Goal: Task Accomplishment & Management: Use online tool/utility

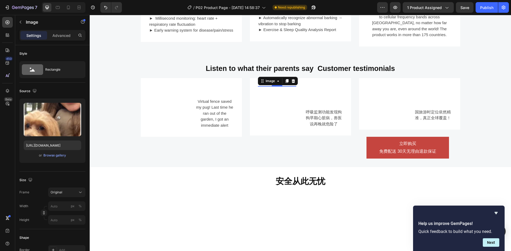
scroll to position [53, 0]
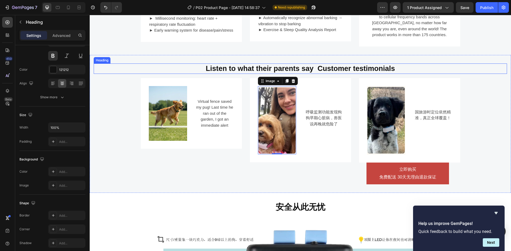
click at [482, 74] on div "Listen to what their parents say Customer testimonials Heading" at bounding box center [300, 69] width 413 height 10
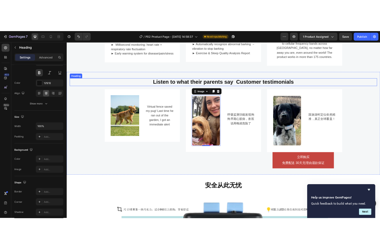
scroll to position [0, 0]
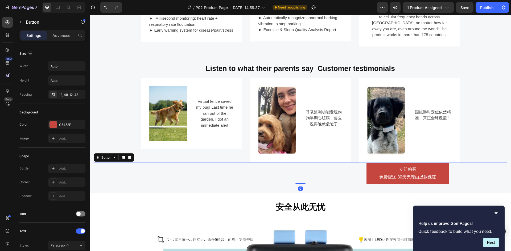
click at [126, 180] on div "立即购买 免费配送 30天无理由退款保证 Button 0" at bounding box center [300, 174] width 413 height 22
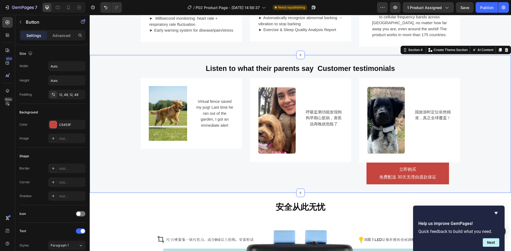
click at [121, 121] on div "Listen to what their parents say Customer testimonials Heading Image Virtual fe…" at bounding box center [300, 124] width 413 height 121
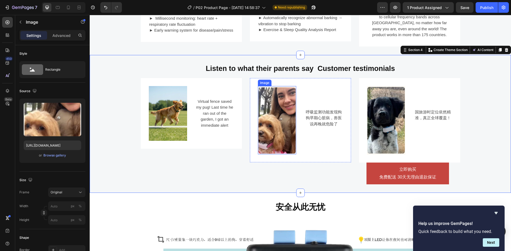
click at [281, 119] on img at bounding box center [277, 120] width 38 height 68
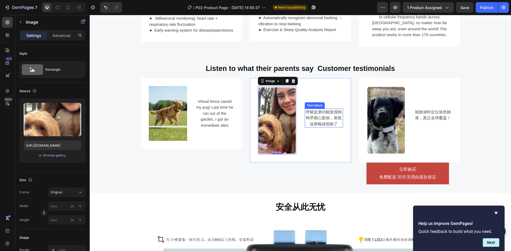
click at [331, 119] on p "呼吸监测功能发现狗狗早期心脏病，兽医说再晚就危险了" at bounding box center [323, 118] width 37 height 18
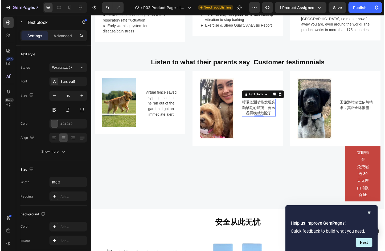
scroll to position [580, 0]
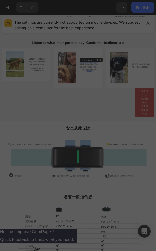
click at [125, 132] on div at bounding box center [78, 125] width 156 height 251
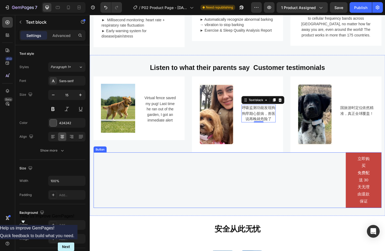
click at [123, 181] on div "立即购买 免费配送 30天无理由退款保证 Button" at bounding box center [249, 194] width 311 height 60
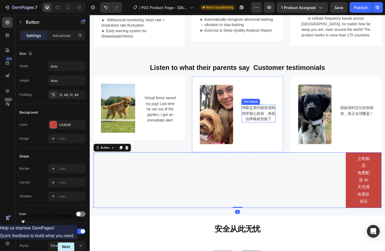
click at [274, 114] on p "呼吸监测功能发现狗狗早期心脏病，兽医说再晚就危险了" at bounding box center [272, 122] width 36 height 18
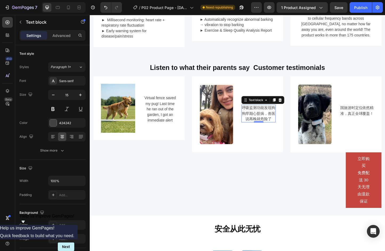
click at [262, 119] on p "呼吸监测功能发现狗狗早期心脏病，兽医说再晚就危险了" at bounding box center [272, 122] width 36 height 18
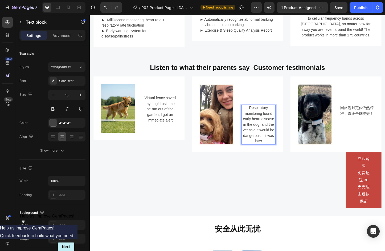
click at [266, 116] on p "Respiratory monitoring found early heart disease in the dog, and the vet said i…" at bounding box center [272, 134] width 36 height 42
click at [65, 37] on p "Advanced" at bounding box center [61, 36] width 18 height 6
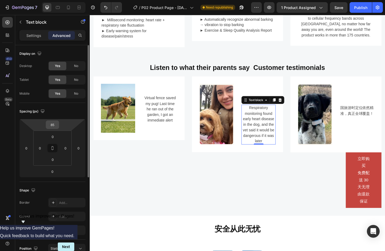
click at [54, 125] on input "85" at bounding box center [52, 125] width 11 height 8
type input "35"
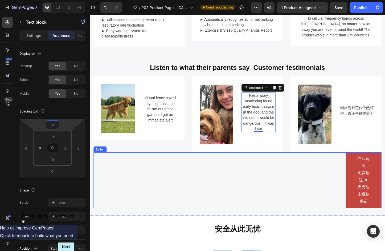
click at [189, 206] on div "立即购买 免费配送 30天无理由退款保证 Button" at bounding box center [249, 194] width 311 height 60
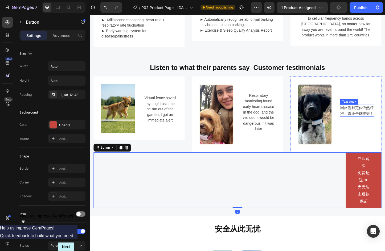
click at [370, 119] on p "国旅游时定位依然精准，真正全球覆盖！" at bounding box center [379, 119] width 36 height 12
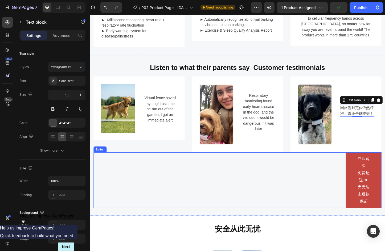
click at [121, 185] on div "立即购买 免费配送 30天无理由退款保证 Button" at bounding box center [249, 194] width 311 height 60
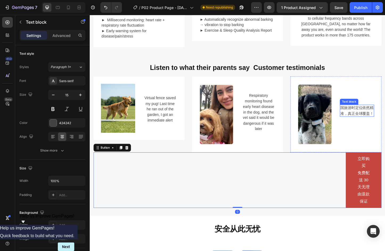
click at [379, 118] on p "国旅游时定位依然精准，真正全球覆盖！" at bounding box center [379, 119] width 36 height 12
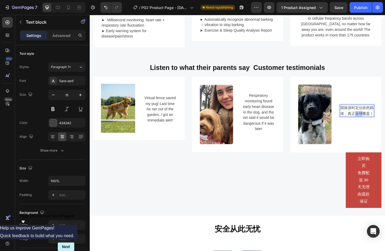
click at [379, 118] on p "国旅游时定位依然精准，真正全球覆盖！" at bounding box center [379, 119] width 36 height 12
click at [371, 122] on p "The international tourism positioning remains accurate and truly global in scop…" at bounding box center [379, 128] width 36 height 30
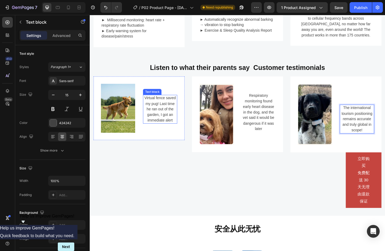
click at [155, 118] on p "Virtual fence saved my pug! Last time he ran out of the garden, I got an immedi…" at bounding box center [166, 117] width 36 height 30
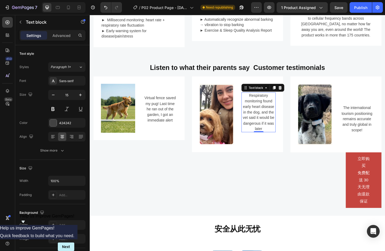
click at [280, 117] on p "Respiratory monitoring found early heart disease in the dog, and the vet said i…" at bounding box center [272, 120] width 36 height 42
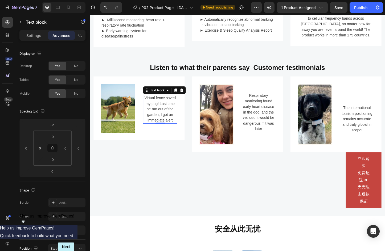
click at [164, 111] on p "Virtual fence saved my pug! Last time he ran out of the garden, I got an immedi…" at bounding box center [166, 117] width 36 height 30
click at [35, 35] on p "Settings" at bounding box center [33, 36] width 15 height 6
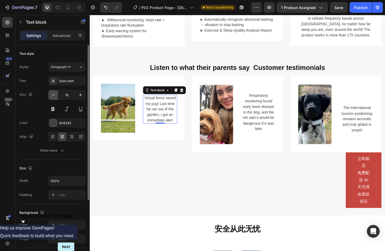
click at [50, 96] on button "button" at bounding box center [53, 95] width 10 height 10
type input "14"
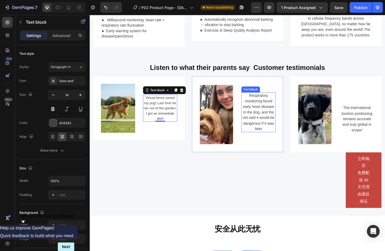
click at [281, 121] on p "Respiratory monitoring found early heart disease in the dog, and the vet said i…" at bounding box center [272, 120] width 36 height 42
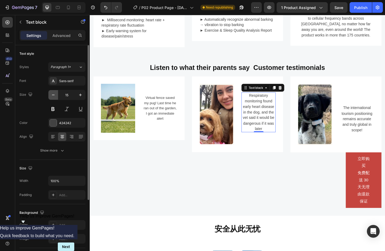
click at [52, 95] on icon "button" at bounding box center [53, 94] width 5 height 5
type input "14"
click at [377, 129] on p "The international tourism positioning remains accurate and truly global in scop…" at bounding box center [379, 128] width 36 height 30
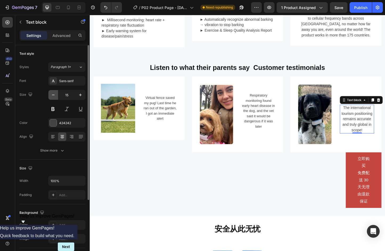
click at [52, 94] on icon "button" at bounding box center [53, 94] width 5 height 5
type input "14"
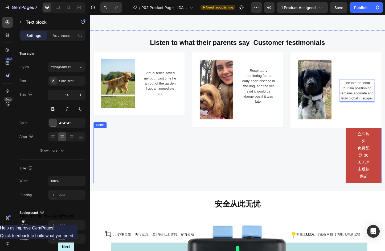
scroll to position [660, 0]
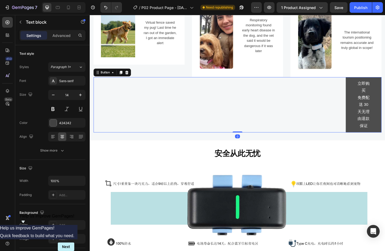
click at [370, 126] on button "立即购买 免费配送 30天无理由退款保证" at bounding box center [385, 112] width 39 height 60
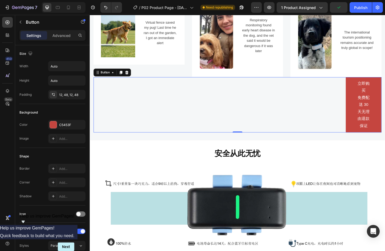
click at [296, 122] on div "立即购买 免费配送 30天无理由退款保证 Button 0" at bounding box center [249, 112] width 311 height 60
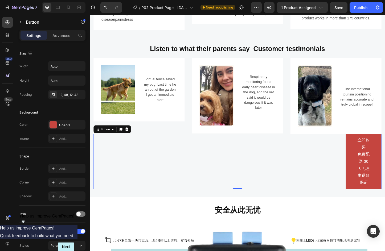
scroll to position [607, 0]
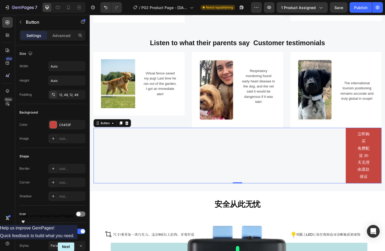
click at [239, 171] on div "立即购买 免费配送 30天无理由退款保证 Button 0" at bounding box center [249, 167] width 311 height 60
click at [56, 39] on div "Advanced" at bounding box center [61, 35] width 27 height 9
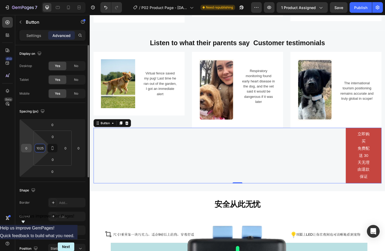
drag, startPoint x: 43, startPoint y: 148, endPoint x: 25, endPoint y: 150, distance: 17.6
click at [27, 149] on div "0 0 0 0 0 1025 0 0" at bounding box center [52, 148] width 66 height 59
click at [53, 147] on icon at bounding box center [53, 147] width 2 height 2
click at [43, 148] on input "1025" at bounding box center [40, 148] width 8 height 8
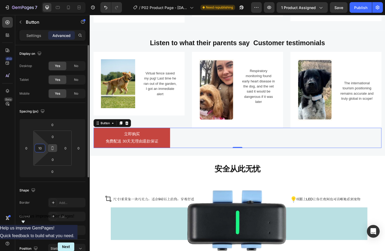
type input "1"
type input "0"
click at [42, 0] on html "7 / P02 Product Page - Sep 2, 14:58:37 Need republishing Preview 1 product assi…" at bounding box center [192, 0] width 385 height 0
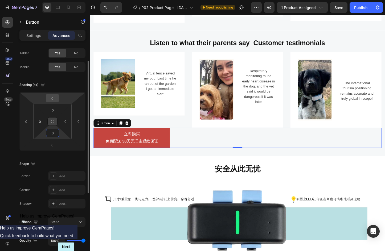
scroll to position [0, 0]
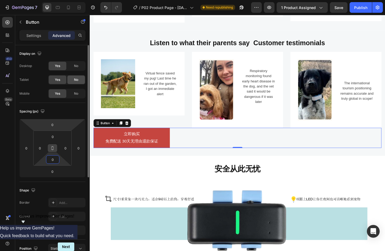
click at [73, 81] on div "No" at bounding box center [76, 80] width 18 height 9
click at [64, 81] on div "Yes" at bounding box center [58, 80] width 18 height 9
click at [62, 97] on div "Yes" at bounding box center [58, 93] width 18 height 9
click at [76, 94] on span "No" at bounding box center [76, 93] width 4 height 5
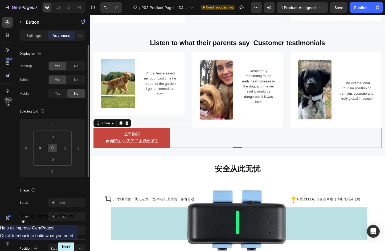
click at [76, 94] on span "No" at bounding box center [76, 93] width 4 height 5
drag, startPoint x: 57, startPoint y: 94, endPoint x: 55, endPoint y: 96, distance: 3.6
click at [57, 94] on span "Yes" at bounding box center [57, 93] width 5 height 5
click at [34, 34] on p "Settings" at bounding box center [33, 36] width 15 height 6
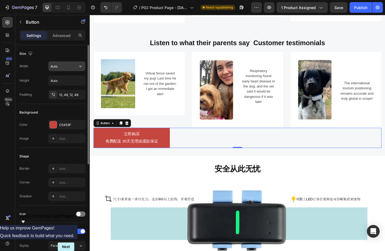
click at [67, 64] on input "Auto" at bounding box center [66, 66] width 37 height 10
click at [80, 67] on icon "button" at bounding box center [80, 66] width 2 height 1
click at [42, 106] on div "Background Color C5453F Image Add..." at bounding box center [52, 126] width 66 height 44
click at [69, 79] on input "Auto" at bounding box center [66, 81] width 37 height 10
click at [81, 81] on icon "button" at bounding box center [80, 80] width 2 height 1
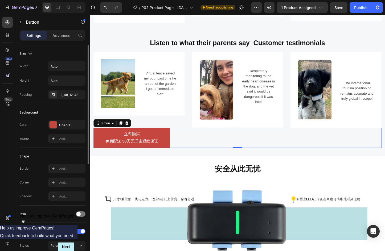
click at [53, 111] on div "Background" at bounding box center [52, 112] width 66 height 9
click at [72, 96] on div "12, 48, 12, 48" at bounding box center [66, 95] width 15 height 5
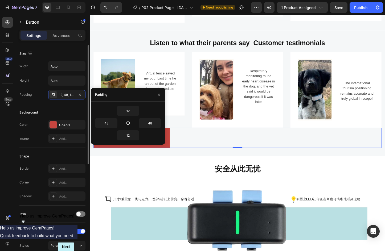
click at [52, 111] on div "Background" at bounding box center [52, 112] width 66 height 9
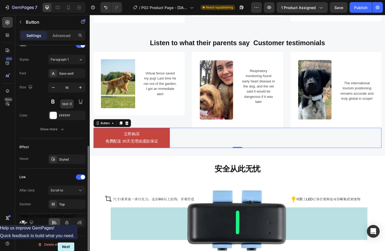
scroll to position [188, 0]
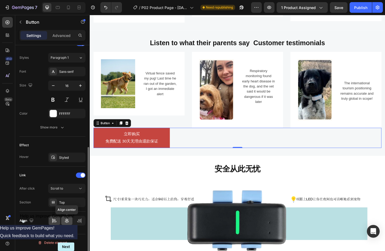
click at [69, 221] on icon at bounding box center [66, 220] width 5 height 5
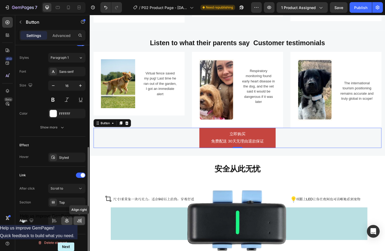
click at [79, 223] on icon at bounding box center [79, 220] width 5 height 5
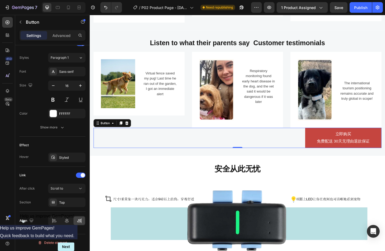
click at [126, 141] on div "立即购买 免费配送 30天无理由退款保证 Button 0" at bounding box center [249, 148] width 311 height 22
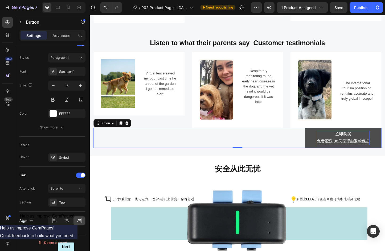
click at [354, 140] on p "立即购买 免费配送 30天无理由退款保证" at bounding box center [363, 147] width 57 height 15
drag, startPoint x: 362, startPoint y: 140, endPoint x: 370, endPoint y: 140, distance: 8.8
click at [370, 140] on p "立即购买 免费配送 30天无理由退款保证" at bounding box center [363, 147] width 57 height 15
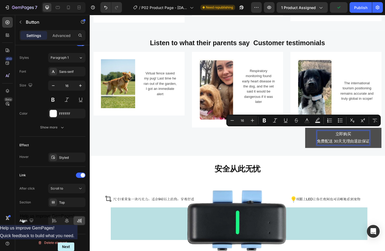
copy p "立即购买"
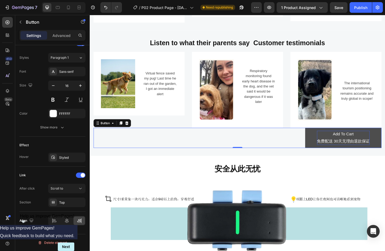
drag, startPoint x: 119, startPoint y: 142, endPoint x: 148, endPoint y: 142, distance: 28.5
click at [119, 142] on div "Add To Cart 免费配送 30天无理由退款保证 Button 0" at bounding box center [249, 148] width 311 height 22
click at [335, 148] on p "Add To Cart 免费配送 30天无理由退款保证" at bounding box center [363, 147] width 57 height 15
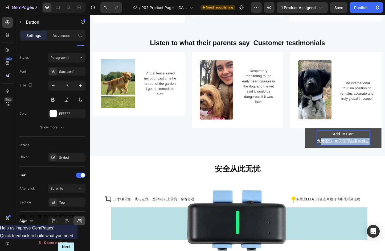
drag, startPoint x: 333, startPoint y: 148, endPoint x: 389, endPoint y: 150, distance: 55.1
click at [389, 150] on button "Add To Cart 免费配送 30天无理由退款保证" at bounding box center [364, 148] width 82 height 22
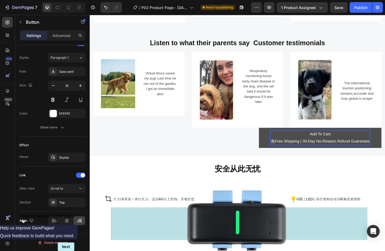
click at [285, 148] on p "Add To Cart 免Free Shipping | 30-Day No-Reason Refund Guarantee" at bounding box center [338, 147] width 107 height 15
click at [224, 146] on div "Add To Cart Free Shipping | 30-Day No-Reason Refund Guarantee Button 0" at bounding box center [249, 148] width 311 height 22
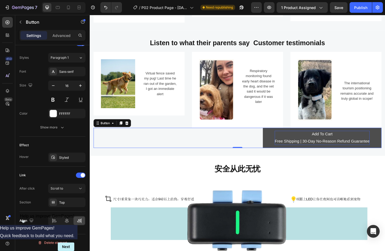
click at [310, 140] on p "Add To Cart Free Shipping | 30-Day No-Reason Refund Guarantee" at bounding box center [341, 147] width 103 height 15
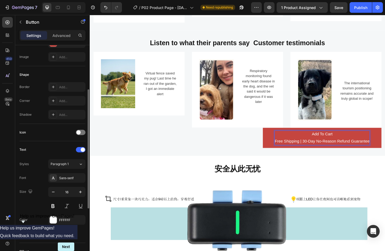
scroll to position [2, 0]
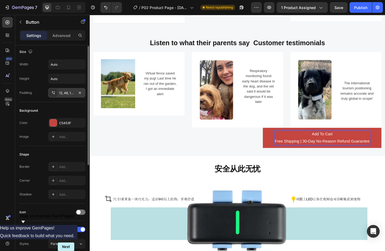
click at [69, 95] on div "12, 48, 12, 48" at bounding box center [66, 93] width 15 height 5
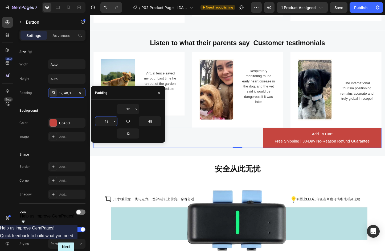
click at [111, 121] on input "48" at bounding box center [106, 122] width 22 height 10
type input "12"
click at [151, 119] on input "48" at bounding box center [150, 122] width 22 height 10
type input "12"
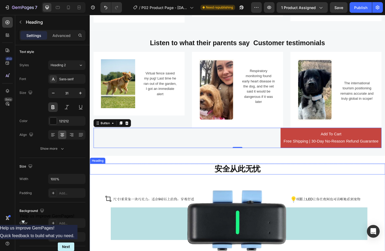
click at [318, 181] on h2 "安全从此无忧" at bounding box center [249, 182] width 319 height 12
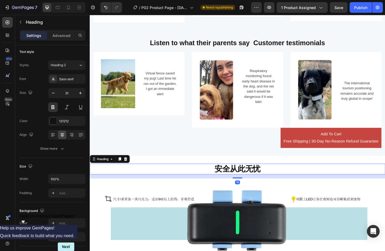
scroll to position [0, 0]
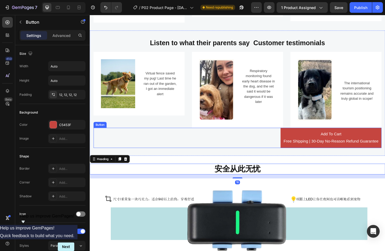
click at [261, 149] on div "Add To Cart Free Shipping | 30-Day No-Reason Refund Guarantee Button" at bounding box center [249, 148] width 311 height 22
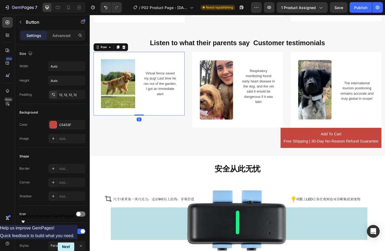
click at [159, 104] on div "Virtual fence saved my pug! Last time he ran out of the garden, I got an immedi…" at bounding box center [165, 89] width 37 height 53
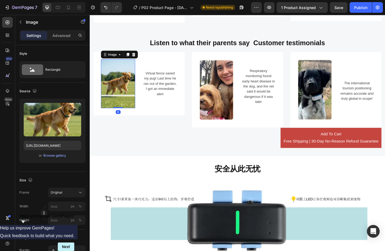
click at [125, 82] on img at bounding box center [120, 89] width 37 height 53
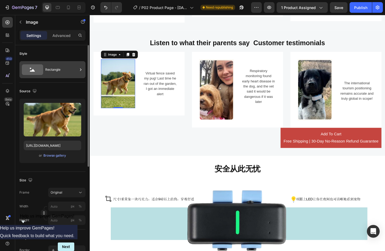
click at [60, 75] on div "Rectangle" at bounding box center [61, 70] width 32 height 12
click at [60, 50] on div "Style" at bounding box center [52, 53] width 66 height 9
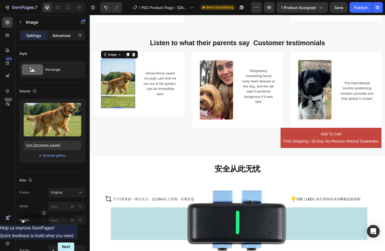
click at [62, 39] on div "Advanced" at bounding box center [61, 35] width 27 height 9
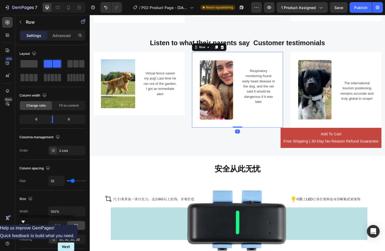
click at [255, 121] on div "Respiratory monitoring found early heart disease in the dog, and the vet said i…" at bounding box center [272, 96] width 37 height 66
click at [57, 40] on div "Settings Advanced" at bounding box center [52, 35] width 66 height 11
click at [59, 37] on p "Advanced" at bounding box center [61, 36] width 18 height 6
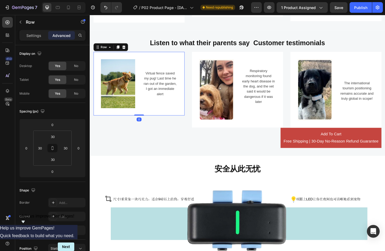
click at [187, 89] on div "Image Virtual fence saved my pug! Last time he ran out of the garden, I got an …" at bounding box center [143, 89] width 98 height 69
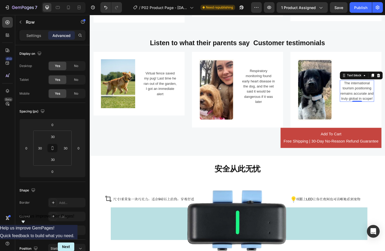
click at [380, 108] on p "The international tourism positioning remains accurate and truly global in scop…" at bounding box center [379, 97] width 36 height 22
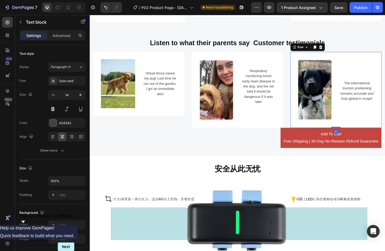
click at [360, 123] on div "The international tourism positioning remains accurate and truly global in scop…" at bounding box center [378, 96] width 37 height 66
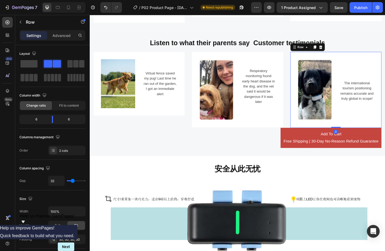
click at [67, 40] on div "Settings Advanced" at bounding box center [52, 35] width 66 height 11
click at [63, 35] on p "Advanced" at bounding box center [61, 36] width 18 height 6
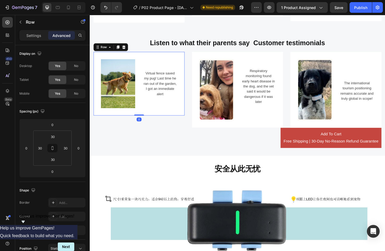
click at [179, 114] on div "Image Virtual fence saved my pug! Last time he ran out of the garden, I got an …" at bounding box center [143, 89] width 98 height 69
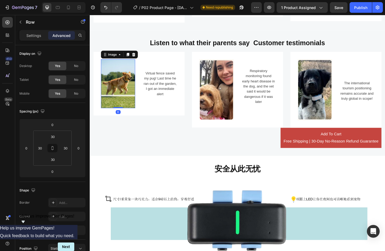
click at [122, 82] on img at bounding box center [120, 89] width 37 height 53
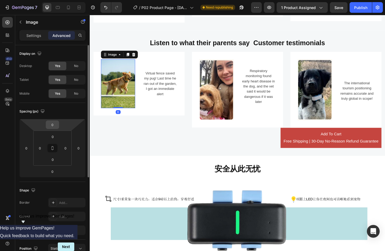
click at [51, 127] on input "0" at bounding box center [52, 125] width 11 height 8
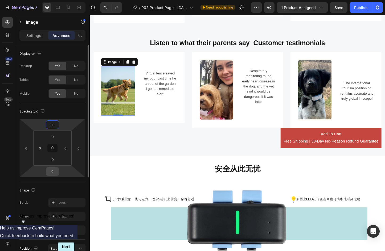
type input "30"
click at [54, 174] on input "0" at bounding box center [52, 172] width 11 height 8
type input "30"
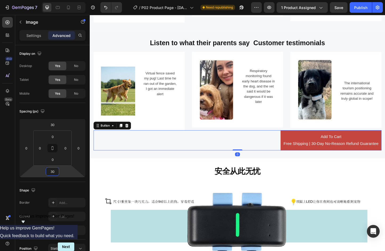
click at [153, 150] on div "Add To Cart Free Shipping | 30-Day No-Reason Refund Guarantee Button 0" at bounding box center [249, 151] width 311 height 22
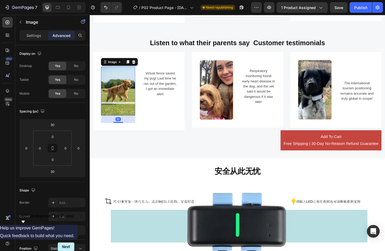
click at [122, 98] on img at bounding box center [120, 97] width 37 height 53
click at [122, 125] on div "30" at bounding box center [120, 128] width 37 height 8
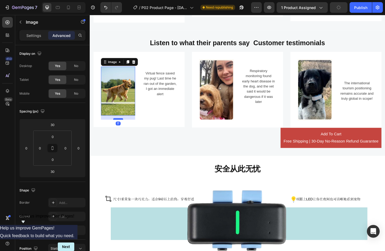
drag, startPoint x: 120, startPoint y: 129, endPoint x: 121, endPoint y: 125, distance: 3.8
click at [121, 127] on div at bounding box center [120, 128] width 11 height 2
type input "17"
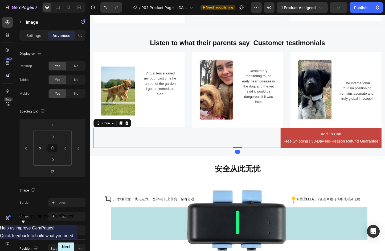
click at [201, 152] on div "Add To Cart Free Shipping | 30-Day No-Reason Refund Guarantee Button 0" at bounding box center [249, 148] width 311 height 22
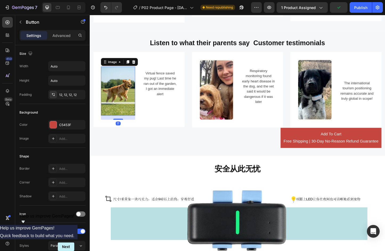
click at [125, 94] on img at bounding box center [120, 97] width 37 height 53
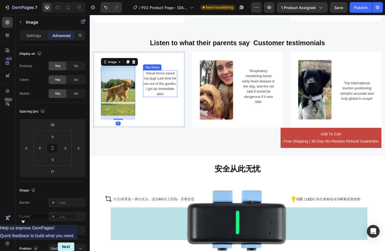
click at [164, 87] on p "Virtual fence saved my pug! Last time he ran out of the garden, I got an immedi…" at bounding box center [166, 89] width 36 height 28
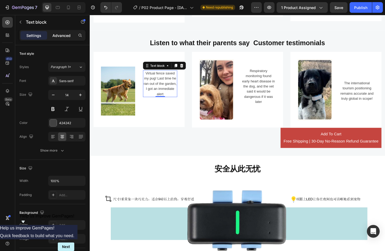
click at [60, 37] on p "Advanced" at bounding box center [61, 36] width 18 height 6
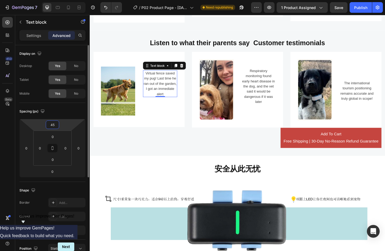
click at [53, 126] on input "45" at bounding box center [52, 125] width 11 height 8
type input "5"
type input "65"
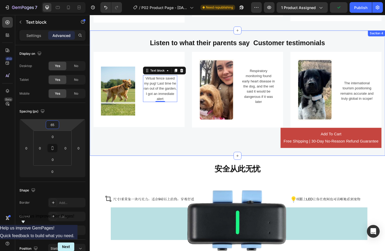
click at [207, 150] on div "Add To Cart Free Shipping | 30-Day No-Reason Refund Guarantee Button" at bounding box center [249, 148] width 311 height 22
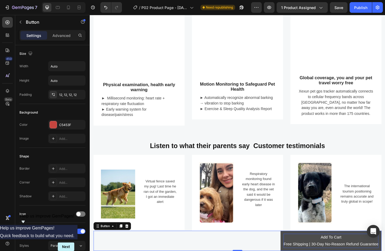
scroll to position [474, 0]
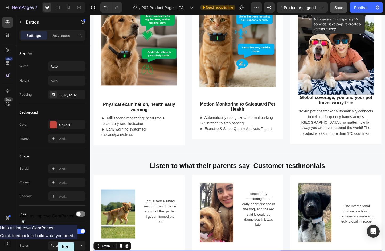
drag, startPoint x: 341, startPoint y: 9, endPoint x: 261, endPoint y: 8, distance: 79.8
click at [341, 9] on span "Save" at bounding box center [338, 7] width 9 height 5
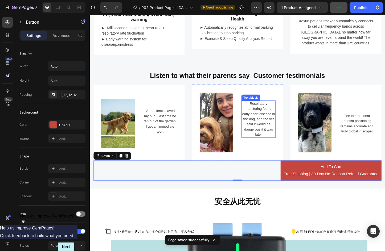
scroll to position [580, 0]
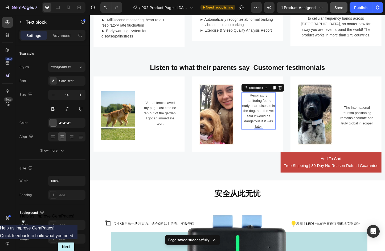
click at [281, 116] on p "Respiratory monitoring found early heart disease in the dog, and the vet said i…" at bounding box center [272, 118] width 36 height 39
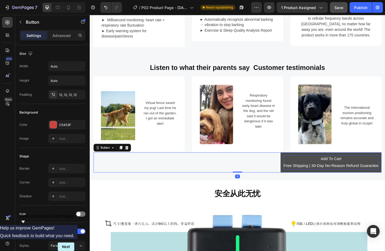
click at [301, 168] on p "Add To Cart Free Shipping | 30-Day No-Reason Refund Guarantee" at bounding box center [350, 174] width 103 height 15
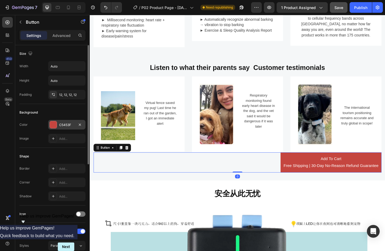
click at [62, 121] on div "C5453F" at bounding box center [66, 125] width 37 height 10
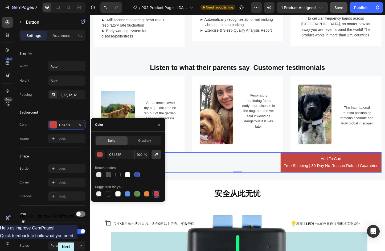
click at [155, 154] on icon "button" at bounding box center [156, 154] width 5 height 5
type input "FF0000"
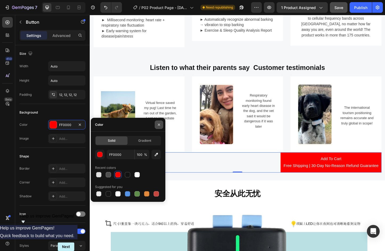
click at [159, 124] on icon "button" at bounding box center [159, 125] width 4 height 4
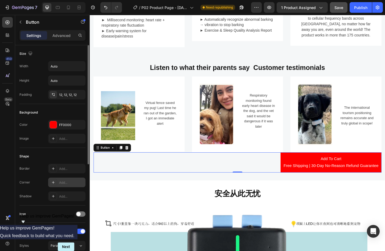
click at [57, 181] on div at bounding box center [52, 182] width 7 height 7
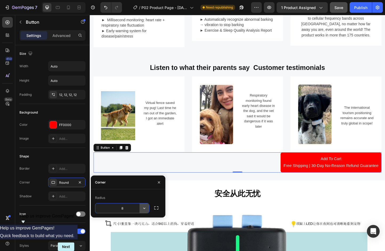
click at [144, 208] on icon "button" at bounding box center [144, 208] width 5 height 5
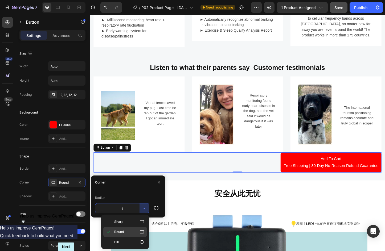
click at [126, 233] on p "Round" at bounding box center [129, 231] width 30 height 5
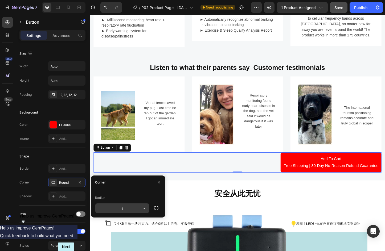
click at [129, 209] on input "8" at bounding box center [122, 209] width 54 height 10
type input "1"
type input "2"
type input "3"
type input "24"
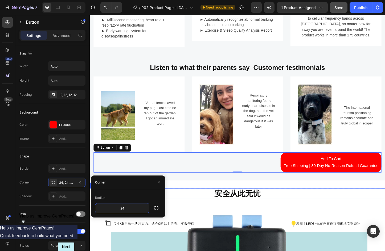
click at [204, 210] on h2 "安全从此无忧" at bounding box center [249, 209] width 319 height 12
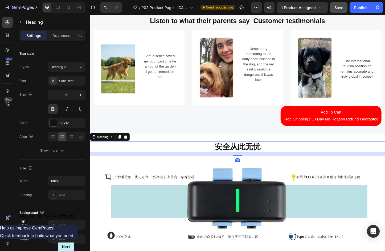
scroll to position [633, 0]
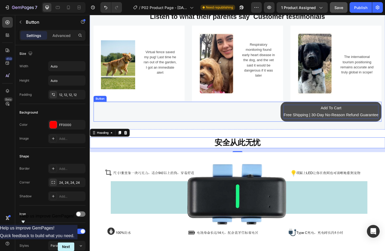
click at [347, 112] on p "Add To Cart Free Shipping | 30-Day No-Reason Refund Guarantee" at bounding box center [350, 119] width 103 height 15
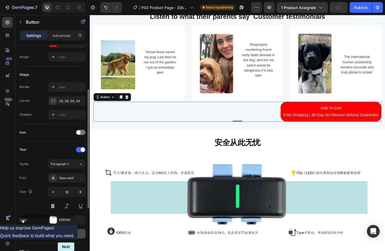
scroll to position [0, 0]
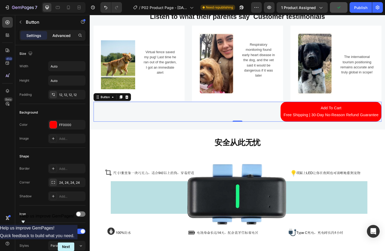
click at [62, 36] on p "Advanced" at bounding box center [61, 36] width 18 height 6
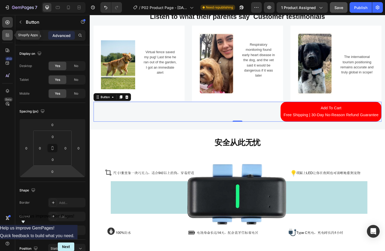
click at [8, 36] on icon at bounding box center [9, 36] width 2 height 2
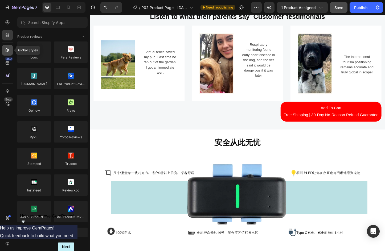
click at [8, 53] on div at bounding box center [7, 50] width 11 height 11
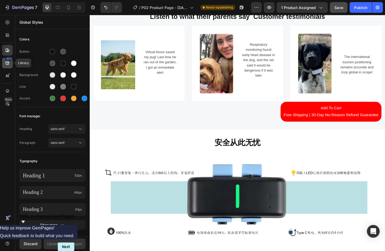
click at [7, 64] on icon at bounding box center [7, 62] width 5 height 5
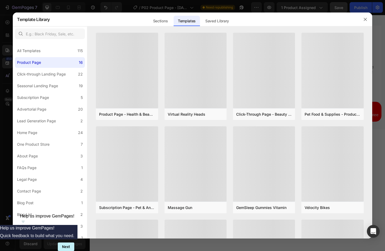
click at [5, 73] on div at bounding box center [192, 125] width 385 height 251
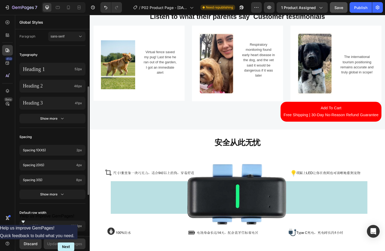
scroll to position [184, 0]
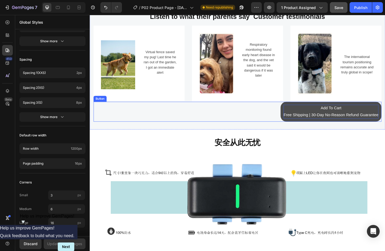
click at [336, 112] on p "Add To Cart Free Shipping | 30-Day No-Reason Refund Guarantee" at bounding box center [350, 119] width 103 height 15
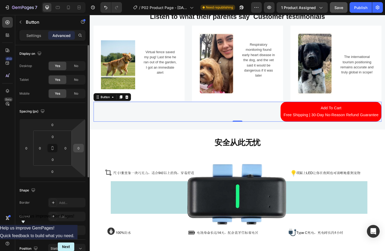
scroll to position [80, 0]
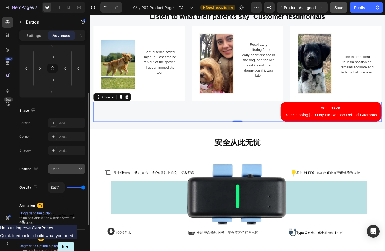
click at [68, 171] on div "Static" at bounding box center [64, 169] width 27 height 5
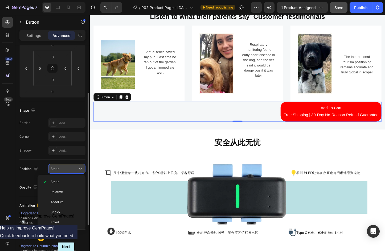
click at [68, 171] on div "Static" at bounding box center [64, 169] width 27 height 5
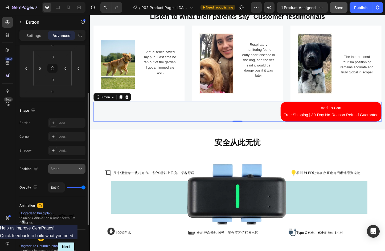
click at [73, 169] on div "Static" at bounding box center [64, 169] width 27 height 5
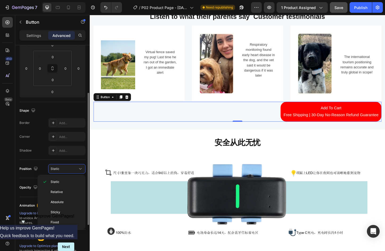
click at [19, 169] on div "Display on Desktop Yes No Tablet Yes No Mobile Yes No Spacing (px) 0 0 0 0 0 0 …" at bounding box center [52, 149] width 75 height 369
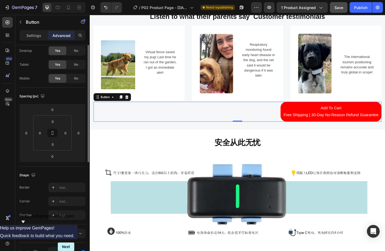
scroll to position [0, 0]
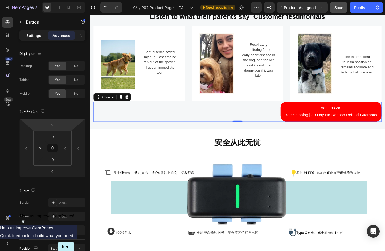
click at [34, 33] on p "Settings" at bounding box center [33, 36] width 15 height 6
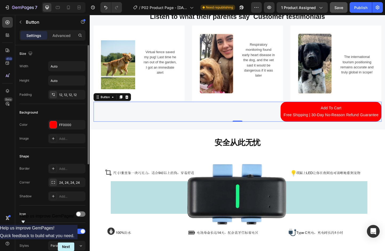
scroll to position [53, 0]
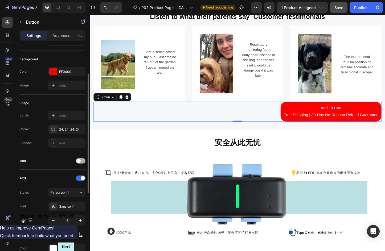
click at [82, 161] on div at bounding box center [81, 160] width 10 height 5
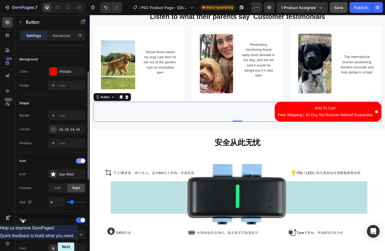
click at [82, 161] on span at bounding box center [83, 161] width 4 height 4
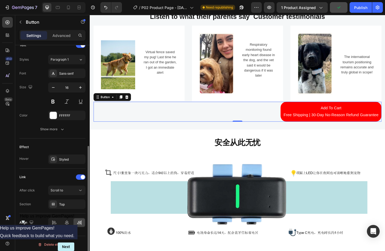
scroll to position [188, 0]
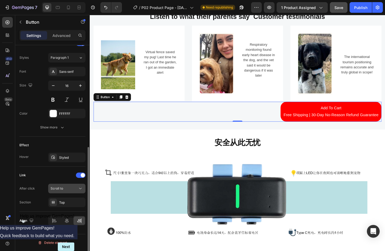
click at [62, 186] on button "Scroll to" at bounding box center [66, 189] width 37 height 10
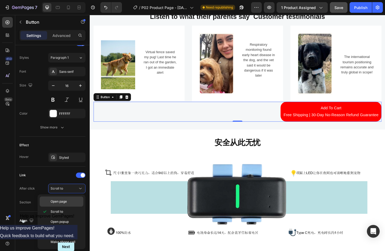
click at [69, 201] on p "Open page" at bounding box center [66, 201] width 30 height 5
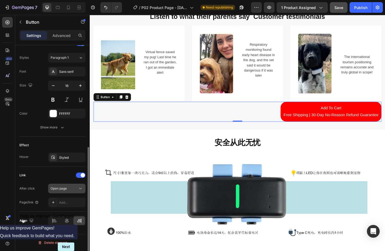
click at [68, 188] on div "Open page" at bounding box center [64, 188] width 27 height 5
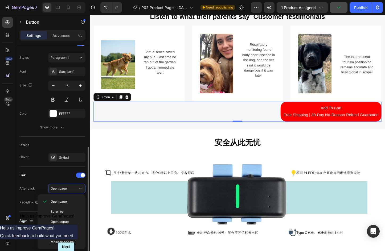
scroll to position [162, 0]
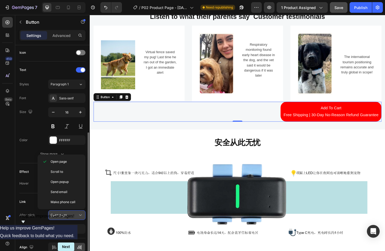
click at [64, 216] on span "Open page" at bounding box center [59, 215] width 16 height 4
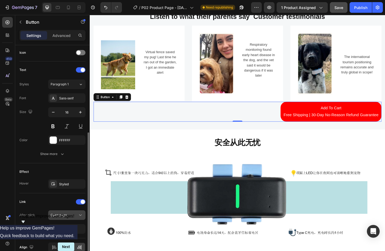
click at [64, 216] on span "Open page" at bounding box center [59, 215] width 16 height 4
click at [66, 232] on div "Add..." at bounding box center [66, 229] width 37 height 10
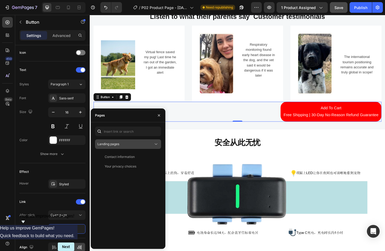
click at [131, 143] on div "Landing pages" at bounding box center [125, 144] width 56 height 5
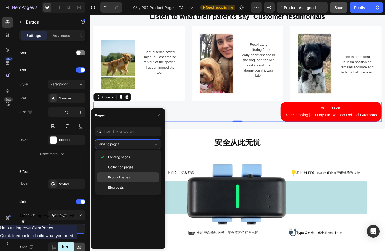
click at [137, 176] on p "Product pages" at bounding box center [132, 177] width 48 height 5
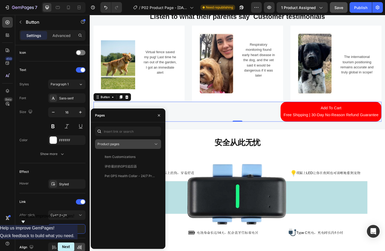
click at [133, 146] on div "Product pages" at bounding box center [125, 144] width 56 height 5
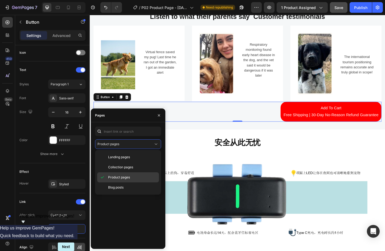
click at [125, 177] on span "Product pages" at bounding box center [119, 177] width 22 height 5
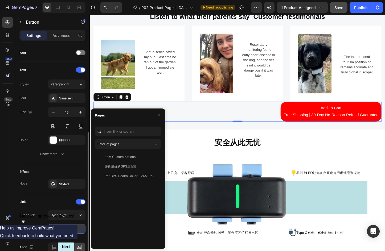
click at [61, 227] on div "Add..." at bounding box center [71, 229] width 25 height 5
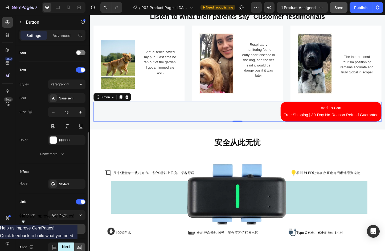
click at [61, 227] on div "Add..." at bounding box center [71, 229] width 25 height 5
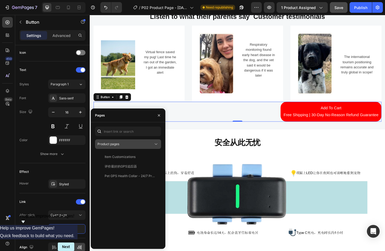
click at [153, 143] on div "Product pages" at bounding box center [125, 144] width 56 height 5
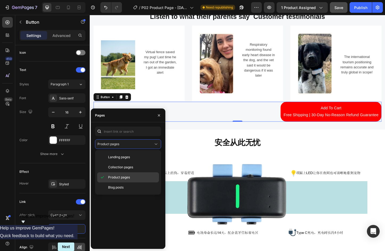
click at [122, 178] on span "Product pages" at bounding box center [119, 177] width 22 height 5
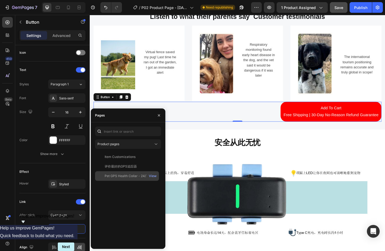
click at [135, 175] on div "Pet GPS Health Collar - 24/7 Protection for Your Pet's Safety" at bounding box center [130, 176] width 51 height 5
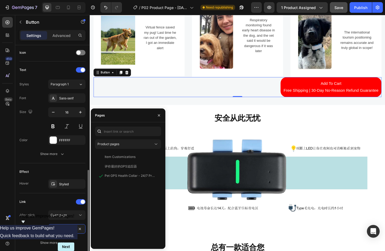
scroll to position [202, 0]
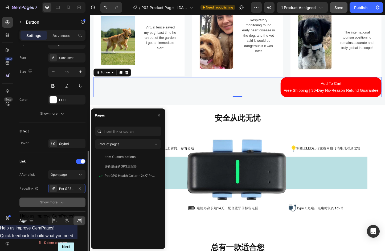
click at [62, 205] on button "Show more" at bounding box center [52, 203] width 66 height 10
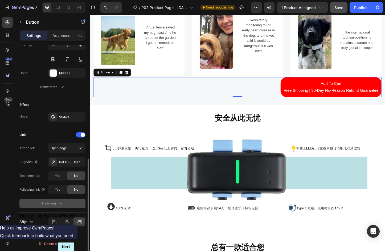
scroll to position [230, 0]
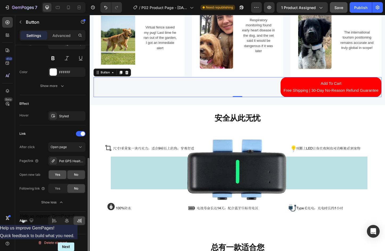
click at [59, 175] on span "Yes" at bounding box center [57, 174] width 5 height 5
click at [71, 151] on button "Open page" at bounding box center [66, 147] width 37 height 10
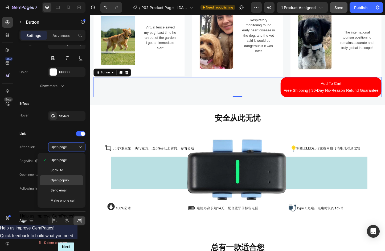
click at [68, 184] on div "Open popup" at bounding box center [62, 180] width 44 height 10
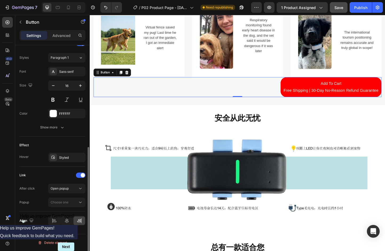
scroll to position [188, 0]
click at [77, 201] on div "Choose one" at bounding box center [64, 202] width 27 height 5
click at [63, 182] on div "Link After click Open popup Popup Choose one" at bounding box center [52, 189] width 66 height 36
click at [64, 187] on span "Open popup" at bounding box center [60, 189] width 18 height 4
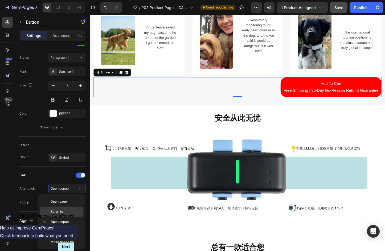
click at [59, 215] on div "Scroll to" at bounding box center [62, 212] width 44 height 10
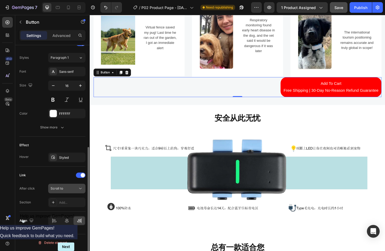
click at [75, 188] on div "Scroll to" at bounding box center [64, 188] width 27 height 5
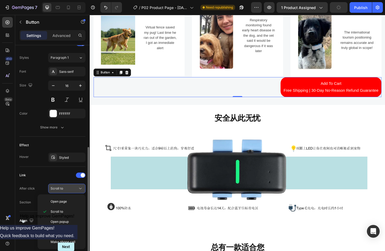
click at [75, 188] on div "Scroll to" at bounding box center [64, 188] width 27 height 5
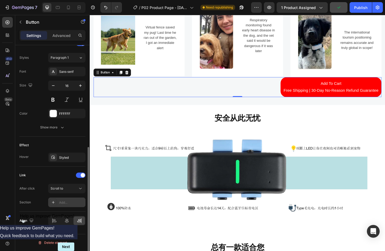
click at [70, 200] on div "Add..." at bounding box center [66, 203] width 37 height 10
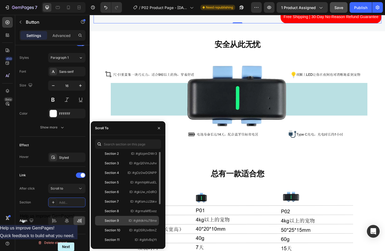
scroll to position [0, 0]
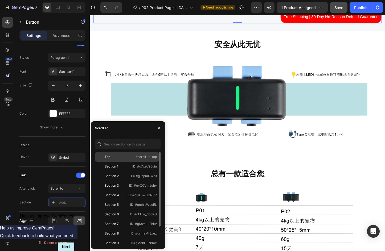
click at [144, 158] on p "#scroll-to-top" at bounding box center [145, 157] width 21 height 5
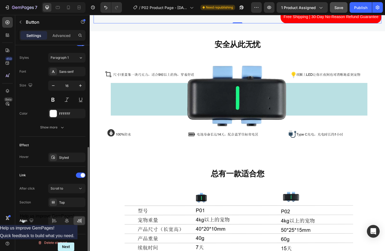
click at [35, 207] on div "Section Top" at bounding box center [52, 203] width 66 height 10
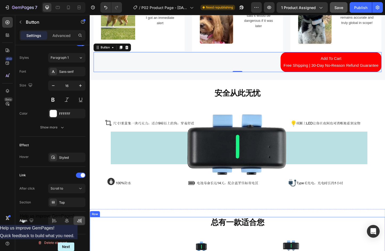
scroll to position [687, 0]
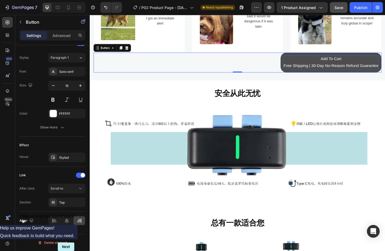
click at [340, 62] on p "Add To Cart Free Shipping | 30-Day No-Reason Refund Guarantee" at bounding box center [350, 66] width 103 height 15
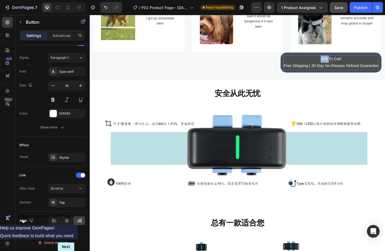
click at [340, 62] on p "Add To Cart Free Shipping | 30-Day No-Reason Refund Guarantee" at bounding box center [350, 66] width 103 height 15
copy p "Add"
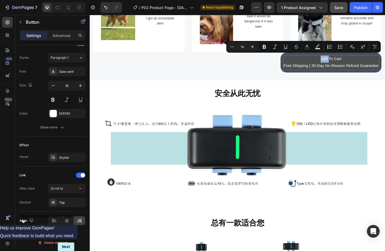
click at [337, 62] on p "Add To Cart Free Shipping | 30-Day No-Reason Refund Guarantee" at bounding box center [350, 66] width 103 height 15
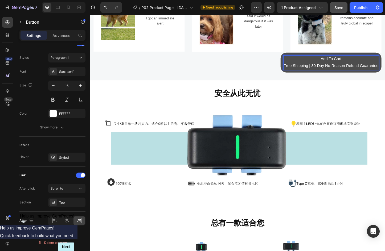
click at [317, 64] on p "Add To Cart Free Shipping | 30-Day No-Reason Refund Guarantee" at bounding box center [350, 66] width 103 height 15
copy p "Add"
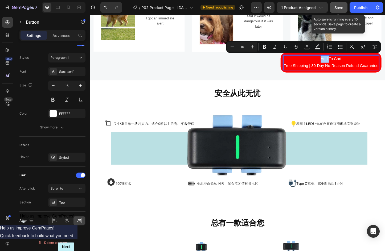
click at [344, 6] on button "Save" at bounding box center [339, 7] width 18 height 11
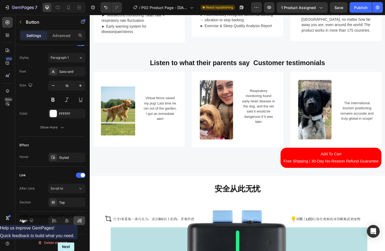
scroll to position [665, 0]
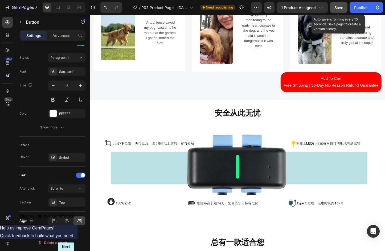
click at [333, 5] on button "Save" at bounding box center [339, 7] width 18 height 11
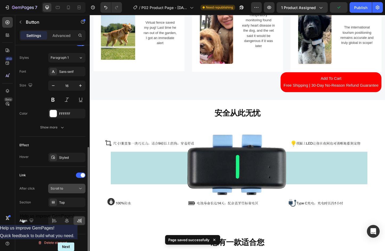
click at [71, 190] on div "Scroll to" at bounding box center [64, 188] width 27 height 5
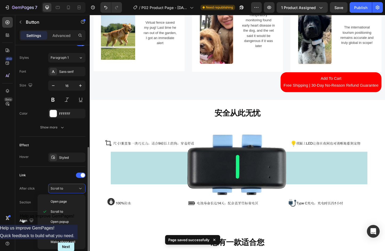
click at [23, 207] on div "Section Top" at bounding box center [52, 203] width 66 height 10
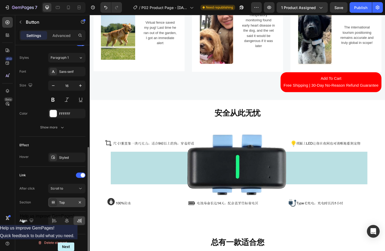
click at [67, 201] on div "Top" at bounding box center [66, 202] width 15 height 5
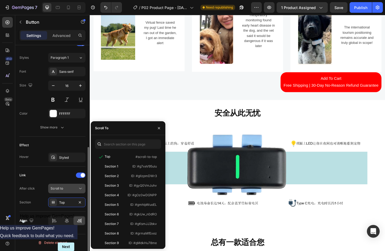
click at [73, 187] on div "Scroll to" at bounding box center [64, 188] width 27 height 5
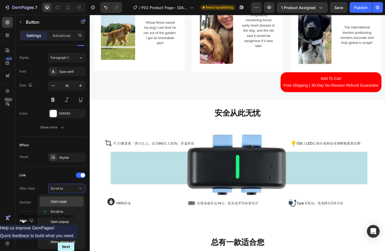
click at [72, 202] on p "Open page" at bounding box center [66, 201] width 30 height 5
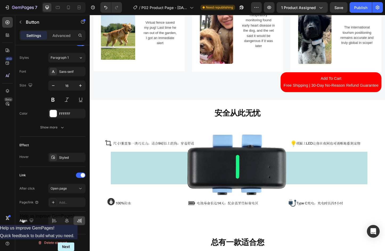
click at [72, 202] on div "Add..." at bounding box center [71, 202] width 25 height 5
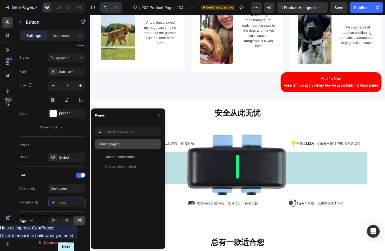
click at [140, 145] on div "Landing pages" at bounding box center [125, 144] width 56 height 5
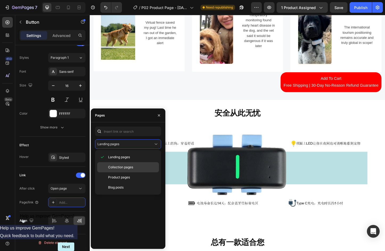
click at [137, 166] on p "Collection pages" at bounding box center [132, 167] width 48 height 5
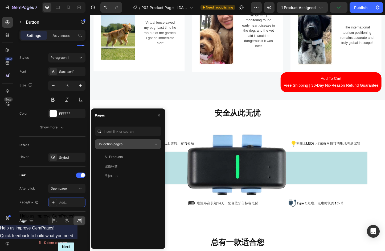
click at [128, 146] on div "Collection pages" at bounding box center [125, 144] width 56 height 5
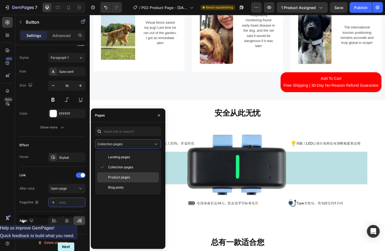
click at [122, 179] on span "Product pages" at bounding box center [119, 177] width 22 height 5
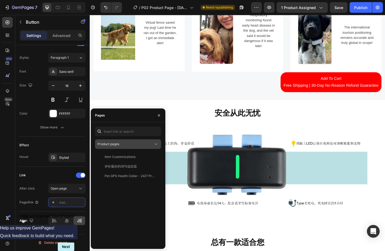
click at [130, 148] on button "Product pages" at bounding box center [128, 144] width 66 height 10
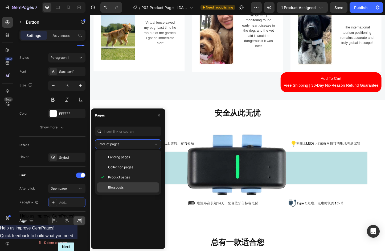
click at [126, 186] on p "Blog posts" at bounding box center [132, 187] width 48 height 5
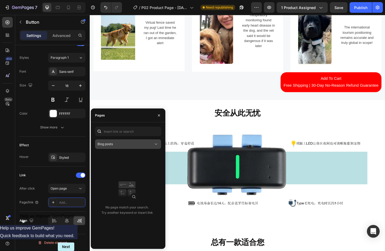
click at [138, 145] on div "Blog posts" at bounding box center [125, 144] width 56 height 5
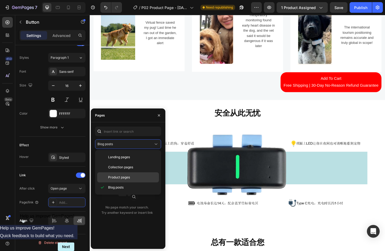
click at [129, 177] on span "Product pages" at bounding box center [119, 177] width 22 height 5
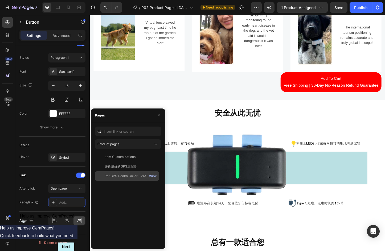
click at [154, 178] on div "View" at bounding box center [153, 176] width 8 height 5
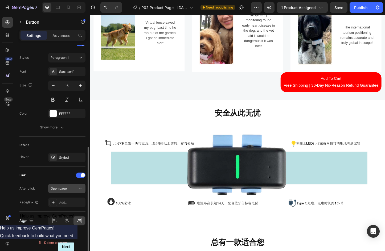
click at [66, 188] on span "Open page" at bounding box center [59, 189] width 16 height 4
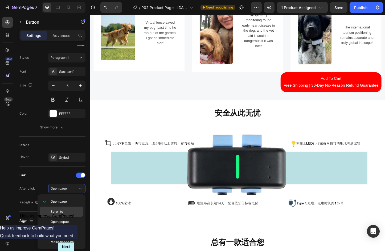
click at [63, 211] on span "Scroll to" at bounding box center [57, 211] width 13 height 5
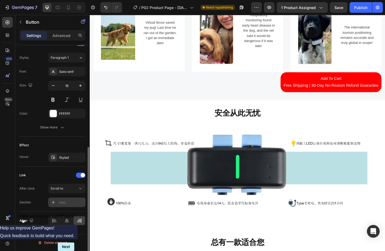
click at [63, 202] on div "Add..." at bounding box center [71, 202] width 25 height 5
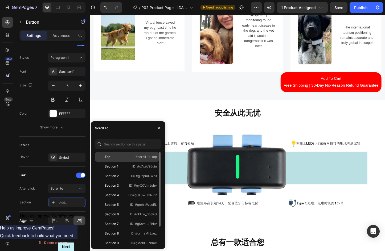
click at [115, 159] on div "Top" at bounding box center [112, 157] width 31 height 5
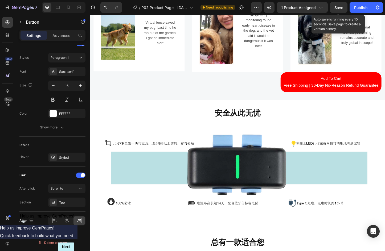
click at [341, 6] on span "Save" at bounding box center [338, 7] width 9 height 5
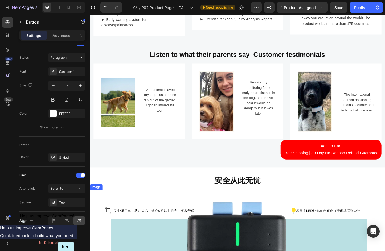
scroll to position [585, 0]
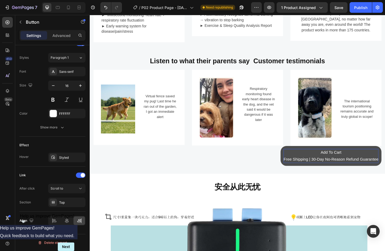
click at [326, 162] on p "Add To Cart Free Shipping | 30-Day No-Reason Refund Guarantee" at bounding box center [350, 167] width 103 height 15
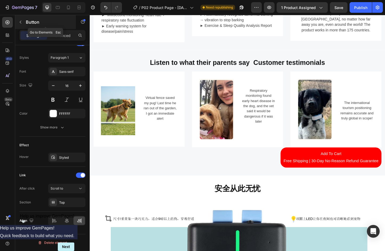
click at [22, 23] on icon "button" at bounding box center [20, 22] width 4 height 4
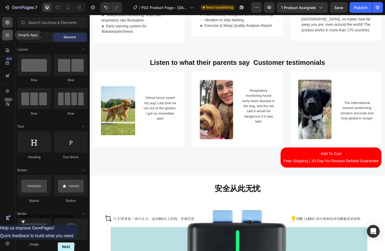
click at [8, 35] on icon at bounding box center [9, 36] width 2 height 2
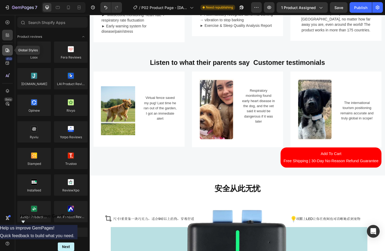
click at [7, 50] on icon at bounding box center [8, 50] width 4 height 4
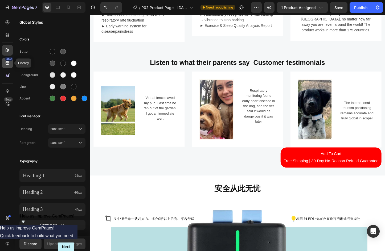
click at [5, 60] on div "450" at bounding box center [7, 63] width 11 height 11
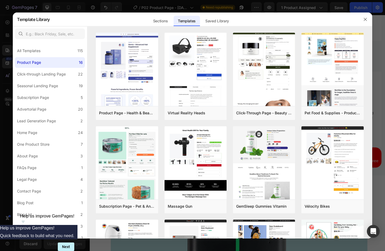
click at [7, 75] on div at bounding box center [192, 125] width 385 height 251
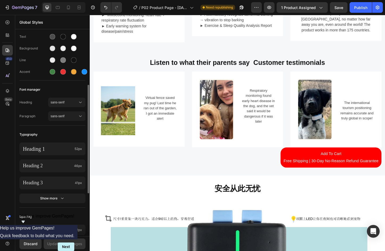
scroll to position [53, 0]
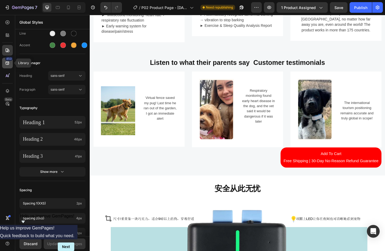
click at [9, 60] on div "450" at bounding box center [9, 59] width 8 height 4
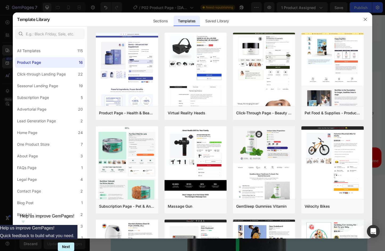
click at [8, 76] on div at bounding box center [192, 125] width 385 height 251
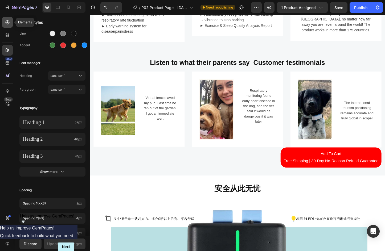
click at [6, 22] on icon at bounding box center [7, 22] width 5 height 5
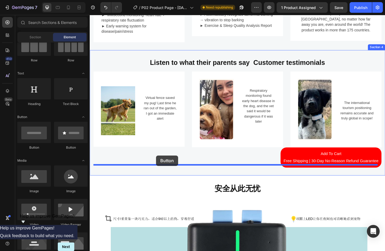
drag, startPoint x: 125, startPoint y: 148, endPoint x: 161, endPoint y: 167, distance: 41.5
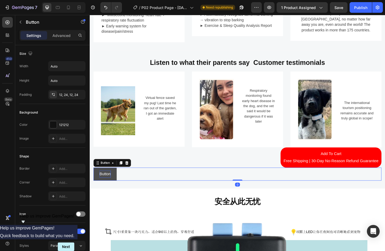
click at [111, 184] on p "Button" at bounding box center [106, 187] width 12 height 8
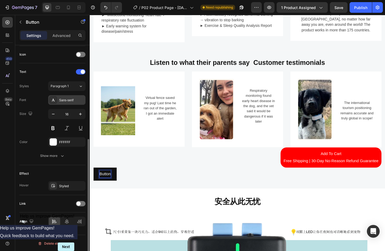
scroll to position [160, 0]
click at [82, 204] on div at bounding box center [81, 202] width 10 height 5
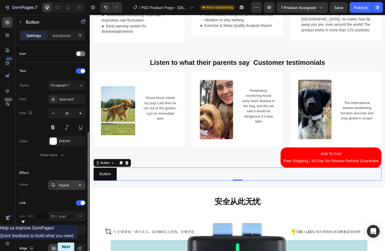
click at [63, 186] on div "Styled" at bounding box center [66, 185] width 15 height 5
click at [63, 214] on span "Open page" at bounding box center [59, 216] width 16 height 4
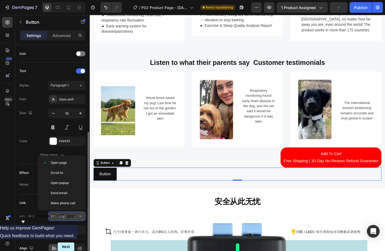
click at [48, 217] on button "Open page" at bounding box center [66, 217] width 37 height 10
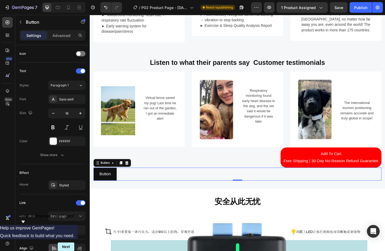
click at [173, 181] on div "Button Button 0" at bounding box center [249, 187] width 311 height 14
click at [131, 173] on icon at bounding box center [129, 175] width 3 height 4
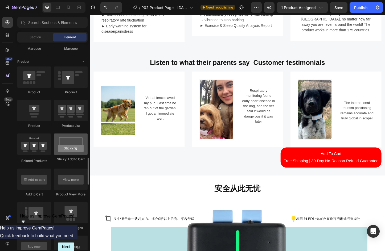
scroll to position [692, 0]
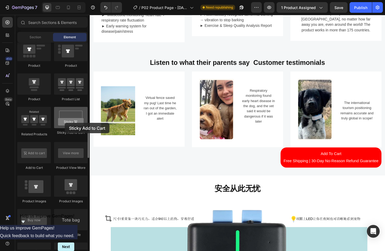
drag, startPoint x: 75, startPoint y: 128, endPoint x: 65, endPoint y: 121, distance: 11.6
click at [65, 121] on div at bounding box center [71, 117] width 34 height 21
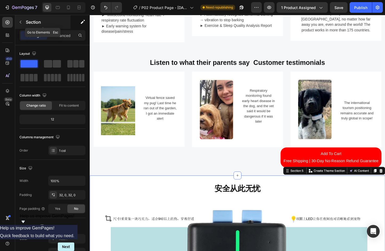
click at [19, 22] on icon "button" at bounding box center [20, 22] width 4 height 4
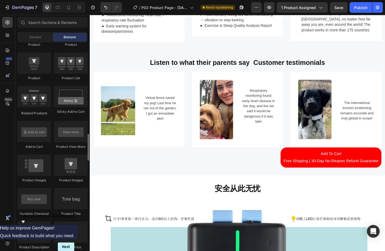
scroll to position [660, 0]
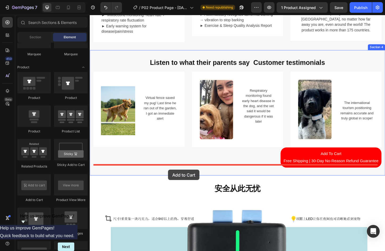
drag, startPoint x: 126, startPoint y: 205, endPoint x: 174, endPoint y: 183, distance: 53.0
drag, startPoint x: 127, startPoint y: 203, endPoint x: 224, endPoint y: 184, distance: 99.2
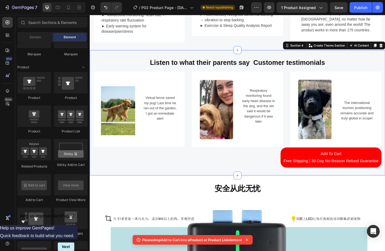
click at [284, 181] on div "Listen to what their parents say Customer testimonials Heading Image Virtual fe…" at bounding box center [249, 121] width 319 height 136
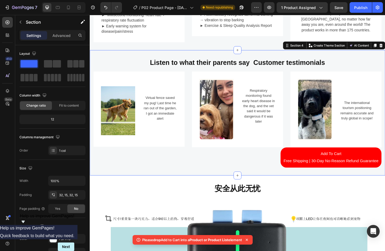
click at [122, 181] on div "Listen to what their parents say Customer testimonials Heading Image Virtual fe…" at bounding box center [249, 121] width 319 height 136
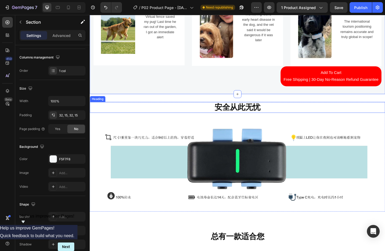
scroll to position [612, 0]
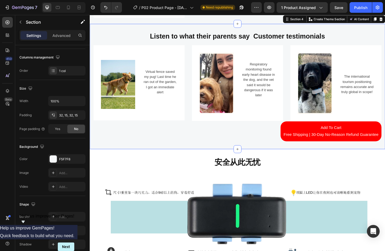
click at [273, 154] on div "Listen to what their parents say Customer testimonials Heading Image Virtual fe…" at bounding box center [249, 92] width 319 height 136
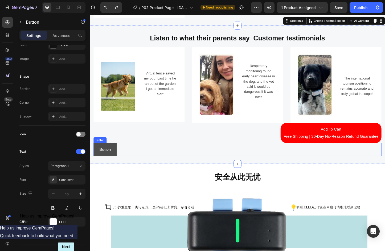
click at [119, 154] on button "Button" at bounding box center [106, 161] width 25 height 14
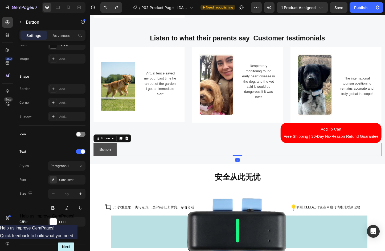
scroll to position [0, 0]
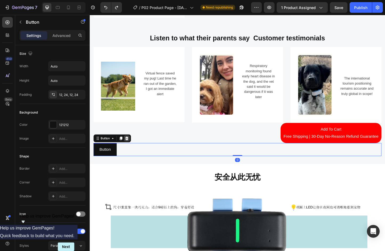
click at [131, 146] on icon at bounding box center [129, 148] width 4 height 4
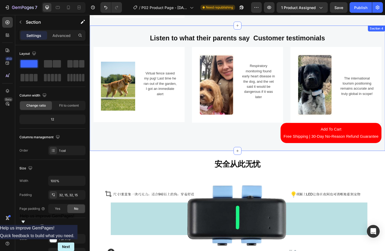
click at [310, 154] on div "Listen to what their parents say Customer testimonials Heading Image Virtual fe…" at bounding box center [249, 94] width 319 height 136
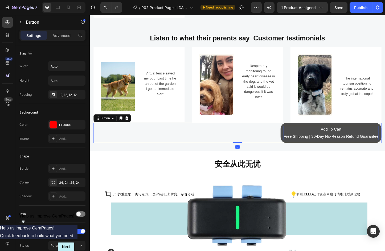
click at [319, 135] on p "Add To Cart Free Shipping | 30-Day No-Reason Refund Guarantee" at bounding box center [350, 142] width 103 height 15
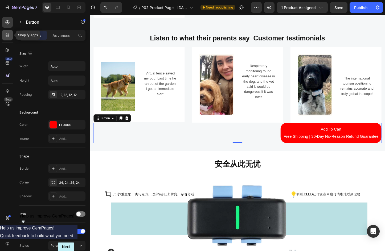
click at [9, 34] on icon at bounding box center [9, 35] width 2 height 2
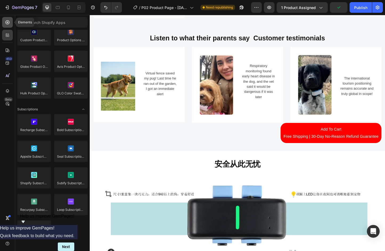
click at [10, 23] on div at bounding box center [7, 22] width 11 height 11
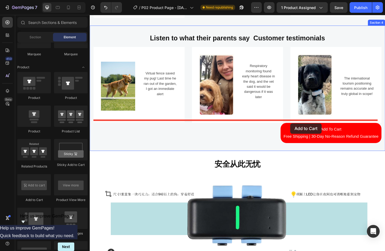
drag, startPoint x: 119, startPoint y: 201, endPoint x: 307, endPoint y: 132, distance: 200.0
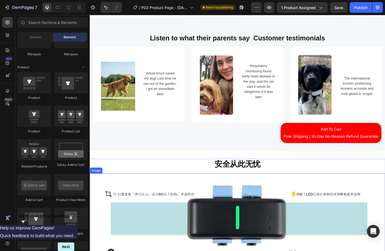
drag, startPoint x: 241, startPoint y: 254, endPoint x: 220, endPoint y: 261, distance: 22.7
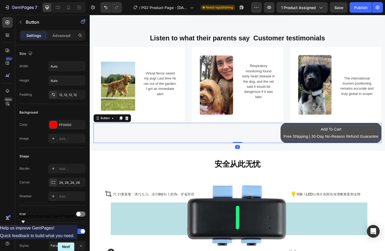
click at [329, 135] on p "Add To Cart Free Shipping | 30-Day No-Reason Refund Guarantee" at bounding box center [350, 142] width 103 height 15
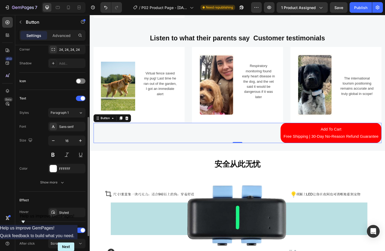
scroll to position [188, 0]
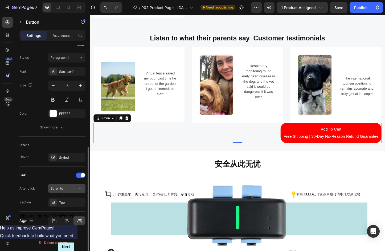
click at [76, 192] on button "Scroll to" at bounding box center [66, 189] width 37 height 10
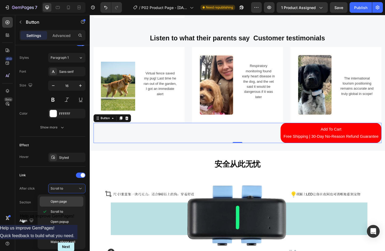
click at [61, 205] on div "Open page" at bounding box center [62, 202] width 44 height 10
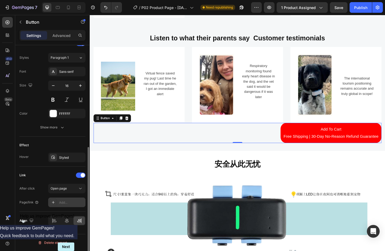
click at [69, 203] on div "Add..." at bounding box center [71, 202] width 25 height 5
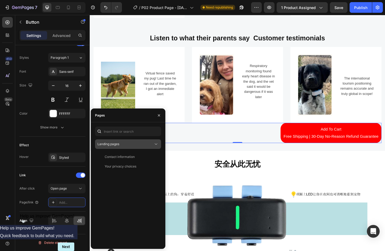
click at [142, 141] on button "Landing pages" at bounding box center [128, 144] width 66 height 10
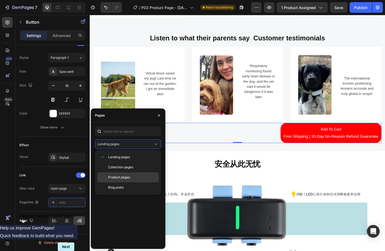
click at [123, 174] on div "Product pages" at bounding box center [128, 177] width 62 height 10
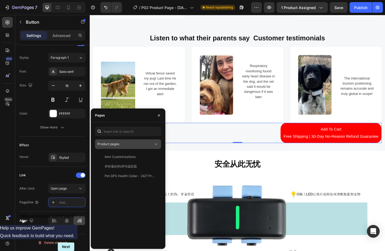
click at [133, 145] on div "Product pages" at bounding box center [125, 144] width 56 height 5
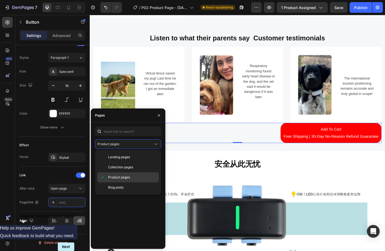
click at [129, 177] on span "Product pages" at bounding box center [119, 177] width 22 height 5
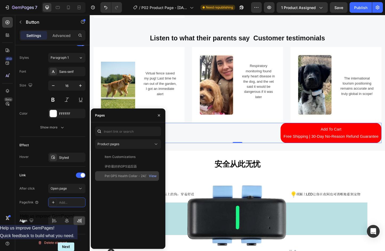
click at [130, 172] on div "Pet GPS Health Collar - 24/7 Protection for Your Pet's Safety View" at bounding box center [127, 176] width 64 height 10
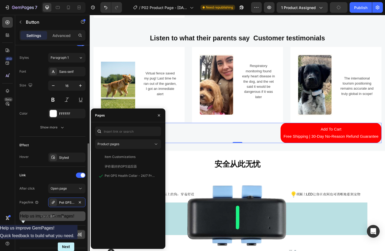
click at [43, 217] on div "Show more" at bounding box center [52, 216] width 25 height 5
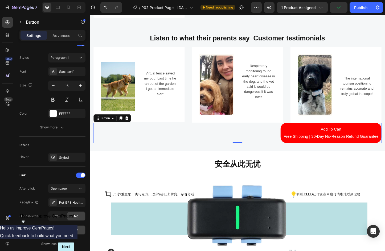
click at [183, 142] on div "Add To Cart Free Shipping | 30-Day No-Reason Refund Guarantee Button 0" at bounding box center [249, 143] width 311 height 22
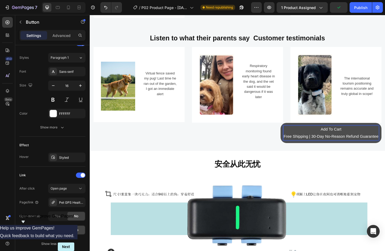
click at [321, 137] on p "Add To Cart Free Shipping | 30-Day No-Reason Refund Guarantee" at bounding box center [350, 142] width 103 height 15
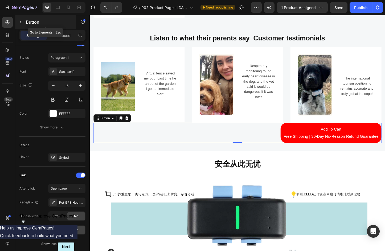
click at [25, 21] on div "Button" at bounding box center [45, 22] width 61 height 14
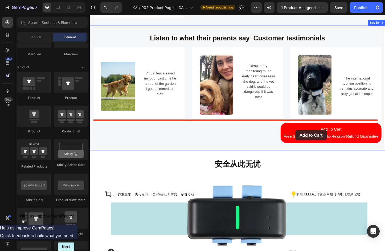
drag, startPoint x: 127, startPoint y: 203, endPoint x: 312, endPoint y: 139, distance: 194.9
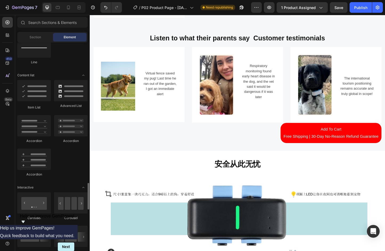
scroll to position [500, 0]
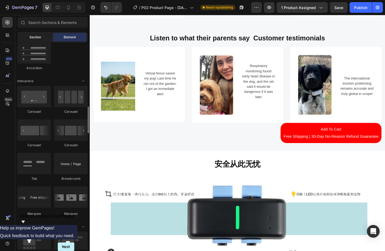
click at [39, 41] on div "Section" at bounding box center [35, 37] width 34 height 9
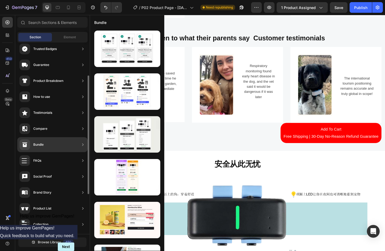
scroll to position [0, 0]
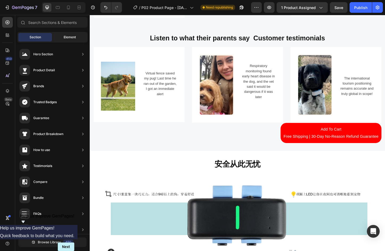
click at [73, 39] on span "Element" at bounding box center [70, 37] width 12 height 5
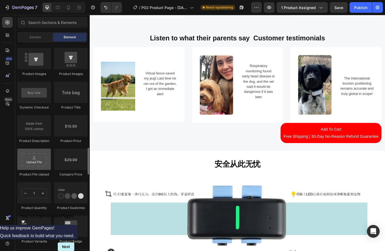
scroll to position [766, 0]
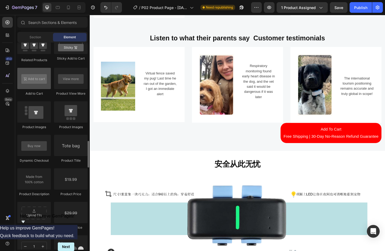
click at [39, 81] on div at bounding box center [34, 78] width 34 height 21
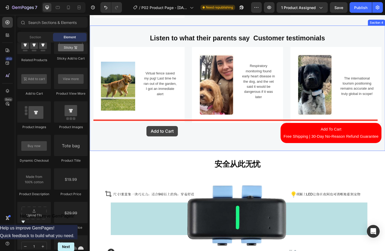
drag, startPoint x: 126, startPoint y: 94, endPoint x: 151, endPoint y: 135, distance: 48.5
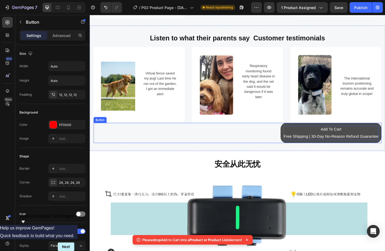
click at [311, 135] on p "Add To Cart Free Shipping | 30-Day No-Reason Refund Guarantee" at bounding box center [350, 142] width 103 height 15
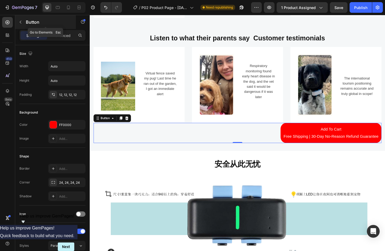
click at [23, 22] on button "button" at bounding box center [20, 22] width 9 height 9
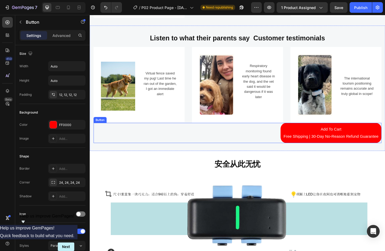
click at [251, 144] on div "Add To Cart Free Shipping | 30-Day No-Reason Refund Guarantee Button" at bounding box center [249, 143] width 311 height 22
click at [106, 125] on div "Button" at bounding box center [106, 126] width 12 height 5
click at [99, 127] on div "Button" at bounding box center [106, 126] width 23 height 6
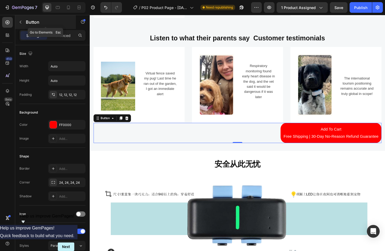
click at [19, 20] on button "button" at bounding box center [20, 22] width 9 height 9
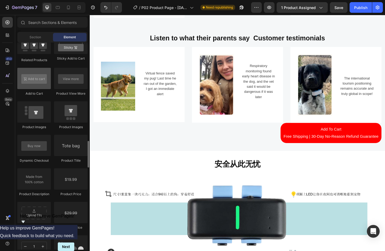
drag, startPoint x: 28, startPoint y: 81, endPoint x: 30, endPoint y: 78, distance: 4.1
click at [30, 78] on div at bounding box center [34, 78] width 34 height 21
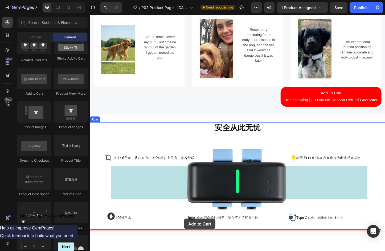
scroll to position [653, 0]
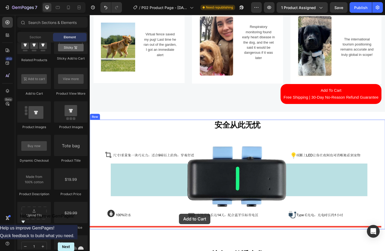
drag, startPoint x: 121, startPoint y: 92, endPoint x: 186, endPoint y: 230, distance: 152.6
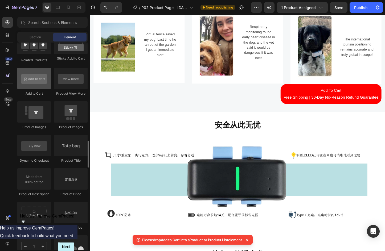
click at [38, 82] on div at bounding box center [34, 78] width 34 height 21
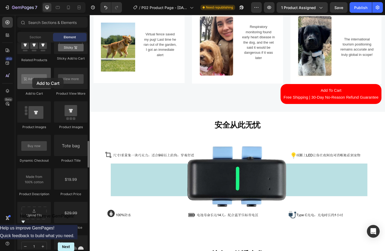
drag, startPoint x: 35, startPoint y: 78, endPoint x: 32, endPoint y: 78, distance: 3.2
click at [32, 78] on div at bounding box center [34, 78] width 34 height 21
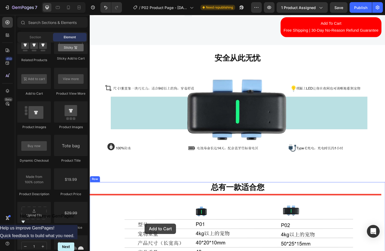
scroll to position [730, 0]
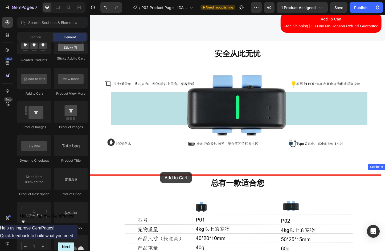
drag, startPoint x: 119, startPoint y: 93, endPoint x: 166, endPoint y: 185, distance: 104.0
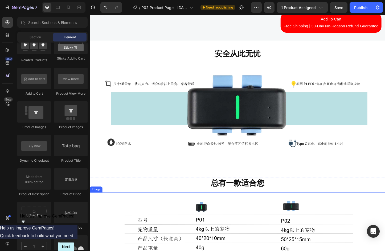
drag, startPoint x: 242, startPoint y: 254, endPoint x: 241, endPoint y: 258, distance: 3.6
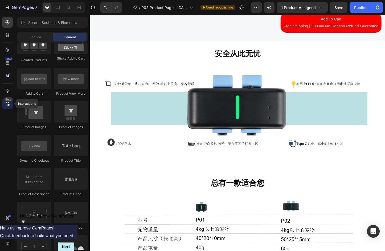
click at [5, 103] on div "Beta" at bounding box center [7, 103] width 11 height 11
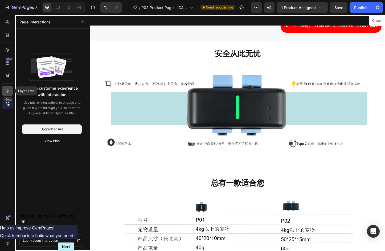
click at [6, 90] on icon at bounding box center [7, 90] width 5 height 5
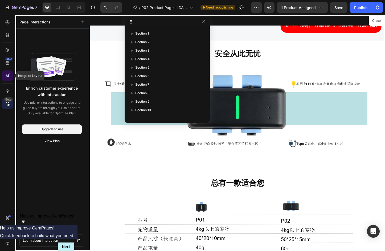
click at [7, 77] on icon at bounding box center [7, 75] width 5 height 5
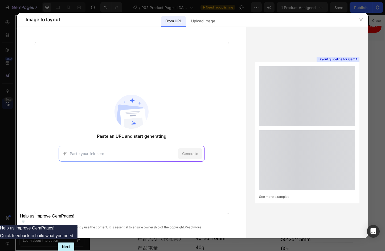
click at [7, 64] on div at bounding box center [192, 125] width 385 height 251
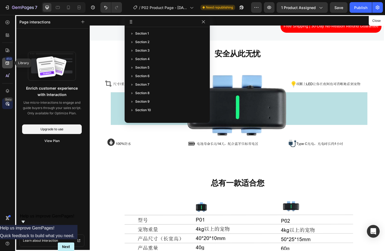
click at [8, 61] on icon at bounding box center [7, 62] width 5 height 5
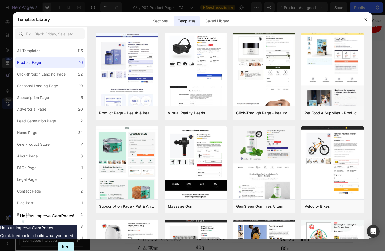
click at [8, 51] on div at bounding box center [192, 125] width 385 height 251
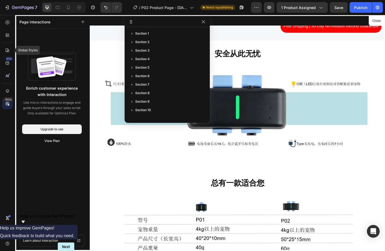
click at [8, 51] on icon at bounding box center [8, 50] width 4 height 4
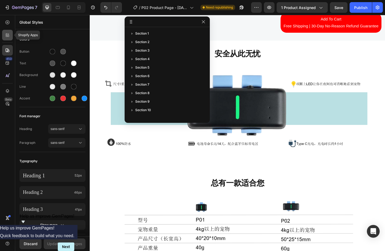
click at [9, 36] on icon at bounding box center [9, 36] width 2 height 2
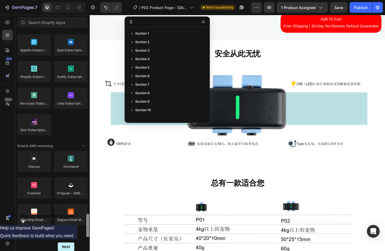
scroll to position [846, 0]
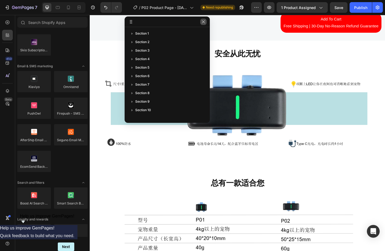
click at [205, 22] on button "button" at bounding box center [203, 22] width 6 height 6
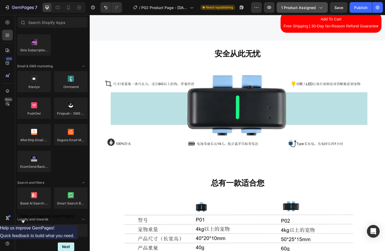
click at [304, 6] on span "1 product assigned" at bounding box center [298, 8] width 35 height 6
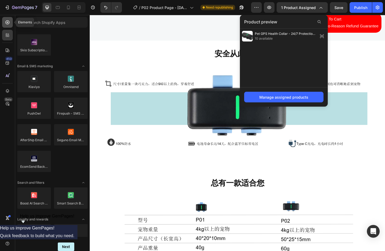
click at [9, 22] on icon at bounding box center [8, 22] width 4 height 4
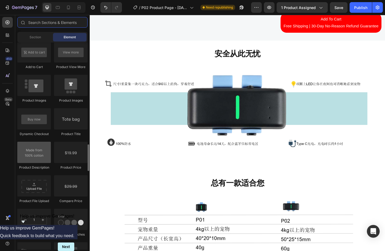
scroll to position [740, 0]
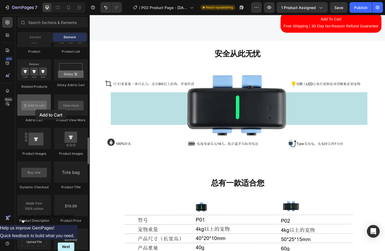
click at [35, 110] on div at bounding box center [34, 104] width 34 height 21
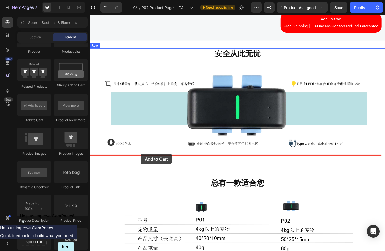
drag, startPoint x: 125, startPoint y: 124, endPoint x: 145, endPoint y: 165, distance: 45.6
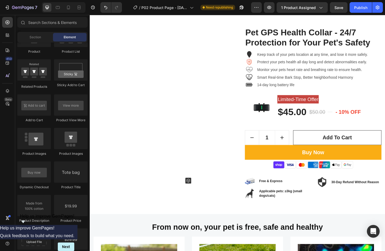
scroll to position [0, 0]
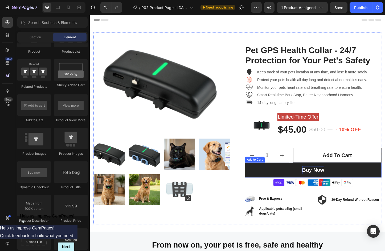
click at [336, 186] on div "Buy Now" at bounding box center [331, 183] width 24 height 9
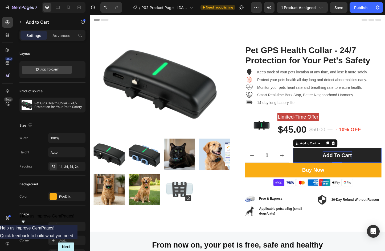
click at [364, 163] on div "Add to cart" at bounding box center [357, 167] width 32 height 9
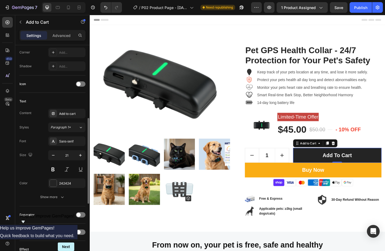
click at [324, 165] on button "Add to cart" at bounding box center [357, 167] width 96 height 16
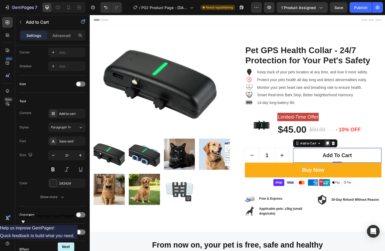
click at [345, 153] on icon at bounding box center [346, 154] width 3 height 4
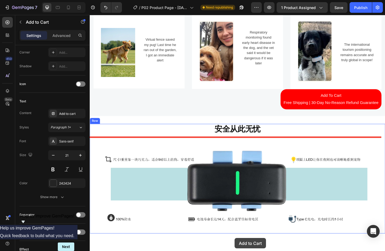
scroll to position [682, 0]
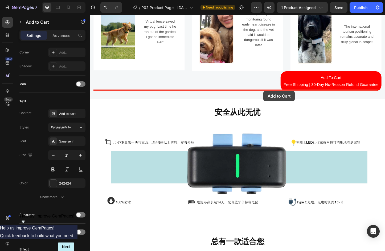
drag, startPoint x: 312, startPoint y: 171, endPoint x: 278, endPoint y: 97, distance: 81.3
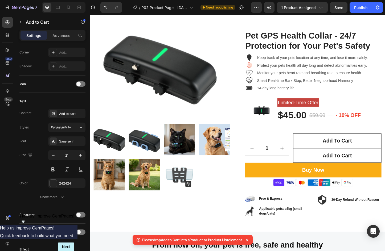
scroll to position [0, 0]
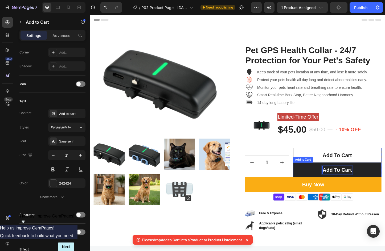
click at [361, 181] on div "Add to cart" at bounding box center [357, 183] width 32 height 9
click at [388, 180] on button "Add to cart" at bounding box center [357, 183] width 96 height 16
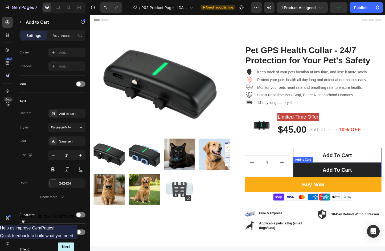
click at [309, 180] on button "Add to cart" at bounding box center [357, 183] width 96 height 16
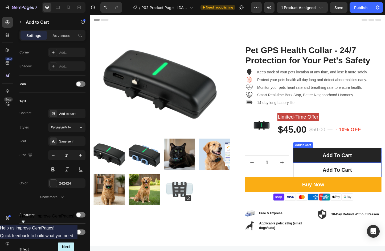
click at [385, 165] on button "Add to cart" at bounding box center [357, 167] width 96 height 16
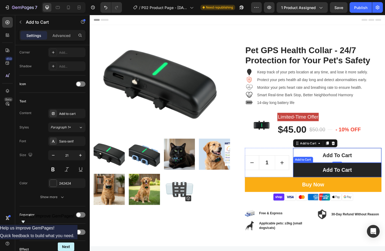
click at [384, 184] on button "Add to cart" at bounding box center [357, 183] width 96 height 16
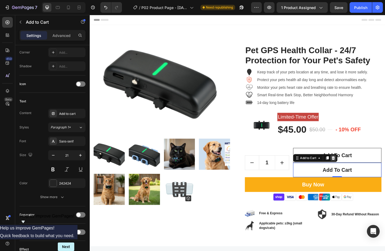
click at [353, 170] on div at bounding box center [353, 170] width 6 height 6
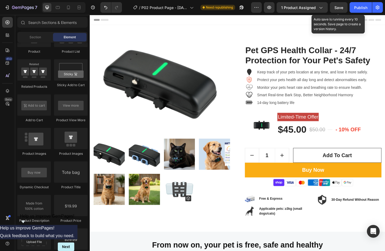
click at [342, 8] on span "Save" at bounding box center [338, 7] width 9 height 5
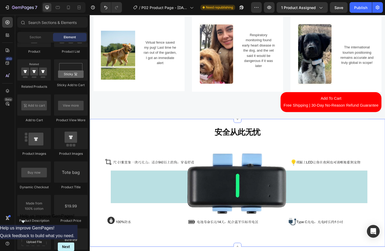
scroll to position [639, 0]
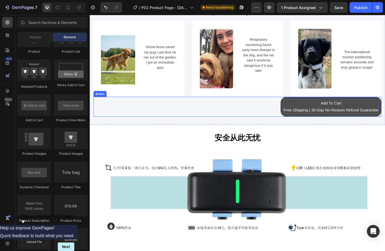
click at [348, 114] on p "Add To Cart Free Shipping | 30-Day No-Reason Refund Guarantee" at bounding box center [350, 114] width 103 height 15
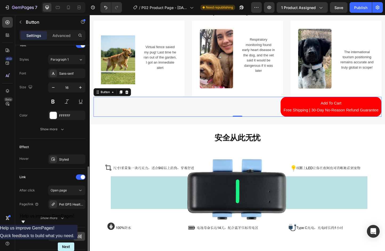
scroll to position [202, 0]
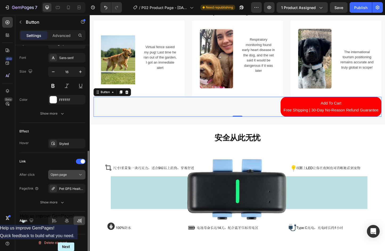
click at [70, 174] on div "Open page" at bounding box center [64, 174] width 27 height 5
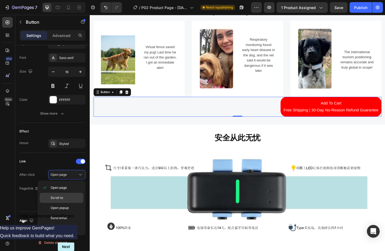
click at [58, 198] on span "Scroll to" at bounding box center [57, 198] width 13 height 5
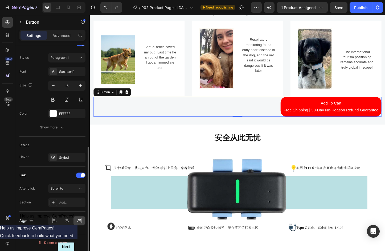
scroll to position [188, 0]
click at [72, 190] on div "Scroll to" at bounding box center [64, 188] width 27 height 5
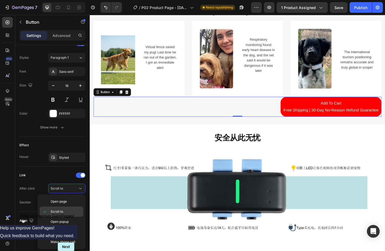
click at [64, 211] on p "Scroll to" at bounding box center [66, 211] width 30 height 5
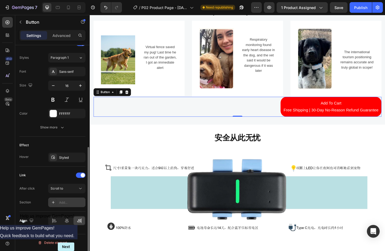
click at [69, 205] on div "Add..." at bounding box center [71, 202] width 25 height 5
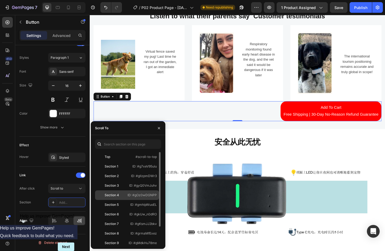
scroll to position [612, 0]
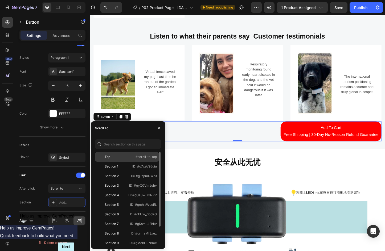
click at [138, 159] on div "Top #scroll-to-top" at bounding box center [127, 157] width 64 height 10
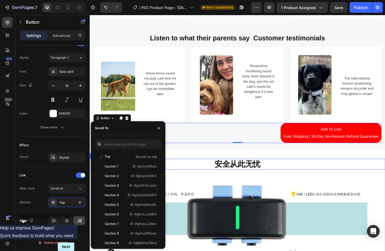
scroll to position [0, 0]
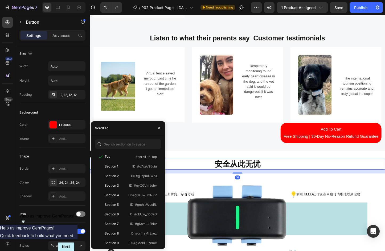
click at [246, 172] on h2 "安全从此无忧" at bounding box center [249, 177] width 319 height 12
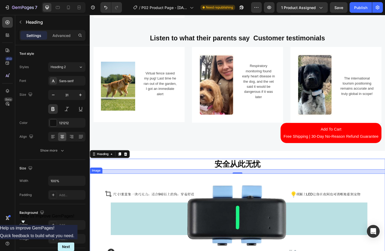
click at [109, 205] on img at bounding box center [249, 238] width 319 height 102
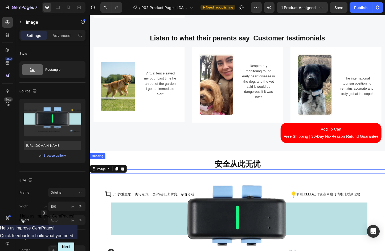
click at [241, 172] on h2 "安全从此无忧" at bounding box center [249, 177] width 319 height 12
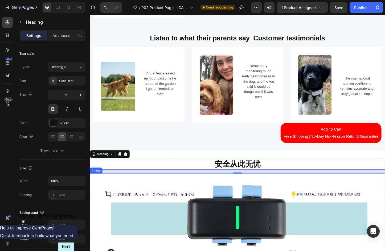
drag, startPoint x: 133, startPoint y: 194, endPoint x: 139, endPoint y: 192, distance: 6.6
click at [133, 194] on img at bounding box center [249, 238] width 319 height 102
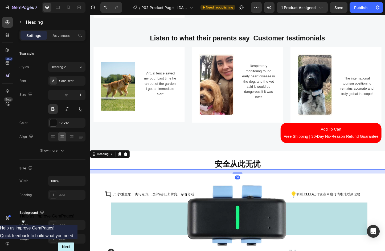
click at [226, 172] on h2 "安全从此无忧" at bounding box center [249, 177] width 319 height 12
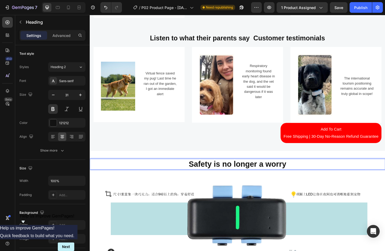
click at [267, 175] on p "Safety is no longer a worry" at bounding box center [249, 176] width 318 height 11
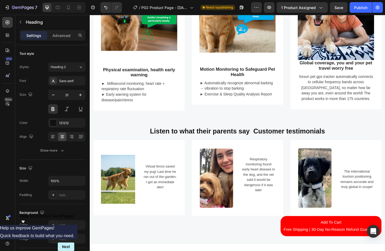
scroll to position [559, 0]
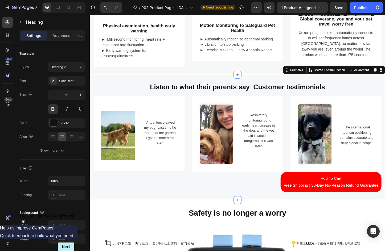
click at [234, 84] on div "Listen to what their parents say Customer testimonials Heading Image Virtual fe…" at bounding box center [249, 148] width 319 height 136
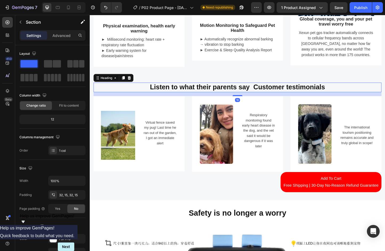
click at [236, 93] on h2 "Listen to what their parents say Customer testimonials" at bounding box center [249, 93] width 311 height 10
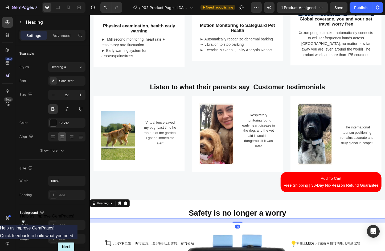
click at [252, 227] on h2 "Safety is no longer a worry" at bounding box center [249, 230] width 319 height 12
click at [51, 93] on icon "button" at bounding box center [53, 94] width 5 height 5
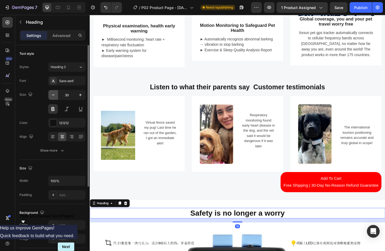
click at [51, 93] on icon "button" at bounding box center [53, 94] width 5 height 5
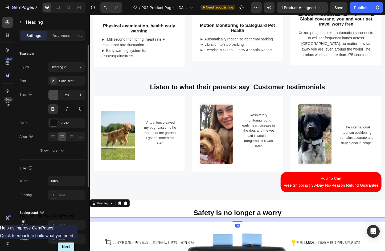
click at [51, 93] on icon "button" at bounding box center [53, 94] width 5 height 5
type input "27"
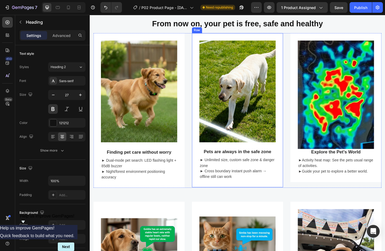
scroll to position [160, 0]
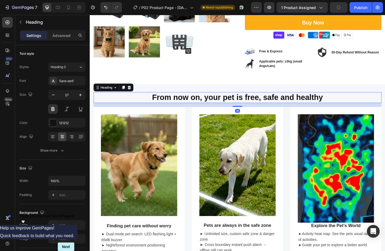
click at [243, 106] on h2 "From now on, your pet is free, safe and healthy" at bounding box center [249, 104] width 311 height 12
click at [68, 34] on p "Advanced" at bounding box center [61, 36] width 18 height 6
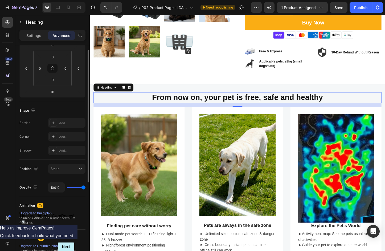
scroll to position [0, 0]
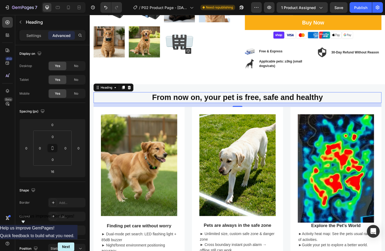
click at [185, 106] on h2 "From now on, your pet is free, safe and healthy" at bounding box center [249, 104] width 311 height 12
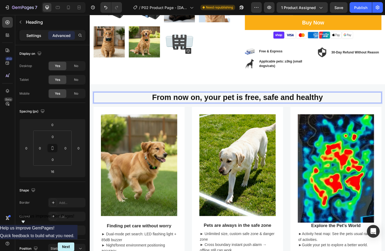
click at [34, 36] on p "Settings" at bounding box center [33, 36] width 15 height 6
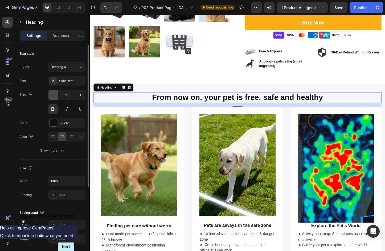
click at [54, 94] on icon "button" at bounding box center [53, 94] width 5 height 5
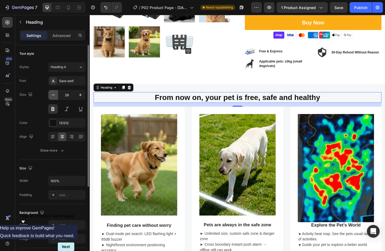
click at [54, 94] on icon "button" at bounding box center [53, 94] width 5 height 5
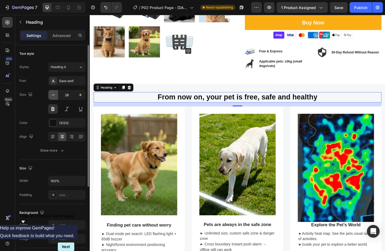
click at [54, 94] on icon "button" at bounding box center [53, 94] width 5 height 5
type input "27"
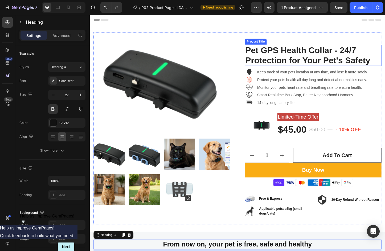
click at [337, 52] on h2 "Pet GPS Health Collar - 24/7 Protection for Your Pet's Safety" at bounding box center [331, 58] width 148 height 23
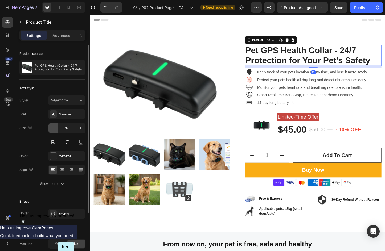
click at [55, 128] on icon "button" at bounding box center [53, 128] width 5 height 5
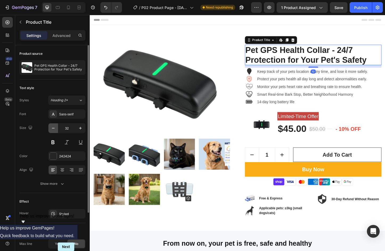
click at [55, 128] on icon "button" at bounding box center [53, 128] width 5 height 5
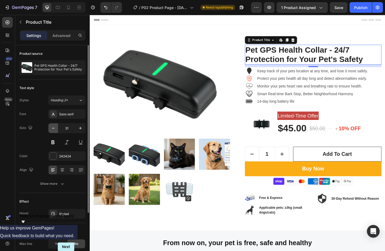
click at [55, 128] on icon "button" at bounding box center [53, 128] width 5 height 5
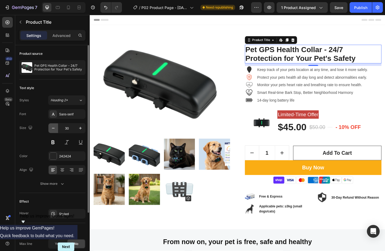
click at [55, 128] on icon "button" at bounding box center [53, 128] width 5 height 5
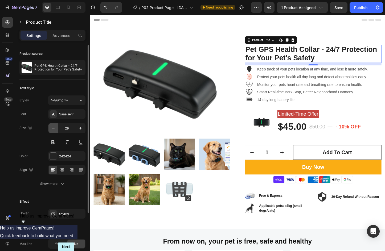
click at [55, 128] on icon "button" at bounding box center [53, 128] width 5 height 5
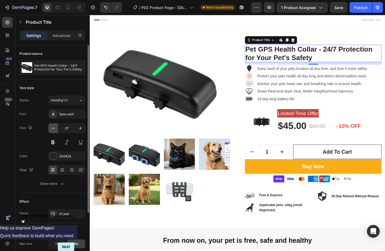
click at [55, 128] on icon "button" at bounding box center [53, 128] width 5 height 5
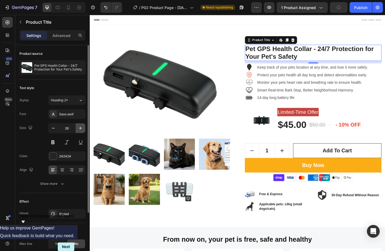
click at [80, 128] on icon "button" at bounding box center [80, 128] width 5 height 5
type input "27"
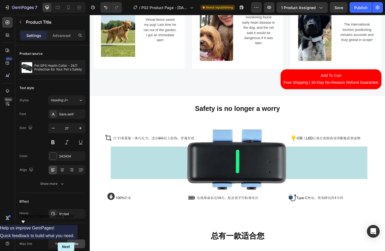
scroll to position [745, 0]
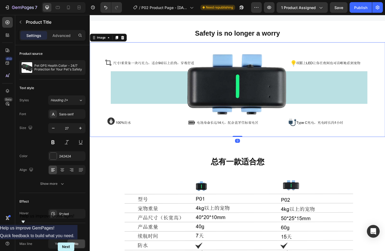
click at [253, 104] on img at bounding box center [249, 95] width 319 height 102
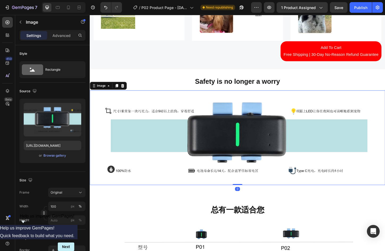
scroll to position [692, 0]
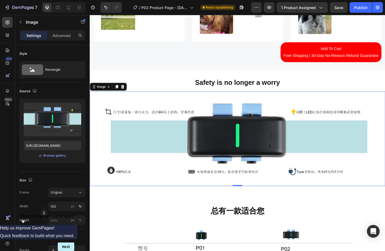
click at [125, 142] on img at bounding box center [249, 149] width 319 height 102
click at [224, 140] on img at bounding box center [249, 149] width 319 height 102
drag, startPoint x: 121, startPoint y: 148, endPoint x: 131, endPoint y: 144, distance: 10.4
click at [121, 148] on img at bounding box center [249, 149] width 319 height 102
click at [167, 141] on img at bounding box center [249, 149] width 319 height 102
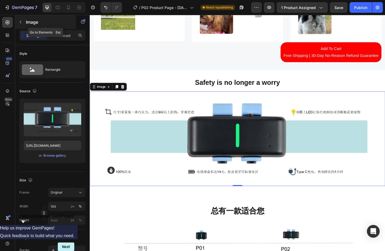
click at [22, 24] on icon "button" at bounding box center [20, 22] width 4 height 4
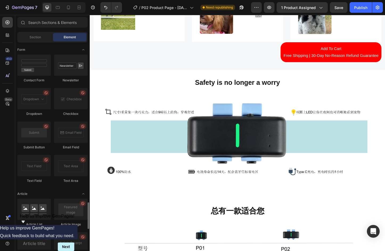
scroll to position [1405, 0]
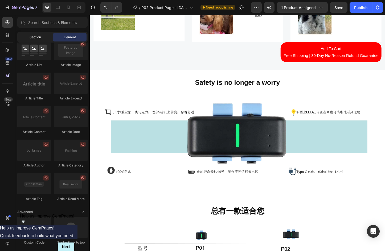
click at [37, 38] on span "Section" at bounding box center [35, 37] width 11 height 5
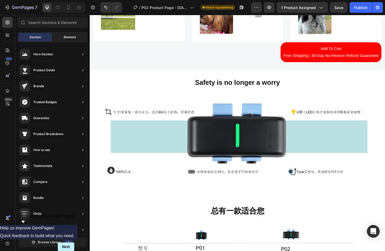
click at [74, 36] on span "Element" at bounding box center [70, 37] width 12 height 5
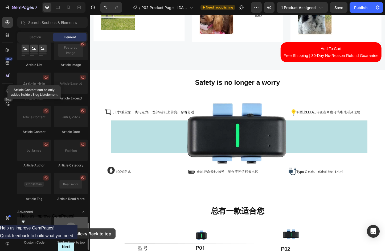
click at [71, 229] on div at bounding box center [71, 227] width 34 height 21
click at [71, 230] on div at bounding box center [71, 227] width 34 height 21
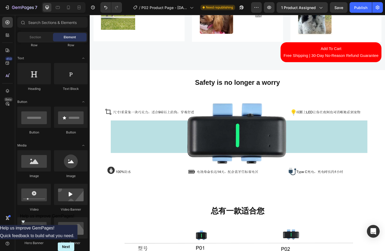
scroll to position [0, 0]
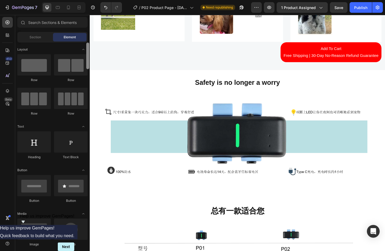
drag, startPoint x: 88, startPoint y: 236, endPoint x: 85, endPoint y: 42, distance: 193.5
click at [85, 42] on div "Sections(18) Elements(84) Section Element Hero Section Product Detail Brands Tr…" at bounding box center [52, 133] width 75 height 233
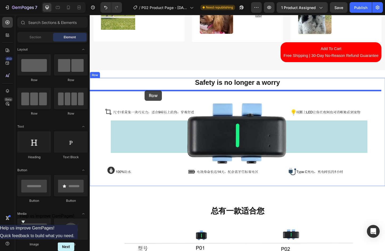
drag, startPoint x: 120, startPoint y: 113, endPoint x: 149, endPoint y: 97, distance: 33.3
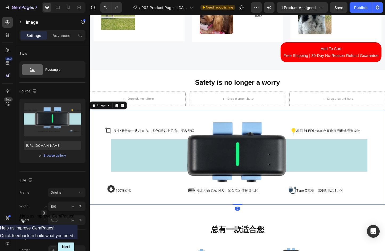
click at [233, 155] on img at bounding box center [249, 169] width 319 height 102
click at [123, 111] on icon at bounding box center [125, 113] width 4 height 4
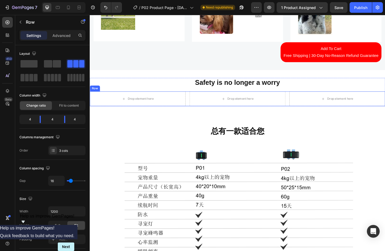
click at [192, 98] on div "Drop element here Drop element here Drop element here Row" at bounding box center [249, 106] width 319 height 16
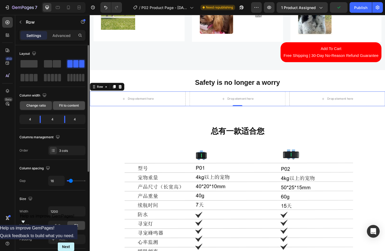
click at [70, 105] on span "Fit to content" at bounding box center [69, 105] width 20 height 5
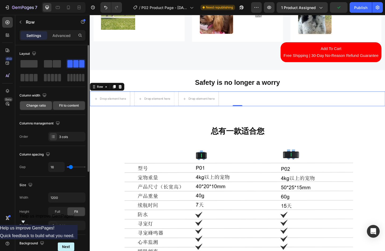
click at [32, 105] on span "Change ratio" at bounding box center [35, 105] width 19 height 5
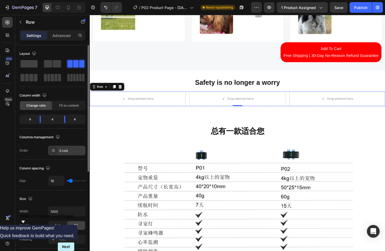
click at [56, 149] on div at bounding box center [52, 150] width 7 height 7
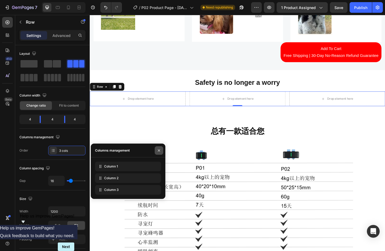
click at [158, 151] on icon "button" at bounding box center [159, 150] width 4 height 4
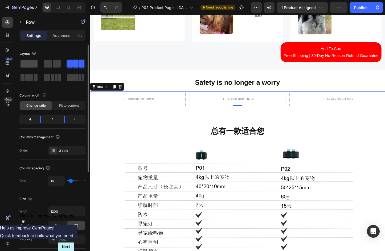
click at [31, 63] on span at bounding box center [28, 63] width 17 height 7
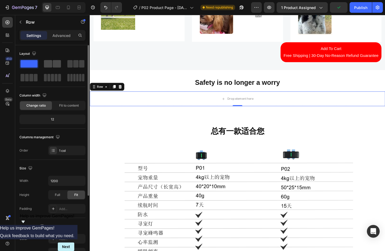
click at [49, 65] on span at bounding box center [48, 63] width 8 height 7
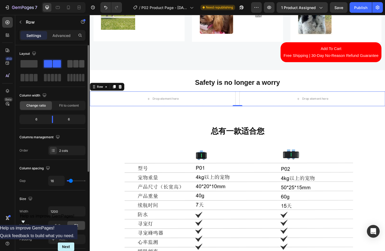
click at [71, 65] on span at bounding box center [69, 63] width 5 height 7
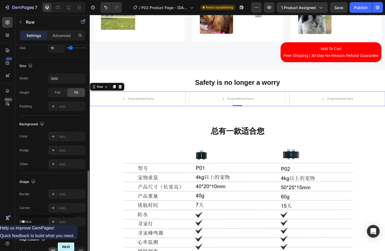
scroll to position [164, 0]
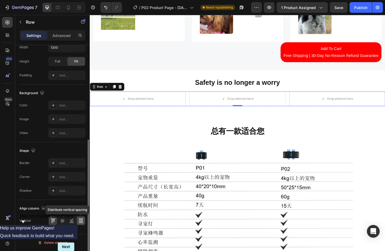
click at [82, 222] on icon at bounding box center [80, 220] width 5 height 5
click at [47, 221] on div "Vertical" at bounding box center [52, 221] width 66 height 10
click at [51, 218] on icon at bounding box center [52, 220] width 5 height 5
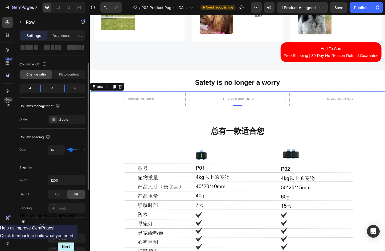
scroll to position [0, 0]
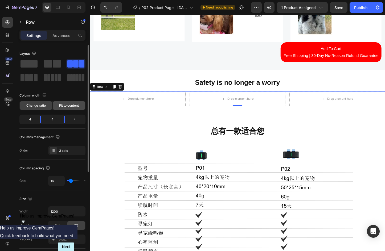
click at [65, 106] on span "Fit to content" at bounding box center [69, 105] width 20 height 5
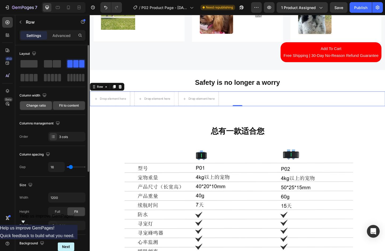
click at [40, 106] on span "Change ratio" at bounding box center [35, 105] width 19 height 5
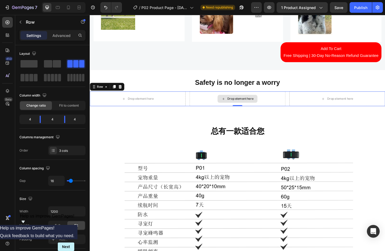
click at [197, 105] on div "Drop element here" at bounding box center [249, 106] width 104 height 16
click at [121, 93] on icon at bounding box center [122, 92] width 4 height 4
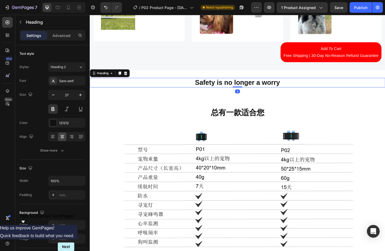
click at [233, 87] on h2 "Safety is no longer a worry" at bounding box center [249, 88] width 319 height 10
click at [21, 23] on icon "button" at bounding box center [20, 22] width 4 height 4
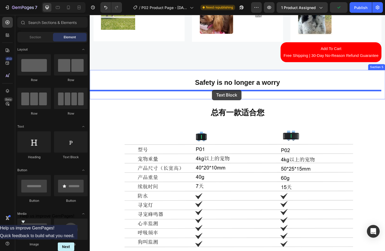
drag, startPoint x: 162, startPoint y: 163, endPoint x: 221, endPoint y: 97, distance: 88.6
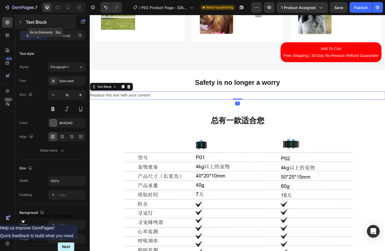
click at [21, 20] on icon "button" at bounding box center [20, 22] width 4 height 4
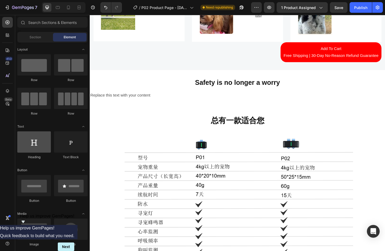
scroll to position [27, 0]
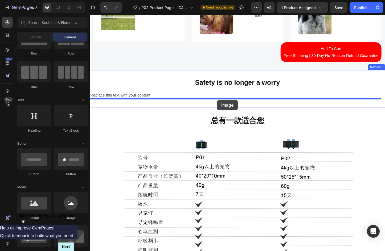
drag, startPoint x: 131, startPoint y: 225, endPoint x: 227, endPoint y: 107, distance: 152.4
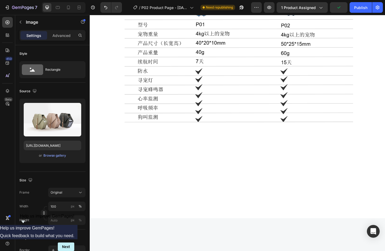
scroll to position [905, 0]
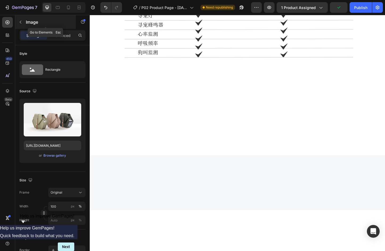
click at [20, 22] on icon "button" at bounding box center [20, 22] width 4 height 4
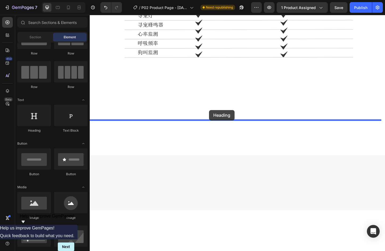
drag, startPoint x: 127, startPoint y: 133, endPoint x: 219, endPoint y: 118, distance: 93.3
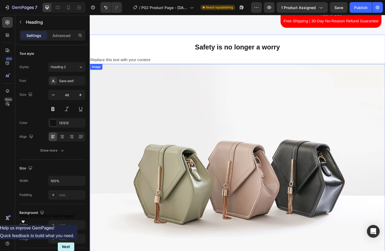
scroll to position [665, 0]
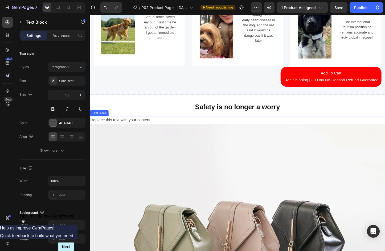
click at [151, 127] on div "Replace this text with your content" at bounding box center [249, 128] width 319 height 9
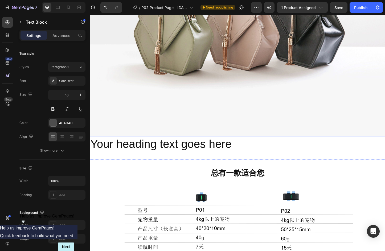
scroll to position [931, 0]
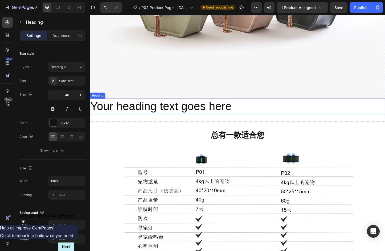
click at [141, 113] on h2 "Your heading text goes here" at bounding box center [249, 113] width 319 height 17
click at [131, 98] on div at bounding box center [128, 100] width 6 height 6
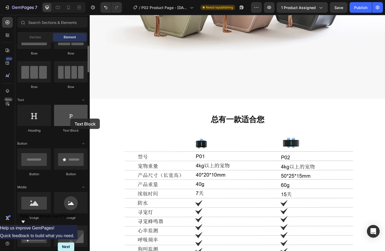
click at [70, 119] on div at bounding box center [71, 115] width 34 height 21
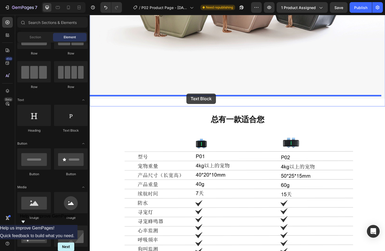
drag, startPoint x: 160, startPoint y: 134, endPoint x: 194, endPoint y: 100, distance: 48.0
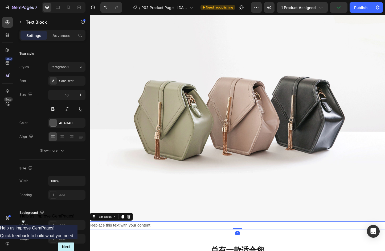
scroll to position [719, 0]
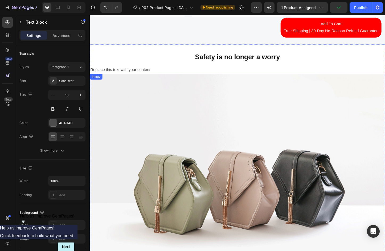
click at [194, 133] on img at bounding box center [249, 199] width 319 height 240
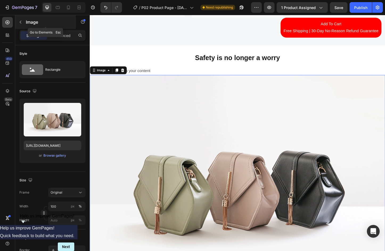
click at [66, 17] on div "Image" at bounding box center [45, 22] width 61 height 14
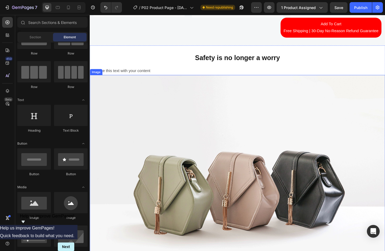
click at [274, 172] on img at bounding box center [249, 200] width 319 height 240
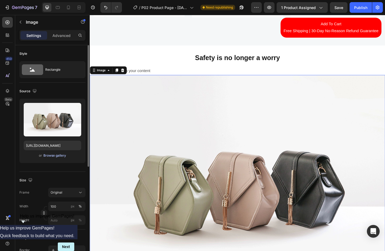
click at [51, 158] on div "Browse gallery" at bounding box center [54, 155] width 23 height 5
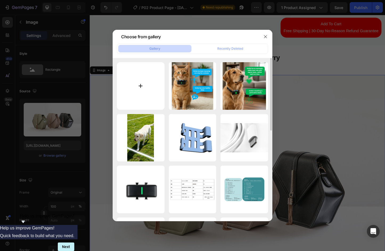
click at [149, 82] on input "file" at bounding box center [141, 86] width 48 height 48
type input "C:\fakepath\P02 is worn around the neck.webp"
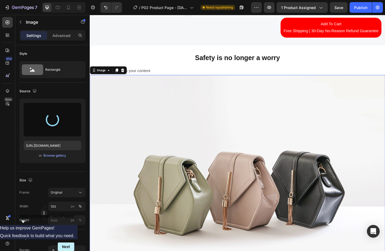
type input "https://cdn.shopify.com/s/files/1/0768/2883/6078/files/gempages_582616685274465…"
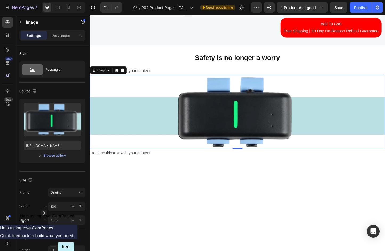
click at [131, 121] on img at bounding box center [249, 120] width 319 height 80
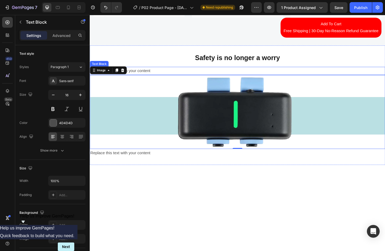
click at [197, 73] on div "Replace this text with your content" at bounding box center [249, 75] width 319 height 9
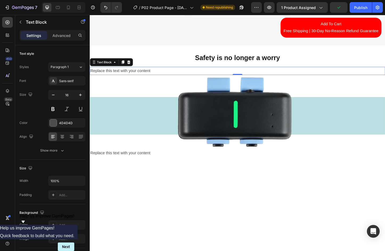
click at [135, 76] on div "Replace this text with your content" at bounding box center [249, 75] width 319 height 9
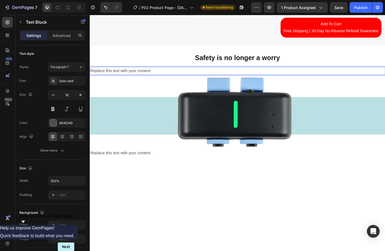
click at [234, 76] on p "Replace this text with your content" at bounding box center [249, 76] width 318 height 8
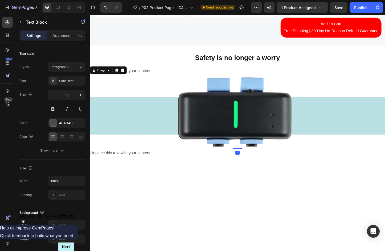
click at [191, 84] on img at bounding box center [249, 120] width 319 height 80
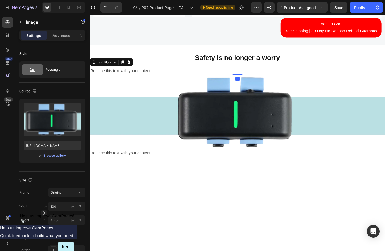
click at [168, 72] on p "Replace this text with your content" at bounding box center [249, 76] width 318 height 8
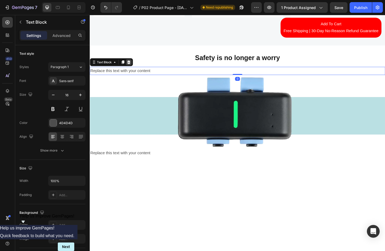
click at [132, 66] on icon at bounding box center [132, 66] width 4 height 4
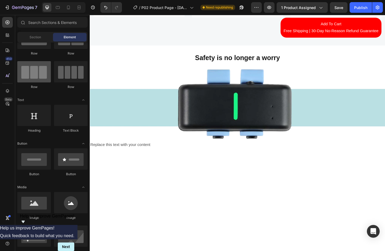
scroll to position [0, 0]
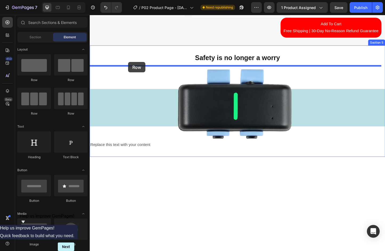
drag, startPoint x: 148, startPoint y: 87, endPoint x: 131, endPoint y: 66, distance: 26.7
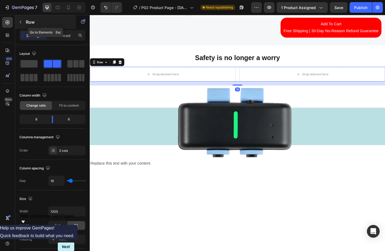
click at [21, 21] on icon "button" at bounding box center [20, 22] width 4 height 4
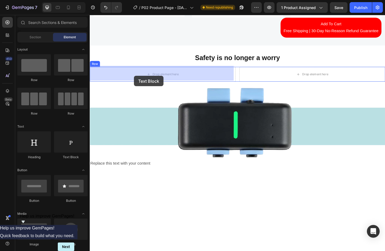
drag, startPoint x: 106, startPoint y: 107, endPoint x: 138, endPoint y: 81, distance: 41.2
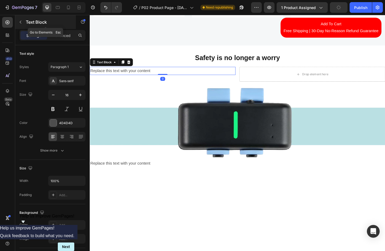
click at [18, 22] on button "button" at bounding box center [20, 22] width 9 height 9
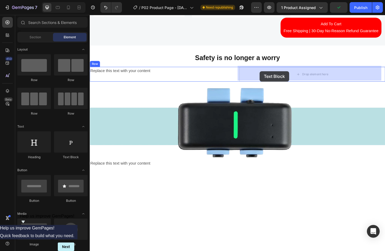
drag, startPoint x: 164, startPoint y: 161, endPoint x: 273, endPoint y: 76, distance: 138.2
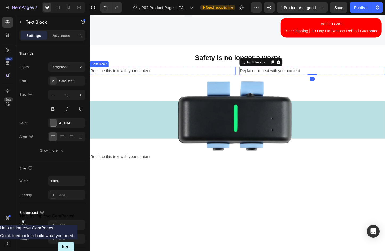
click at [186, 75] on div "Replace this text with your content" at bounding box center [169, 75] width 158 height 9
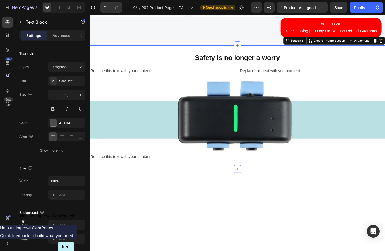
click at [154, 80] on div "Safety is no longer a worry Heading Row Replace this text with your content Tex…" at bounding box center [249, 114] width 319 height 117
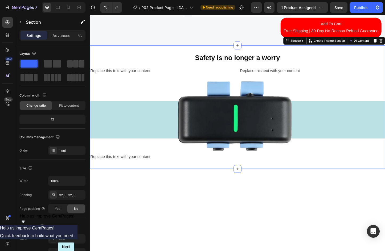
click at [153, 80] on div "Safety is no longer a worry Heading Row Replace this text with your content Tex…" at bounding box center [249, 114] width 319 height 117
drag, startPoint x: 157, startPoint y: 79, endPoint x: 165, endPoint y: 75, distance: 8.7
click at [157, 79] on div "Safety is no longer a worry Heading Row Replace this text with your content Tex…" at bounding box center [249, 114] width 319 height 117
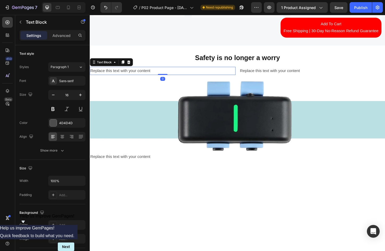
click at [165, 75] on div "Replace this text with your content" at bounding box center [169, 75] width 158 height 9
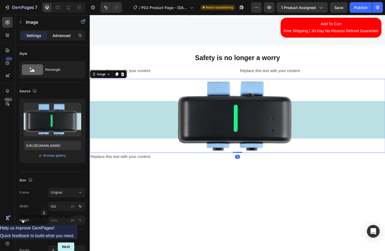
click at [61, 38] on p "Advanced" at bounding box center [61, 36] width 18 height 6
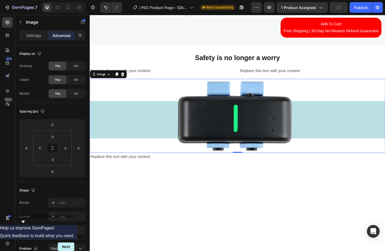
click at [174, 84] on img at bounding box center [249, 124] width 319 height 80
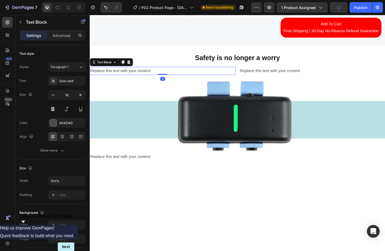
click at [175, 79] on div "Replace this text with your content" at bounding box center [169, 75] width 158 height 9
click at [56, 35] on p "Advanced" at bounding box center [61, 36] width 18 height 6
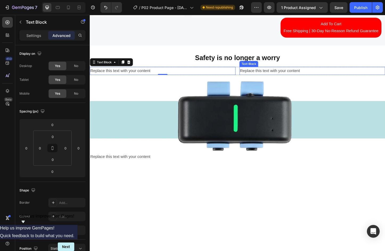
click at [279, 75] on div "Replace this text with your content" at bounding box center [330, 75] width 158 height 9
click at [197, 73] on div "Replace this text with your content" at bounding box center [169, 75] width 158 height 9
click at [148, 75] on div "Replace this text with your content" at bounding box center [169, 75] width 158 height 9
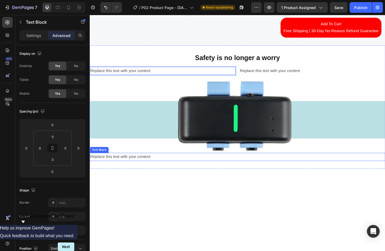
click at [139, 167] on div "Replace this text with your content" at bounding box center [249, 168] width 319 height 9
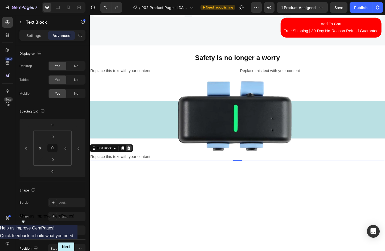
click at [133, 157] on icon at bounding box center [131, 159] width 3 height 4
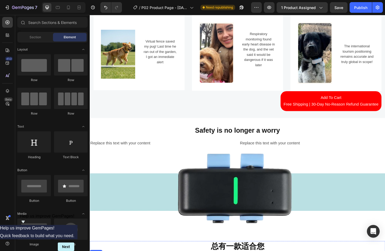
scroll to position [639, 0]
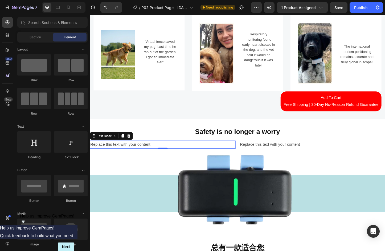
click at [163, 155] on p "Replace this text with your content" at bounding box center [168, 155] width 156 height 8
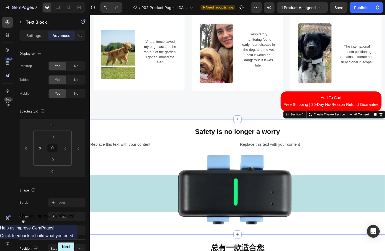
click at [248, 149] on div "Safety is no longer a worry Heading Row Replace this text with your content Tex…" at bounding box center [249, 190] width 319 height 108
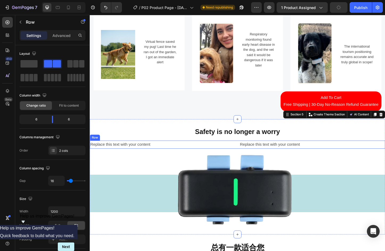
click at [246, 151] on div "Replace this text with your content Text Block Replace this text with your cont…" at bounding box center [249, 155] width 319 height 9
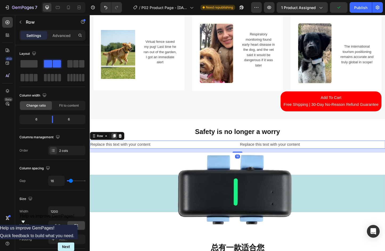
click at [115, 145] on icon at bounding box center [116, 146] width 3 height 4
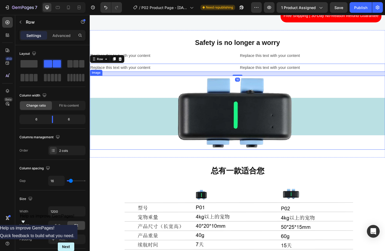
scroll to position [745, 0]
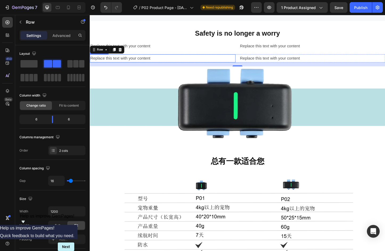
click at [185, 60] on div "Replace this text with your content" at bounding box center [169, 61] width 158 height 9
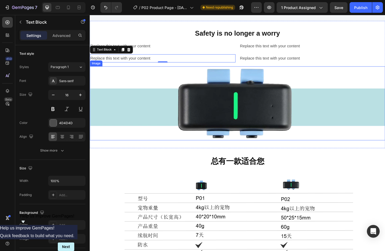
click at [154, 100] on img at bounding box center [249, 111] width 319 height 80
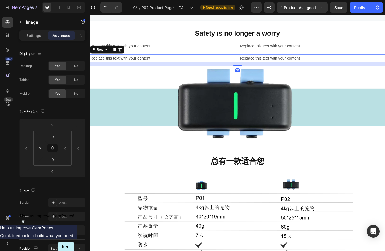
click at [246, 57] on div "Replace this text with your content Text Block Replace this text with your cont…" at bounding box center [249, 61] width 319 height 9
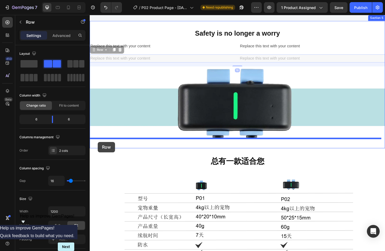
drag, startPoint x: 95, startPoint y: 51, endPoint x: 98, endPoint y: 152, distance: 102.0
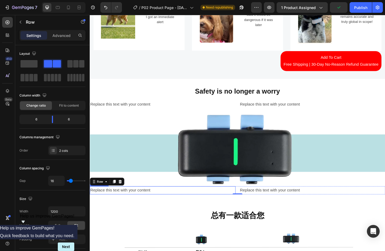
scroll to position [665, 0]
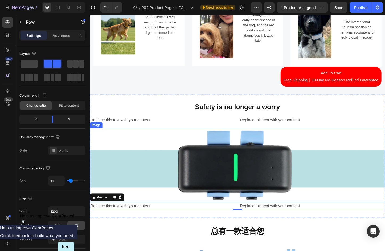
click at [119, 129] on p "Replace this text with your content" at bounding box center [168, 129] width 156 height 8
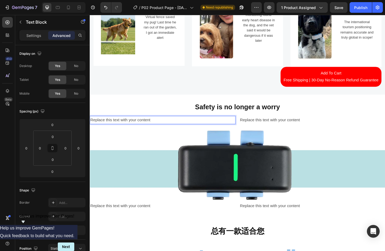
click at [165, 126] on p "Replace this text with your content" at bounding box center [168, 129] width 156 height 8
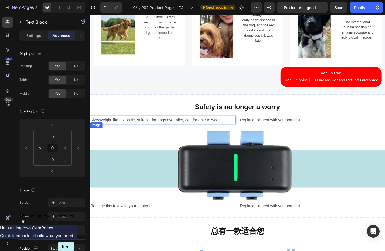
click at [146, 143] on img at bounding box center [249, 177] width 319 height 80
click at [154, 129] on p "Size/Weight like a Cookie, suitable for dogs over 9lbs, comfortable to wear." at bounding box center [168, 129] width 156 height 8
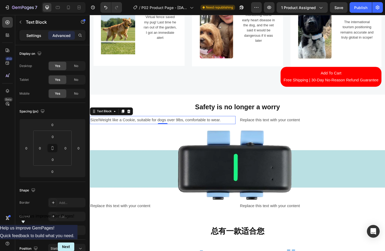
click at [29, 37] on p "Settings" at bounding box center [33, 36] width 15 height 6
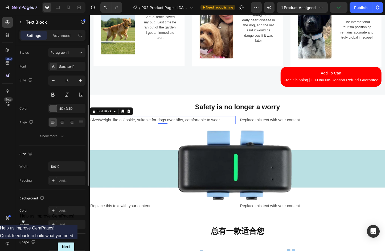
scroll to position [0, 0]
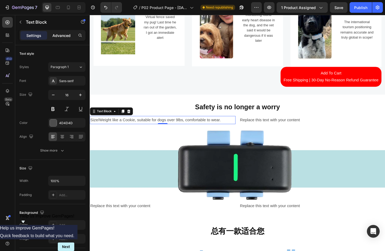
click at [62, 34] on p "Advanced" at bounding box center [61, 36] width 18 height 6
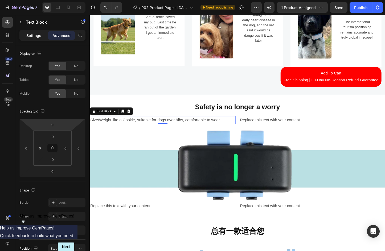
click at [36, 34] on p "Settings" at bounding box center [33, 36] width 15 height 6
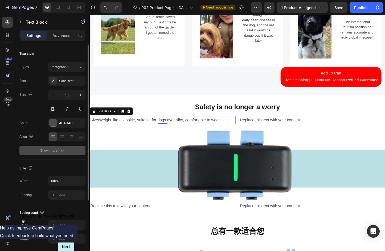
click at [63, 150] on icon "button" at bounding box center [62, 150] width 5 height 5
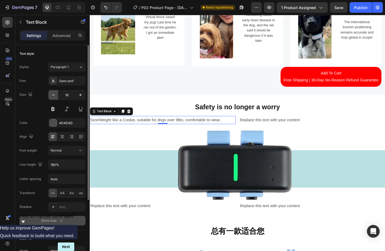
click at [55, 92] on button "button" at bounding box center [53, 95] width 10 height 10
click at [78, 93] on icon "button" at bounding box center [80, 94] width 5 height 5
type input "15"
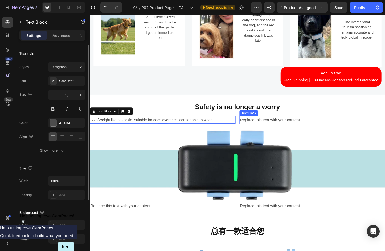
click at [282, 128] on div "Replace this text with your content" at bounding box center [330, 128] width 158 height 9
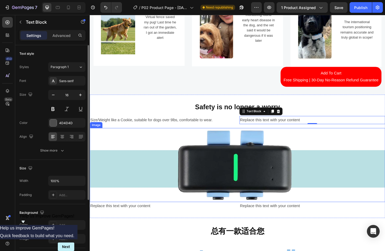
click at [113, 142] on img at bounding box center [249, 177] width 319 height 80
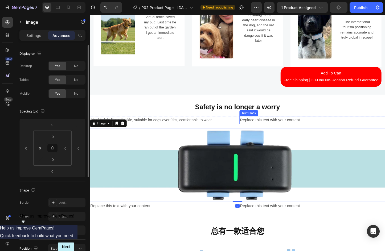
click at [266, 129] on div "Replace this text with your content" at bounding box center [330, 128] width 158 height 9
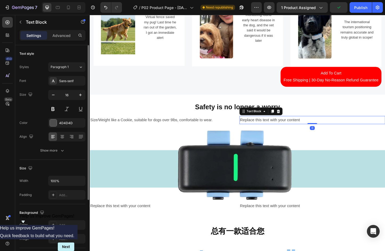
click at [280, 127] on div "Replace this text with your content" at bounding box center [330, 128] width 158 height 9
click at [280, 127] on p "Replace this text with your content" at bounding box center [330, 129] width 156 height 8
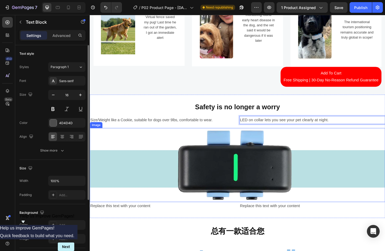
click at [337, 156] on img at bounding box center [249, 177] width 319 height 80
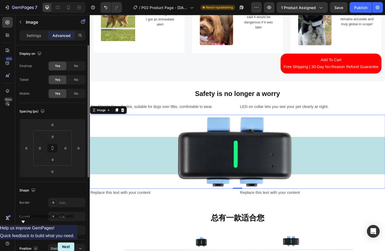
scroll to position [692, 0]
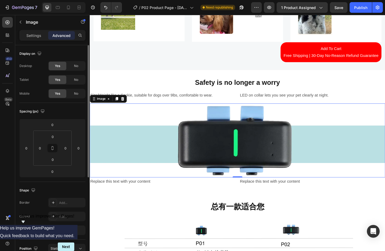
click at [336, 179] on img at bounding box center [249, 151] width 319 height 80
click at [218, 188] on img at bounding box center [249, 151] width 319 height 80
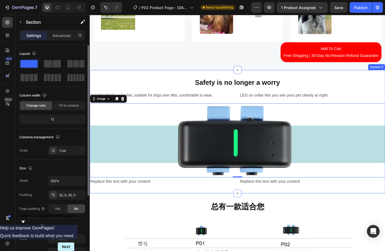
click at [198, 198] on div "Safety is no longer a worry Heading Row Size/Weight like a Cookie, suitable for…" at bounding box center [249, 142] width 319 height 134
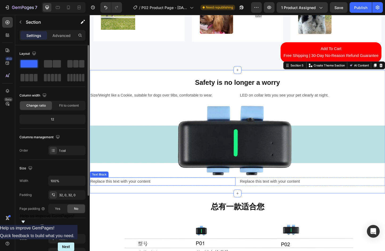
click at [153, 192] on div "Replace this text with your content" at bounding box center [169, 195] width 158 height 9
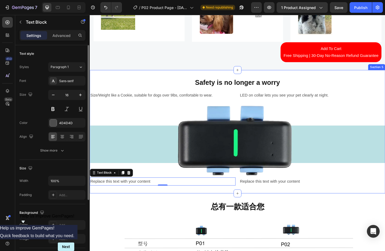
click at [144, 205] on div "Safety is no longer a worry Heading Row Size/Weight like a Cookie, suitable for…" at bounding box center [249, 142] width 319 height 134
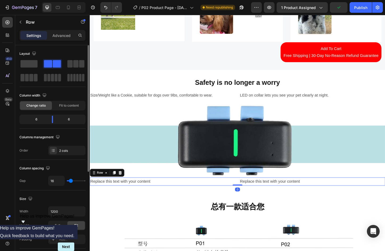
click at [246, 191] on div "Replace this text with your content Text Block Replace this text with your cont…" at bounding box center [249, 195] width 319 height 9
click at [85, 64] on div at bounding box center [75, 64] width 19 height 10
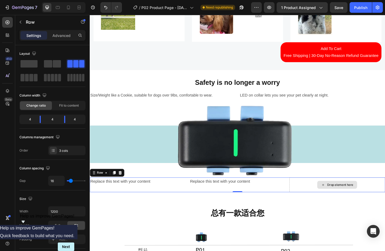
click at [340, 195] on div "Drop element here" at bounding box center [357, 199] width 43 height 9
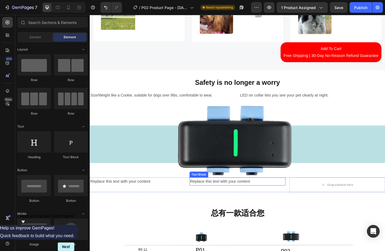
click at [267, 195] on div "Replace this text with your content" at bounding box center [249, 195] width 104 height 9
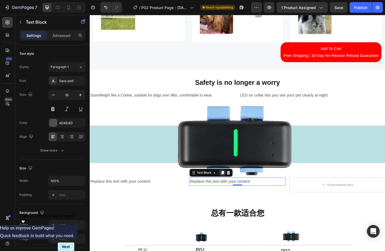
click at [232, 184] on icon at bounding box center [233, 186] width 3 height 4
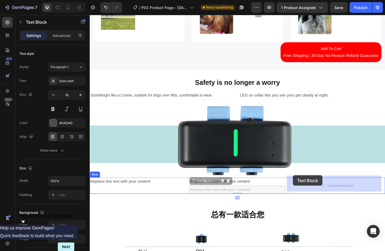
drag, startPoint x: 200, startPoint y: 191, endPoint x: 309, endPoint y: 189, distance: 109.7
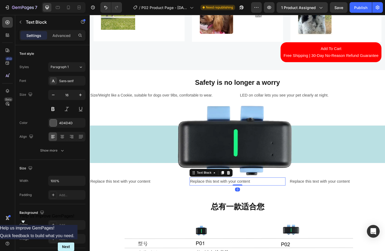
click at [270, 191] on div "Replace this text with your content" at bounding box center [249, 195] width 104 height 9
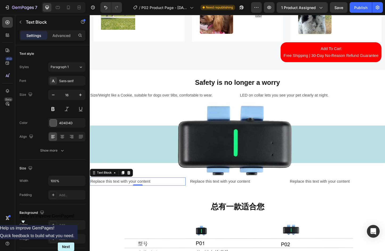
click at [175, 191] on div "Replace this text with your content" at bounding box center [142, 195] width 104 height 9
click at [137, 193] on div "Replace this text with your content" at bounding box center [142, 195] width 104 height 9
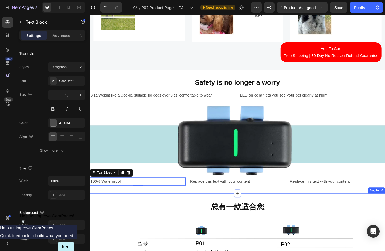
drag, startPoint x: 117, startPoint y: 212, endPoint x: 172, endPoint y: 203, distance: 55.2
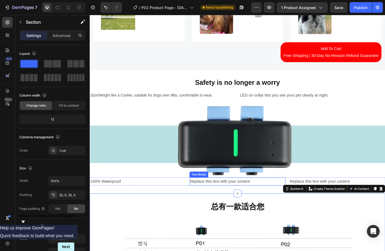
click at [238, 192] on div "Replace this text with your content" at bounding box center [249, 195] width 104 height 9
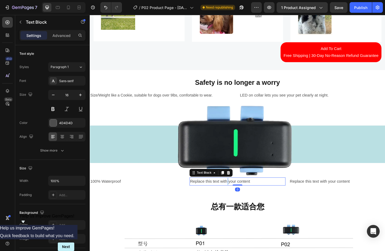
click at [238, 192] on div "Replace this text with your content" at bounding box center [249, 195] width 104 height 9
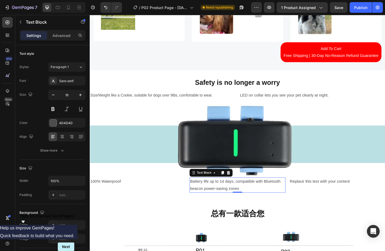
click at [134, 228] on h2 "总有一款适合您" at bounding box center [249, 230] width 319 height 12
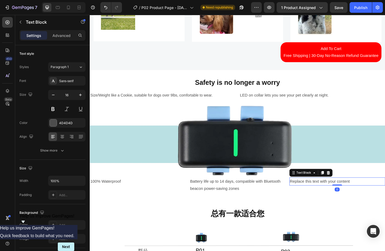
click at [312, 195] on div "Replace this text with your content" at bounding box center [358, 195] width 104 height 9
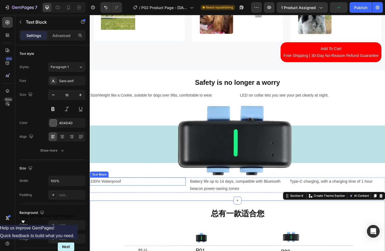
click at [123, 196] on p "100% Waterproof" at bounding box center [141, 195] width 102 height 8
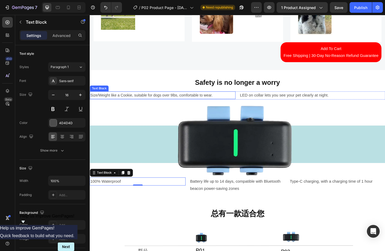
click at [156, 100] on p "Size/Weight like a Cookie, suitable for dogs over 9lbs, comfortable to wear." at bounding box center [168, 101] width 156 height 7
click at [117, 192] on p "100% Waterproof" at bounding box center [141, 195] width 102 height 8
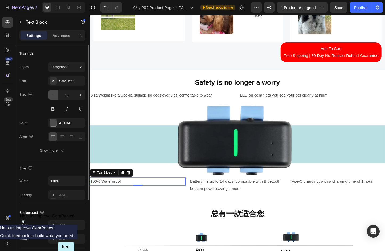
click at [56, 94] on button "button" at bounding box center [53, 95] width 10 height 10
type input "15"
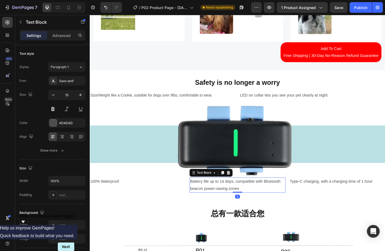
click at [255, 195] on p "Battery life up to 14 days, compatible with Bluetooth beacon power-saving zones" at bounding box center [249, 198] width 102 height 15
click at [55, 94] on icon "button" at bounding box center [53, 94] width 5 height 5
type input "15"
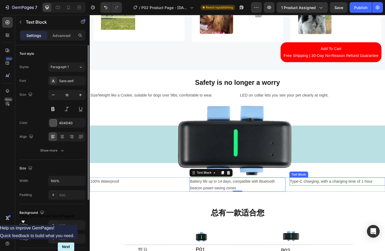
click at [357, 196] on p "Type-C charging, with a charging time of 1 hour" at bounding box center [357, 195] width 102 height 8
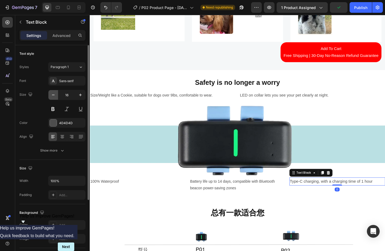
click at [53, 95] on icon "button" at bounding box center [53, 94] width 5 height 5
type input "15"
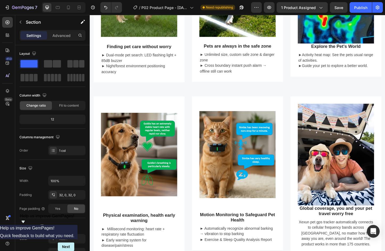
scroll to position [373, 0]
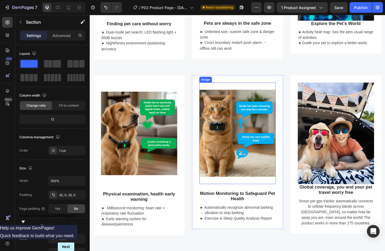
click at [274, 193] on img at bounding box center [249, 143] width 82 height 110
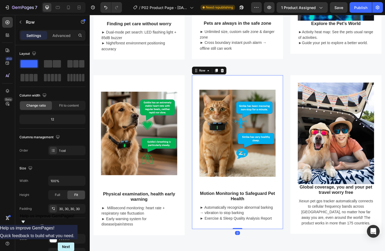
click at [293, 215] on div "Image Motion Monitoring to Safeguard Pet Health Heading ► Automatically recogni…" at bounding box center [249, 163] width 98 height 167
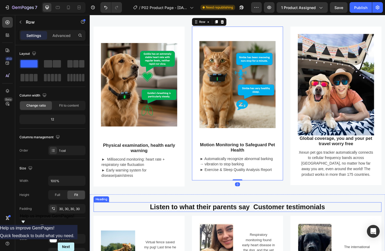
scroll to position [426, 0]
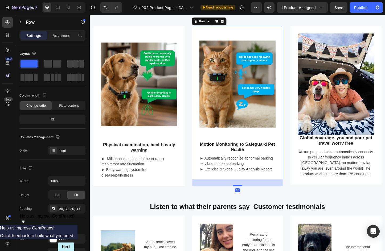
drag, startPoint x: 246, startPoint y: 189, endPoint x: 245, endPoint y: 196, distance: 7.0
click at [245, 199] on div at bounding box center [249, 200] width 11 height 2
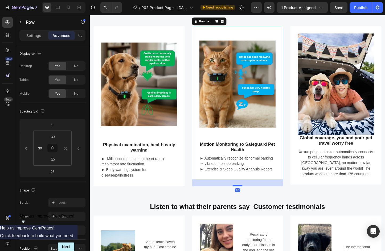
click at [249, 199] on div at bounding box center [249, 200] width 11 height 2
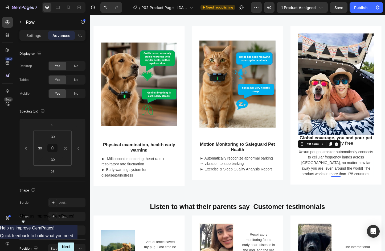
click at [331, 182] on p "Xexun pet gps tracker automatically connects to cellular frequency bands across…" at bounding box center [355, 175] width 81 height 30
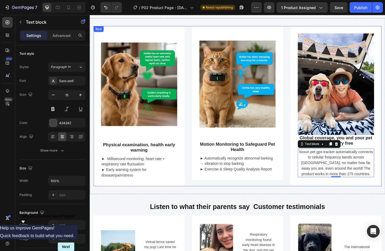
click at [239, 189] on div "Image Motion Monitoring to Safeguard Pet Health Heading ► Automatically recogni…" at bounding box center [249, 110] width 98 height 167
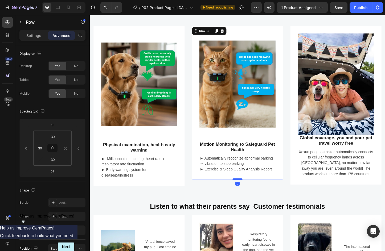
drag, startPoint x: 246, startPoint y: 196, endPoint x: 246, endPoint y: 189, distance: 7.2
click at [246, 192] on div at bounding box center [249, 193] width 11 height 2
type input "0"
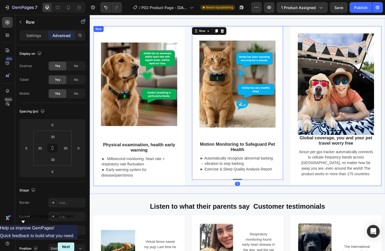
click at [282, 195] on div "Image Motion Monitoring to Safeguard Pet Health Heading ► Automatically recogni…" at bounding box center [249, 113] width 98 height 173
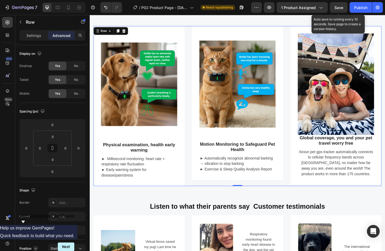
click at [341, 5] on span "Save" at bounding box center [338, 7] width 9 height 5
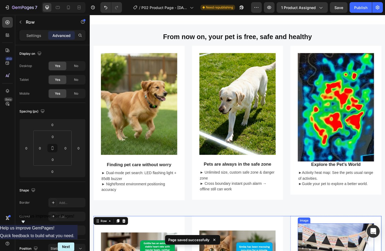
scroll to position [27, 0]
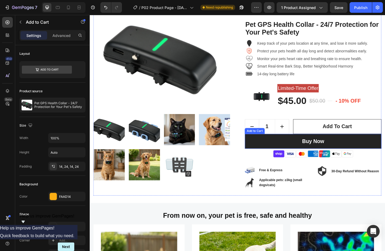
click at [270, 150] on button "Buy Now" at bounding box center [331, 152] width 148 height 16
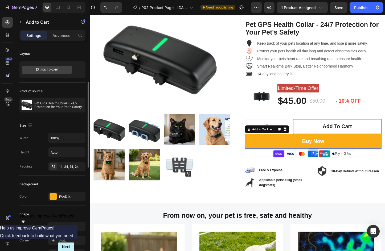
scroll to position [53, 0]
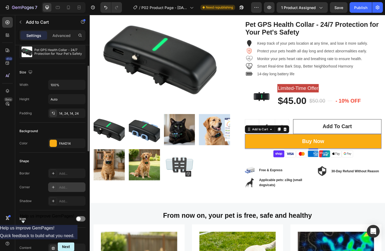
click at [67, 189] on div "Add..." at bounding box center [71, 187] width 25 height 5
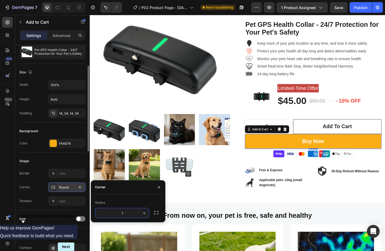
type input "12"
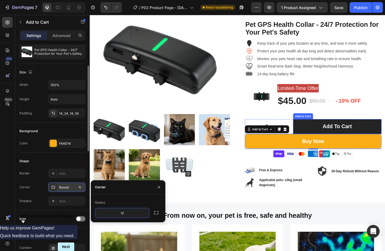
click at [312, 134] on button "Add to cart" at bounding box center [357, 136] width 96 height 16
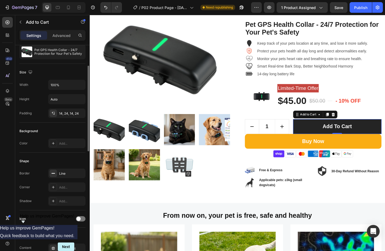
click at [316, 137] on button "Add to cart" at bounding box center [357, 136] width 96 height 16
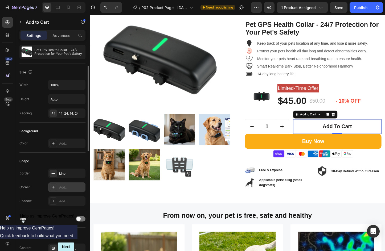
click at [60, 187] on div "Add..." at bounding box center [71, 187] width 25 height 5
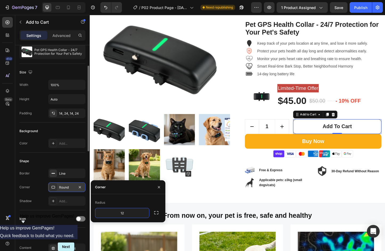
type input "12"
click at [129, 198] on div "Radius 12" at bounding box center [128, 208] width 75 height 28
click at [378, 200] on div "Image 30-Day Refund Without Reason Text block Row" at bounding box center [371, 190] width 70 height 23
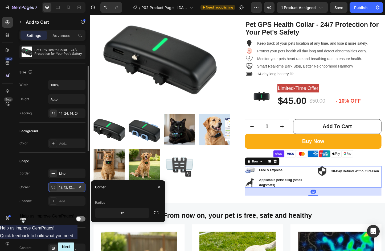
scroll to position [0, 0]
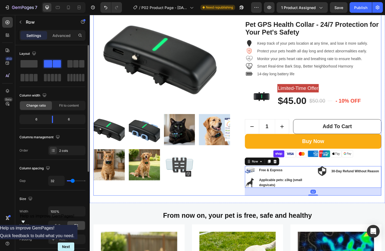
click at [238, 197] on div "Product Images" at bounding box center [168, 108] width 148 height 203
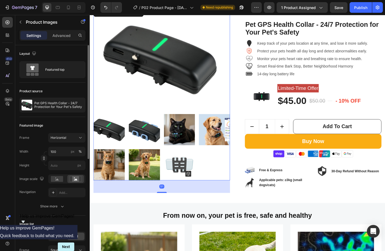
click at [112, 140] on img at bounding box center [111, 139] width 34 height 34
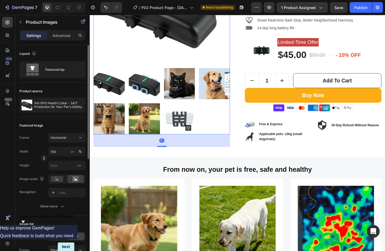
scroll to position [80, 0]
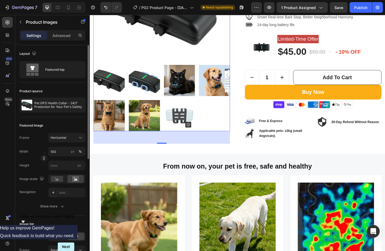
click at [189, 82] on img at bounding box center [187, 86] width 34 height 34
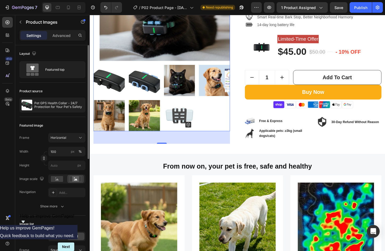
click at [111, 85] on img at bounding box center [111, 86] width 34 height 34
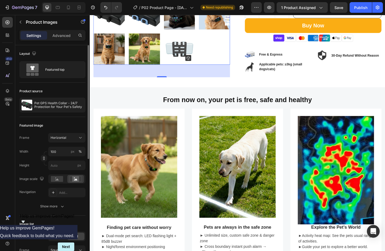
scroll to position [160, 0]
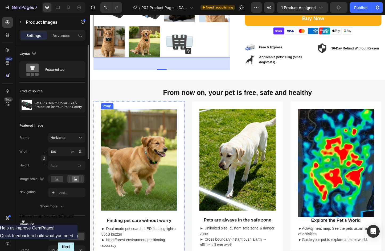
click at [150, 144] on img at bounding box center [143, 172] width 82 height 110
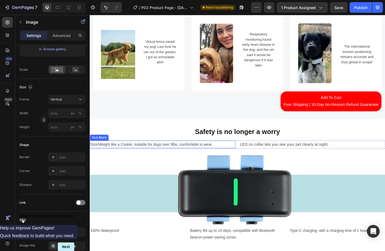
scroll to position [0, 0]
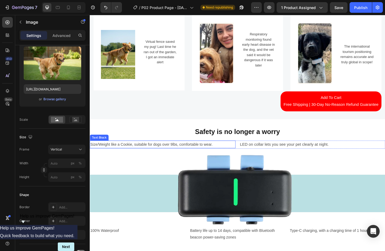
click at [199, 155] on p "Size/Weight like a Cookie, suitable for dogs over 9lbs, comfortable to wear." at bounding box center [168, 154] width 156 height 7
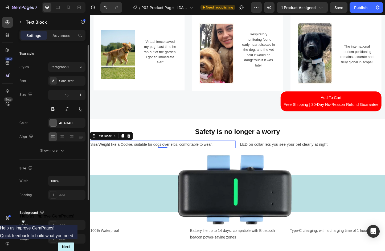
click at [64, 40] on div "Settings Advanced" at bounding box center [52, 35] width 66 height 11
click at [64, 36] on p "Advanced" at bounding box center [61, 36] width 18 height 6
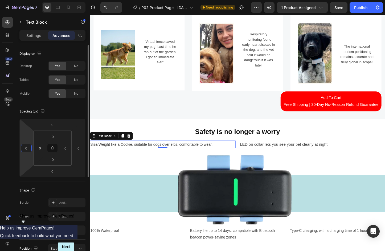
click at [26, 149] on input "0" at bounding box center [26, 148] width 8 height 8
click at [41, 147] on input "0" at bounding box center [40, 148] width 8 height 8
type input "1"
type input "25"
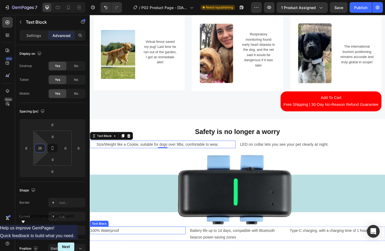
click at [128, 245] on p "100% Waterproof" at bounding box center [141, 248] width 102 height 7
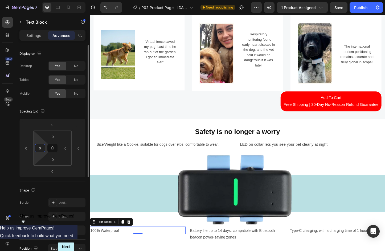
click at [41, 152] on input "0" at bounding box center [40, 148] width 8 height 8
type input "25"
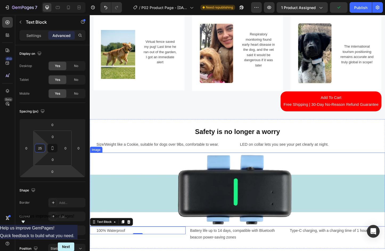
click at [143, 201] on img at bounding box center [249, 204] width 319 height 80
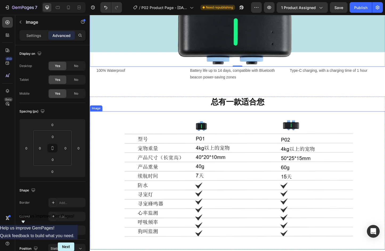
scroll to position [825, 0]
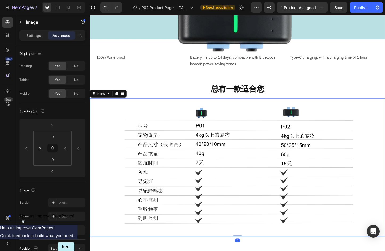
click at [234, 172] on img at bounding box center [249, 180] width 319 height 150
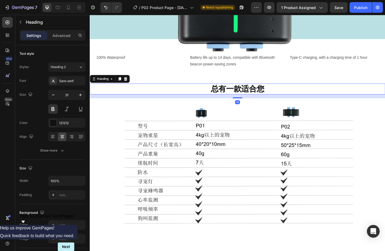
click at [240, 90] on h2 "总有一款适合您" at bounding box center [249, 95] width 319 height 12
click at [53, 94] on icon "button" at bounding box center [53, 94] width 5 height 5
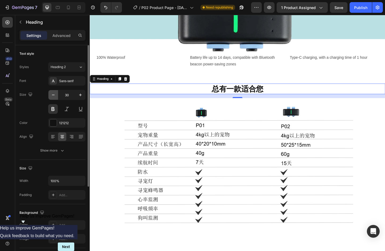
click at [53, 94] on icon "button" at bounding box center [53, 94] width 5 height 5
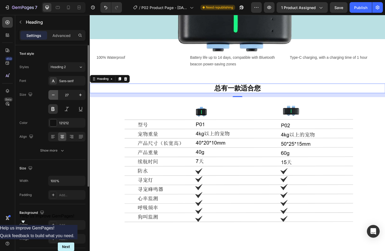
click at [53, 94] on icon "button" at bounding box center [53, 94] width 5 height 5
drag, startPoint x: 78, startPoint y: 93, endPoint x: 26, endPoint y: 123, distance: 60.0
click at [78, 93] on icon "button" at bounding box center [80, 94] width 5 height 5
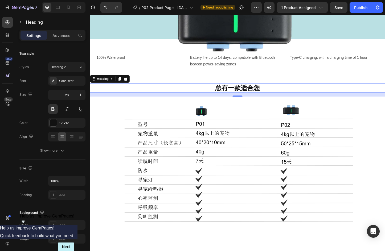
type input "27"
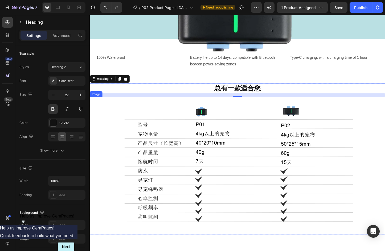
click at [145, 110] on img at bounding box center [249, 179] width 319 height 150
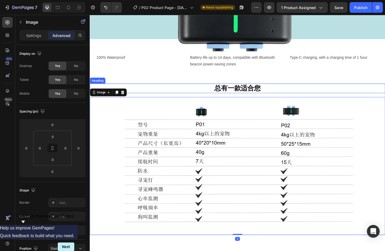
click at [233, 93] on h2 "总有一款适合您" at bounding box center [249, 94] width 319 height 10
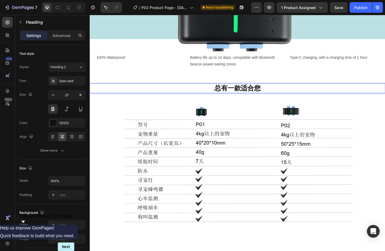
click at [240, 93] on h2 "总有一款适合您" at bounding box center [249, 94] width 319 height 10
click at [240, 93] on p "总有一款适合您" at bounding box center [249, 94] width 318 height 9
click at [240, 94] on p "There's always one that suits you." at bounding box center [249, 94] width 318 height 9
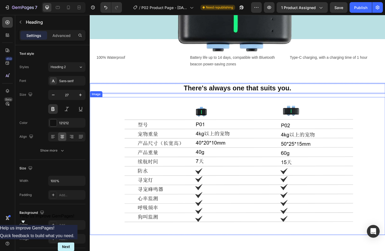
click at [238, 136] on img at bounding box center [249, 179] width 319 height 150
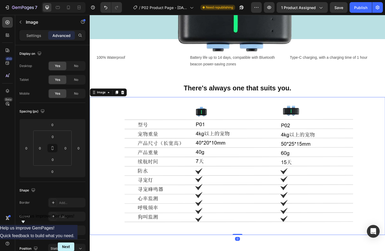
click at [217, 165] on img at bounding box center [249, 179] width 319 height 150
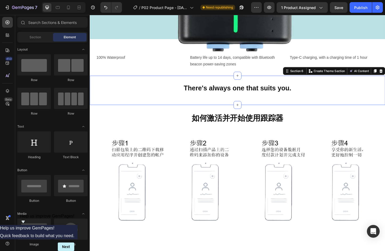
click at [210, 103] on div "There's always one that suits you. Heading Row Section 6 You can create reusabl…" at bounding box center [249, 97] width 319 height 32
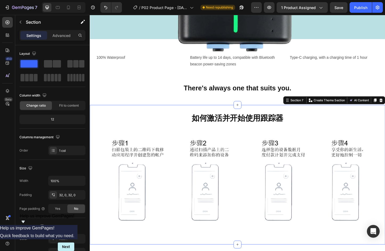
click at [207, 112] on div "如何激活并开始使用跟踪器 Heading Image Row Section 7 You can create reusable sections Creat…" at bounding box center [249, 187] width 319 height 151
click at [247, 111] on icon at bounding box center [249, 112] width 4 height 4
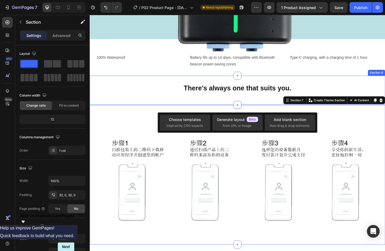
click at [199, 105] on div "There's always one that suits you. Heading Row Section 6" at bounding box center [249, 97] width 319 height 32
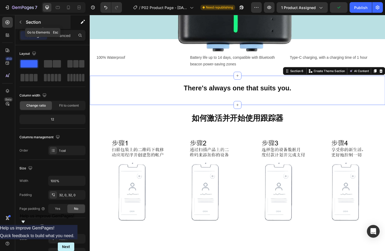
click at [20, 23] on icon "button" at bounding box center [20, 22] width 4 height 4
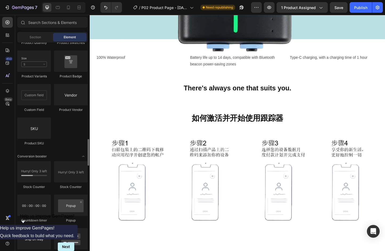
scroll to position [958, 0]
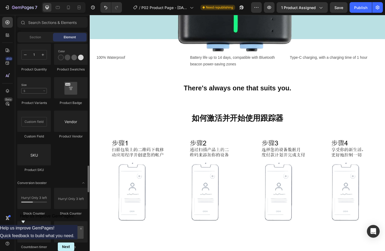
click at [49, 22] on input "text" at bounding box center [52, 22] width 70 height 11
paste input "Table"
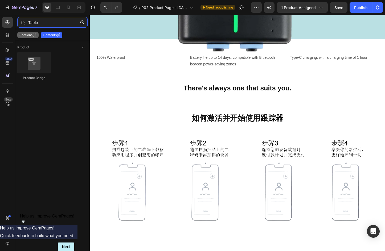
type input "Table"
click at [29, 34] on p "Sections(9)" at bounding box center [27, 35] width 17 height 4
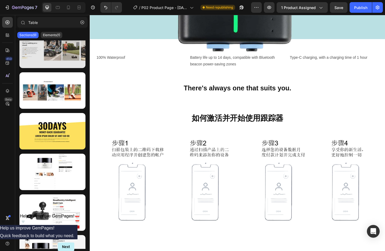
scroll to position [0, 0]
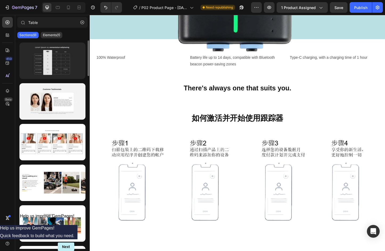
click at [57, 59] on div at bounding box center [52, 61] width 66 height 36
click at [62, 62] on div at bounding box center [52, 61] width 66 height 36
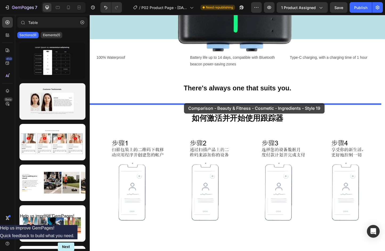
drag, startPoint x: 147, startPoint y: 77, endPoint x: 192, endPoint y: 110, distance: 55.9
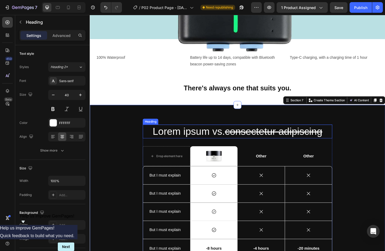
click at [249, 138] on s "consectetur adipiscing" at bounding box center [288, 141] width 105 height 12
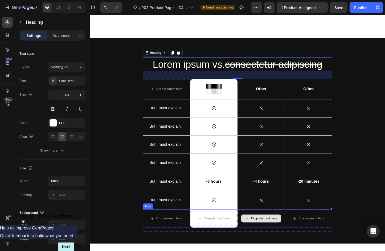
scroll to position [931, 0]
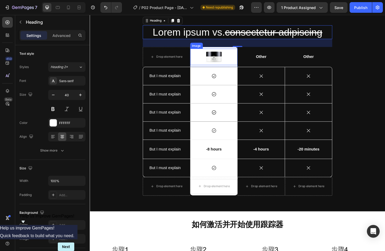
click at [209, 66] on div at bounding box center [223, 60] width 51 height 18
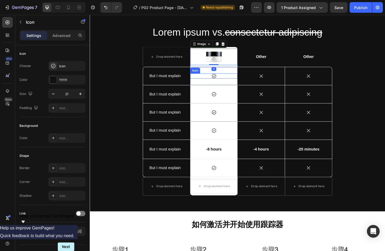
click at [203, 80] on div "Icon" at bounding box center [223, 81] width 51 height 6
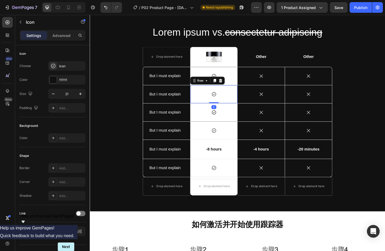
click at [204, 95] on div "Icon Row 0" at bounding box center [223, 100] width 51 height 19
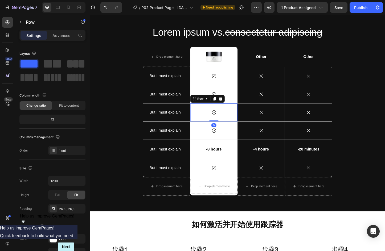
click at [202, 116] on div "Icon Row 0" at bounding box center [223, 120] width 51 height 19
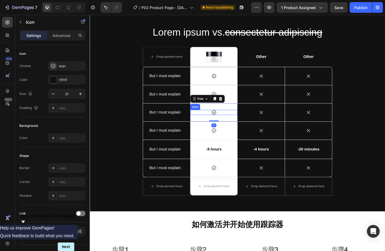
click at [222, 120] on icon at bounding box center [224, 121] width 6 height 6
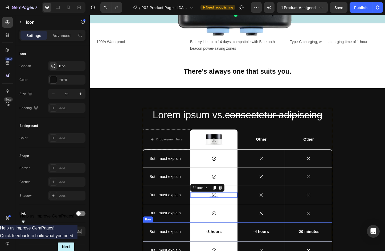
scroll to position [852, 0]
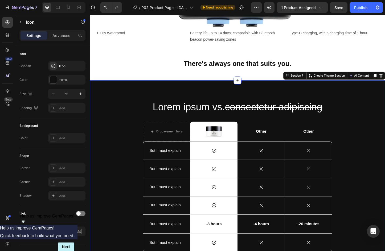
click at [123, 103] on div "Lorem ipsum vs. consectetur adipiscing Heading Drop element here Image Row Othe…" at bounding box center [249, 197] width 319 height 223
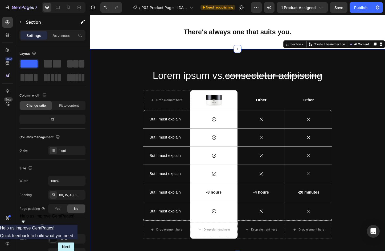
scroll to position [878, 0]
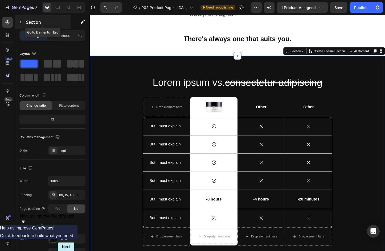
click at [21, 22] on icon "button" at bounding box center [20, 22] width 4 height 4
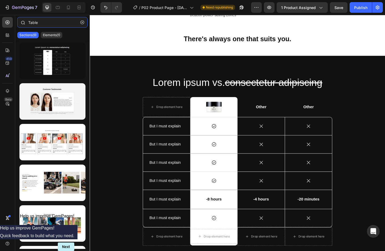
click at [47, 22] on input "Table" at bounding box center [52, 22] width 70 height 11
click at [56, 32] on div "Elements(1)" at bounding box center [52, 35] width 22 height 6
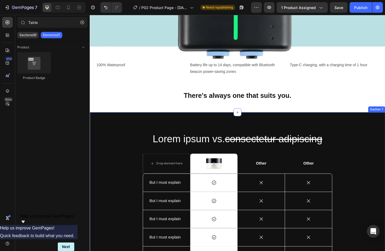
scroll to position [798, 0]
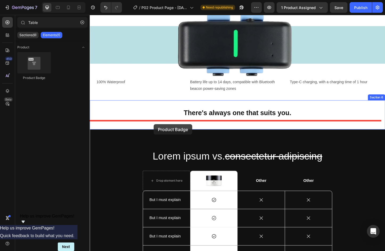
drag, startPoint x: 122, startPoint y: 78, endPoint x: 159, endPoint y: 133, distance: 66.1
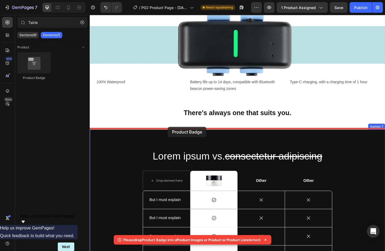
drag, startPoint x: 124, startPoint y: 82, endPoint x: 175, endPoint y: 136, distance: 73.8
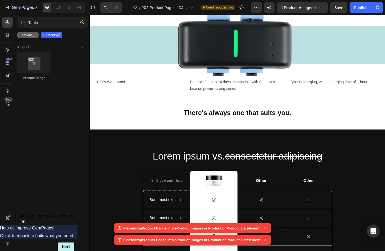
click at [32, 35] on p "Sections(9)" at bounding box center [27, 35] width 17 height 4
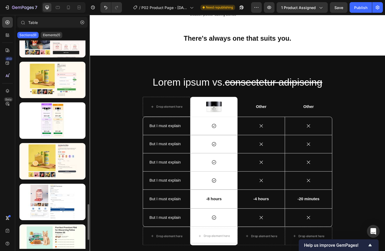
scroll to position [1011, 0]
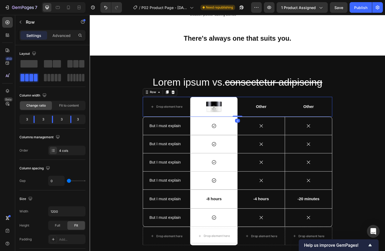
click at [273, 125] on div "Other Text Block" at bounding box center [274, 115] width 51 height 22
click at [275, 117] on p "Other" at bounding box center [275, 115] width 50 height 6
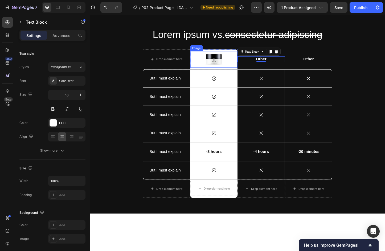
scroll to position [852, 0]
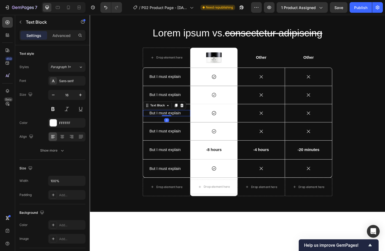
click at [185, 124] on p "But I must explain" at bounding box center [172, 121] width 37 height 6
click at [223, 124] on icon at bounding box center [224, 121] width 6 height 6
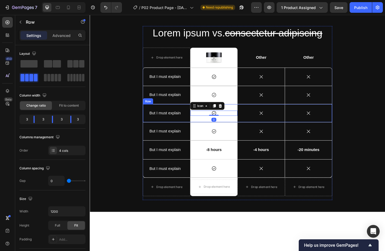
click at [267, 131] on div "Icon" at bounding box center [274, 121] width 51 height 19
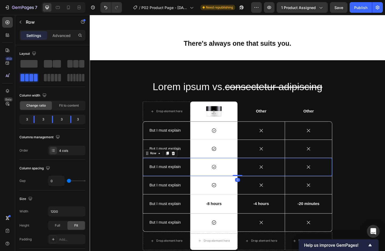
scroll to position [905, 0]
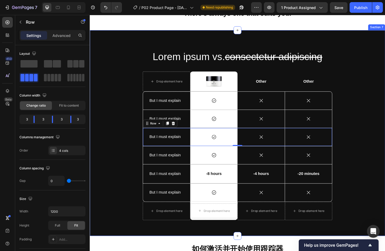
click at [123, 176] on div "Lorem ipsum vs. consectetur adipiscing Heading Drop element here Image Row Othe…" at bounding box center [249, 147] width 311 height 189
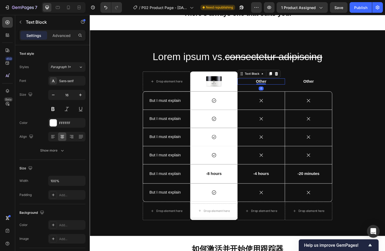
click at [277, 84] on p "Other" at bounding box center [275, 87] width 50 height 6
click at [220, 87] on img at bounding box center [223, 87] width 19 height 18
click at [270, 84] on p "Other" at bounding box center [275, 87] width 50 height 6
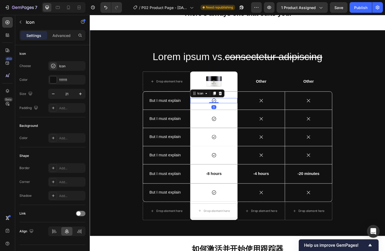
click at [236, 105] on div "Icon 0" at bounding box center [223, 108] width 51 height 6
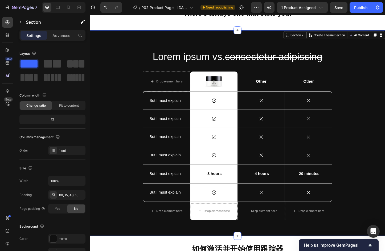
click at [142, 146] on div "Lorem ipsum vs. consectetur adipiscing Heading Drop element here Image Row Othe…" at bounding box center [249, 147] width 311 height 189
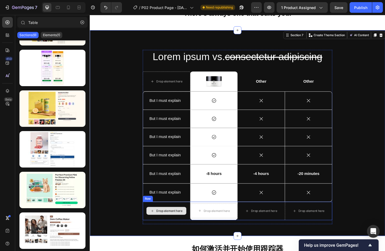
click at [177, 226] on div "Drop element here" at bounding box center [176, 227] width 28 height 4
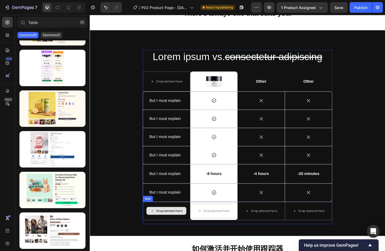
click at [176, 226] on div "Drop element here" at bounding box center [176, 227] width 28 height 4
click at [273, 227] on div "Drop element here" at bounding box center [278, 227] width 28 height 4
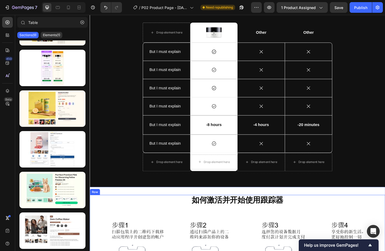
scroll to position [958, 0]
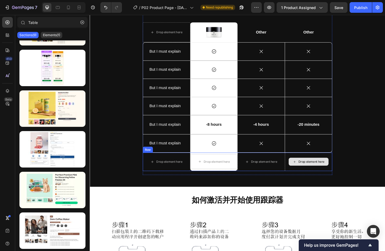
click at [319, 175] on div "Drop element here" at bounding box center [329, 174] width 28 height 4
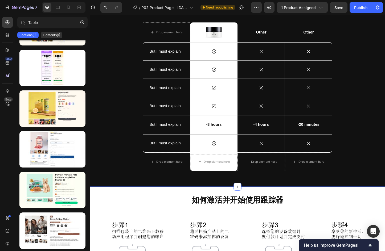
click at [361, 148] on div "Lorem ipsum vs. consectetur adipiscing Heading Drop element here Image Row Othe…" at bounding box center [249, 93] width 311 height 189
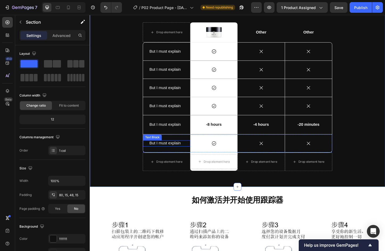
click at [182, 155] on p "But I must explain" at bounding box center [172, 154] width 37 height 6
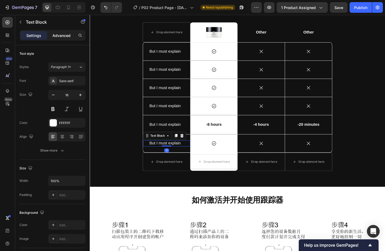
click at [60, 38] on p "Advanced" at bounding box center [61, 36] width 18 height 6
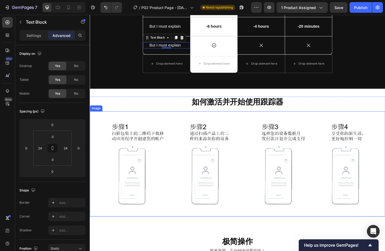
scroll to position [1064, 0]
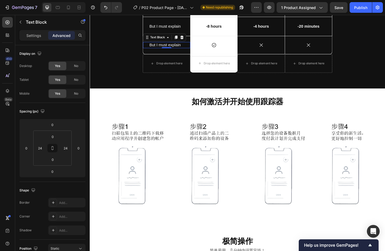
click at [34, 31] on div "Settings Advanced" at bounding box center [52, 35] width 66 height 11
click at [34, 34] on p "Settings" at bounding box center [33, 36] width 15 height 6
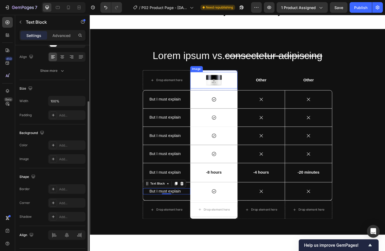
scroll to position [825, 0]
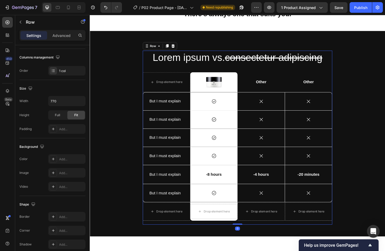
click at [159, 153] on div "Lorem ipsum vs. consectetur adipiscing Heading Drop element here Image Row Othe…" at bounding box center [249, 147] width 205 height 189
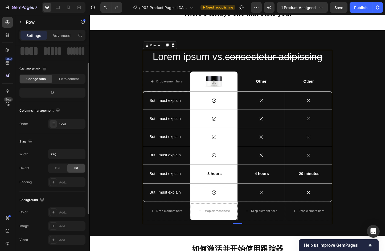
scroll to position [104, 0]
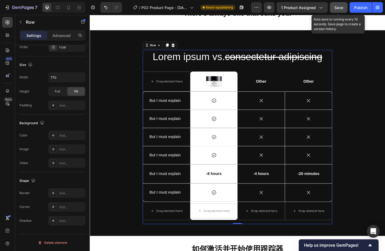
click at [336, 6] on span "Save" at bounding box center [338, 7] width 9 height 5
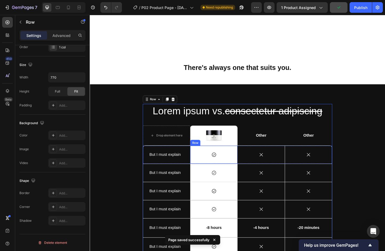
scroll to position [852, 0]
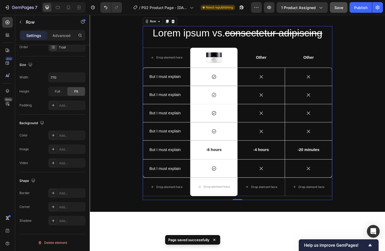
click at [279, 126] on div "Lorem ipsum vs. consectetur adipiscing Heading Drop element here Image Row Othe…" at bounding box center [249, 121] width 205 height 189
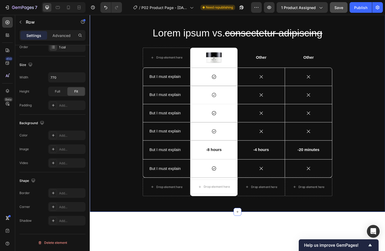
click at [189, 91] on div "Lorem ipsum vs. consectetur adipiscing Heading Drop element here Image Row Othe…" at bounding box center [249, 117] width 319 height 223
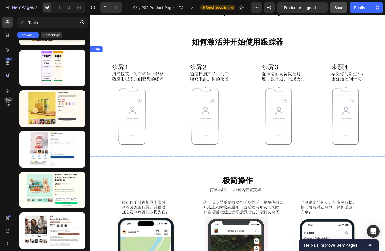
scroll to position [825, 0]
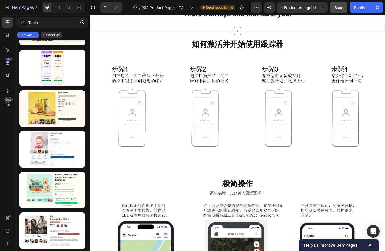
click at [220, 32] on div "There's always one that suits you. Heading Row Section 6" at bounding box center [249, 16] width 319 height 32
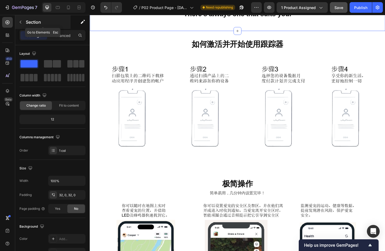
click at [21, 21] on icon "button" at bounding box center [21, 22] width 2 height 3
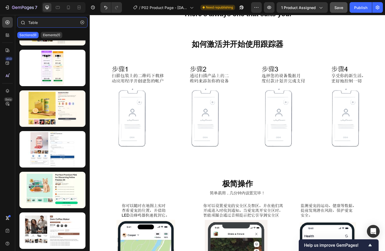
click at [41, 25] on input "Table" at bounding box center [52, 22] width 70 height 11
drag, startPoint x: 43, startPoint y: 25, endPoint x: 25, endPoint y: 20, distance: 18.6
click at [25, 20] on div "Table" at bounding box center [52, 23] width 75 height 13
paste input "term"
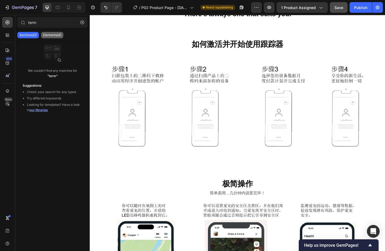
click at [52, 34] on p "Elements(4)" at bounding box center [52, 35] width 18 height 4
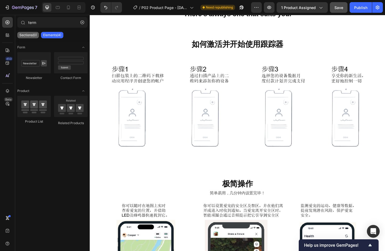
click at [27, 34] on p "Sections(0)" at bounding box center [27, 35] width 17 height 4
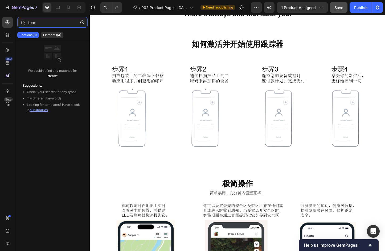
click at [48, 22] on input "term" at bounding box center [52, 22] width 70 height 11
drag, startPoint x: 46, startPoint y: 22, endPoint x: 25, endPoint y: 20, distance: 20.8
click at [25, 20] on div "term" at bounding box center [52, 23] width 75 height 13
paste input "Fo"
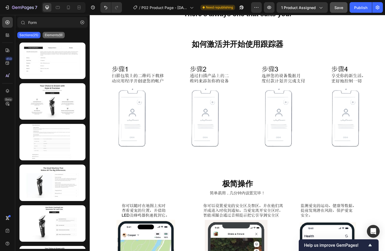
click at [54, 34] on p "Elements(9)" at bounding box center [54, 35] width 18 height 4
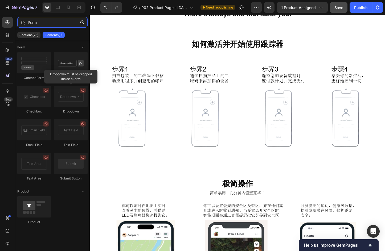
click at [46, 24] on input "Form" at bounding box center [52, 22] width 70 height 11
drag, startPoint x: 46, startPoint y: 24, endPoint x: 27, endPoint y: 22, distance: 19.0
click at [27, 22] on div "Form" at bounding box center [52, 23] width 75 height 13
paste input "Sheet"
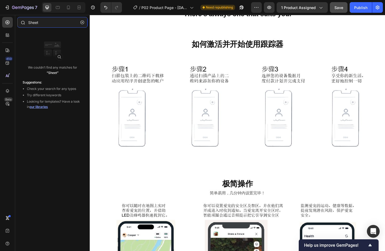
click at [50, 25] on input "Sheet" at bounding box center [52, 22] width 70 height 11
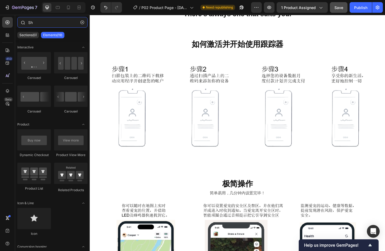
type input "S"
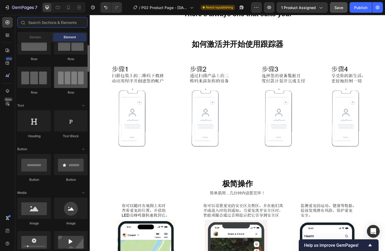
scroll to position [0, 0]
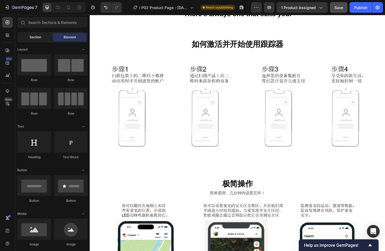
click at [35, 37] on span "Section" at bounding box center [35, 37] width 11 height 5
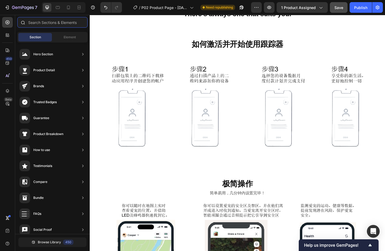
click at [48, 24] on input "text" at bounding box center [52, 22] width 70 height 11
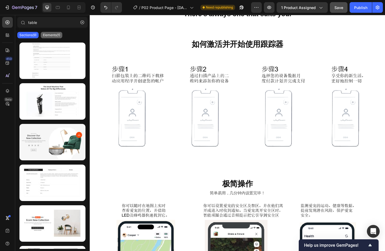
click at [45, 34] on p "Elements(1)" at bounding box center [51, 35] width 17 height 4
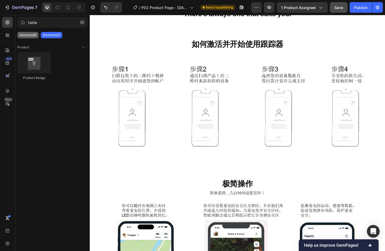
click at [30, 37] on p "Sections(9)" at bounding box center [27, 35] width 17 height 4
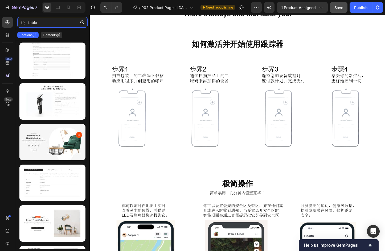
drag, startPoint x: 46, startPoint y: 23, endPoint x: 0, endPoint y: 18, distance: 46.1
click at [0, 0] on html "7 / P02 Product Page - [DATE] 14:58:37 Need republishing Preview 1 product assi…" at bounding box center [192, 0] width 385 height 0
paste input "T"
type input "Table"
click at [57, 39] on div "Sections(9) Elements(1)" at bounding box center [52, 35] width 75 height 11
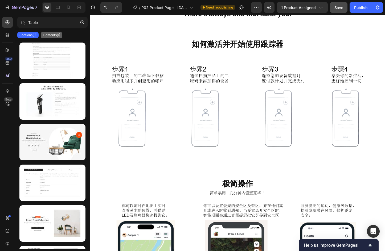
click at [56, 35] on p "Elements(1)" at bounding box center [51, 35] width 17 height 4
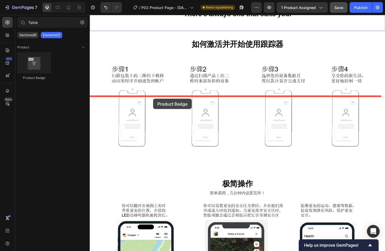
drag, startPoint x: 124, startPoint y: 80, endPoint x: 158, endPoint y: 106, distance: 42.9
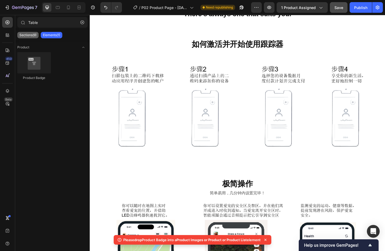
click at [25, 36] on p "Sections(9)" at bounding box center [27, 35] width 17 height 4
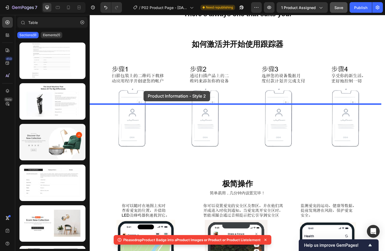
drag, startPoint x: 131, startPoint y: 77, endPoint x: 148, endPoint y: 97, distance: 26.5
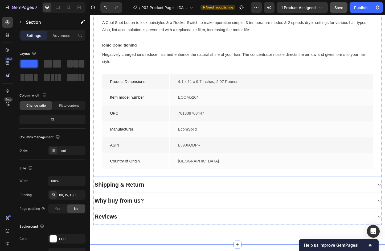
scroll to position [1011, 0]
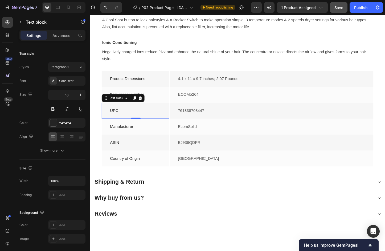
click at [164, 116] on p "UPC" at bounding box center [139, 119] width 55 height 8
click at [165, 98] on p "Item model number" at bounding box center [139, 101] width 55 height 8
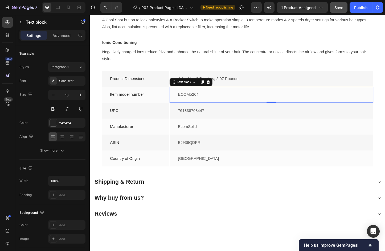
click at [241, 104] on p "ECOM5264" at bounding box center [286, 101] width 202 height 8
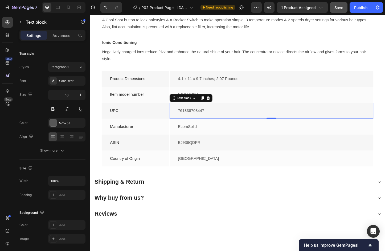
click at [241, 114] on div "761338703447" at bounding box center [285, 118] width 203 height 9
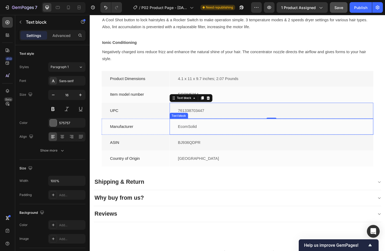
click at [242, 136] on p "EcomSolid" at bounding box center [286, 136] width 202 height 8
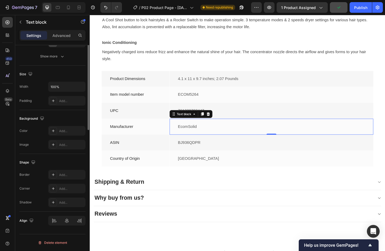
scroll to position [14, 0]
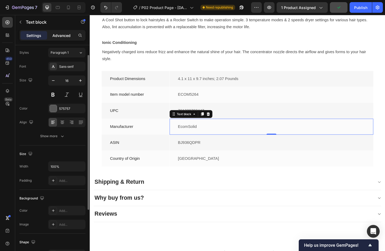
click at [66, 38] on p "Advanced" at bounding box center [61, 36] width 18 height 6
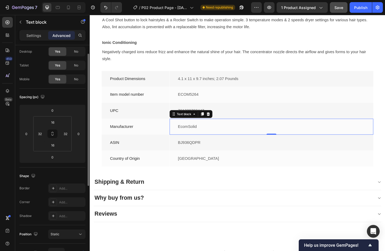
scroll to position [0, 0]
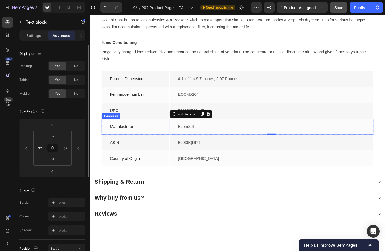
click at [153, 140] on div "Manufacturer Text block" at bounding box center [138, 135] width 73 height 17
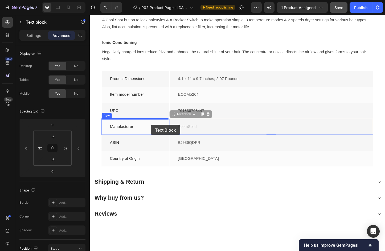
drag, startPoint x: 196, startPoint y: 138, endPoint x: 156, endPoint y: 134, distance: 40.9
type input "16"
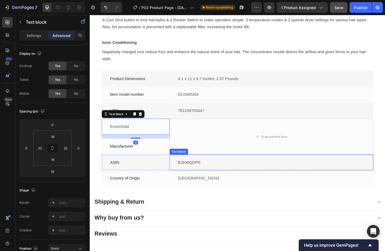
click at [222, 178] on p "BJ936QDPR" at bounding box center [286, 175] width 202 height 8
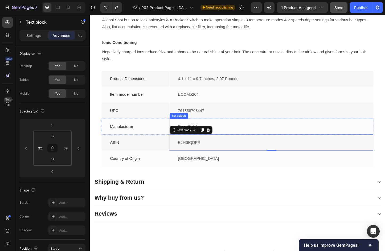
click at [240, 138] on p "EcomSolid" at bounding box center [286, 136] width 202 height 8
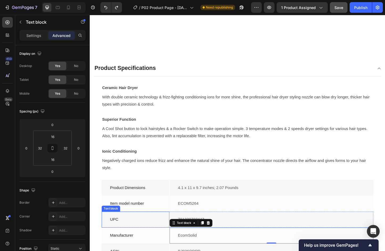
scroll to position [878, 0]
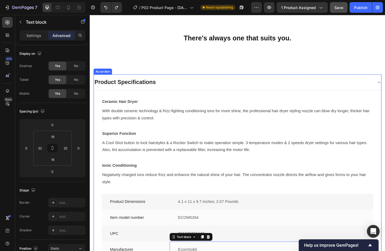
click at [144, 95] on div "Product Specifications" at bounding box center [249, 87] width 311 height 17
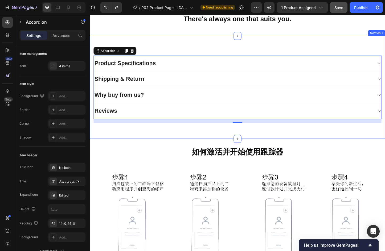
scroll to position [825, 0]
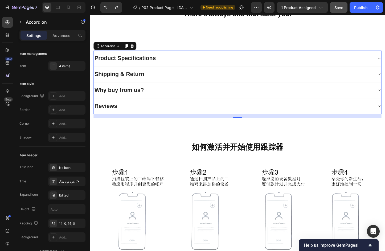
click at [171, 67] on div "Product Specifications" at bounding box center [245, 62] width 302 height 10
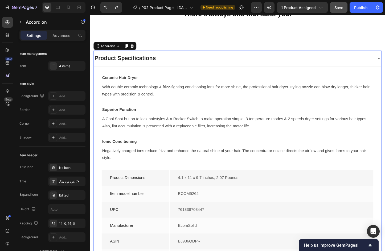
click at [171, 67] on div "Product Specifications" at bounding box center [245, 62] width 302 height 10
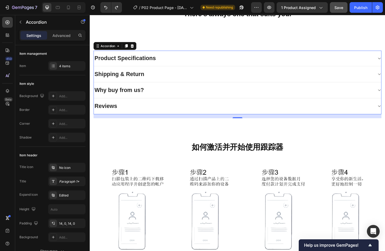
click at [158, 84] on div "Shipping & Return" at bounding box center [245, 79] width 302 height 10
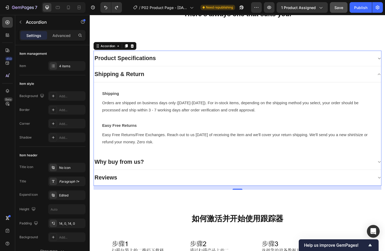
click at [158, 84] on div "Shipping & Return" at bounding box center [245, 79] width 302 height 10
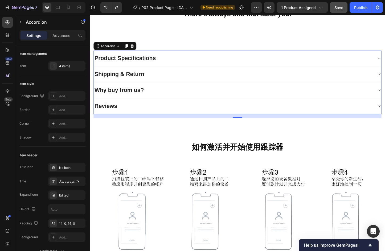
click at [145, 101] on div "Why buy from us?" at bounding box center [121, 97] width 55 height 10
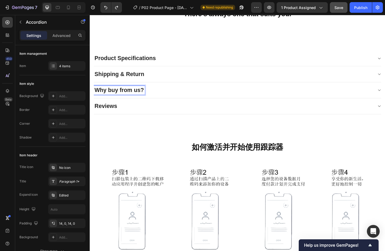
click at [186, 101] on div "Why buy from us?" at bounding box center [245, 97] width 302 height 10
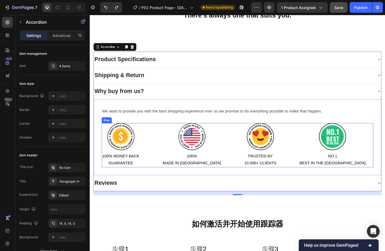
scroll to position [905, 0]
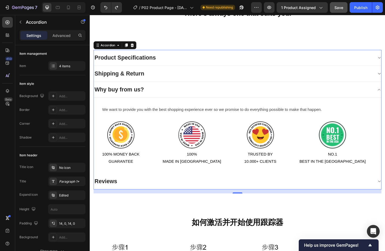
click at [171, 192] on div "Reviews" at bounding box center [245, 195] width 302 height 10
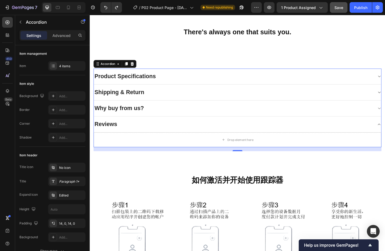
scroll to position [825, 0]
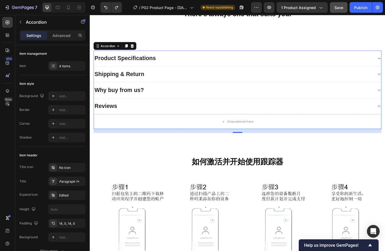
click at [375, 67] on div "Product Specifications" at bounding box center [245, 62] width 302 height 10
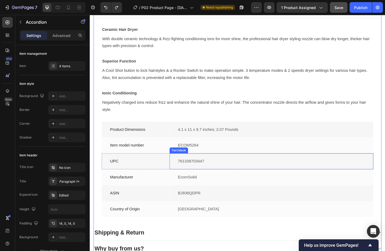
scroll to position [958, 0]
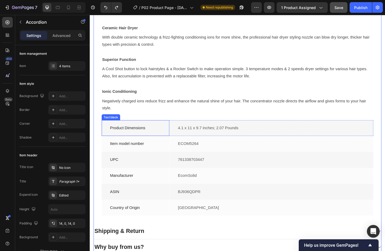
click at [136, 130] on div "Product Dimensions Text block" at bounding box center [138, 137] width 73 height 17
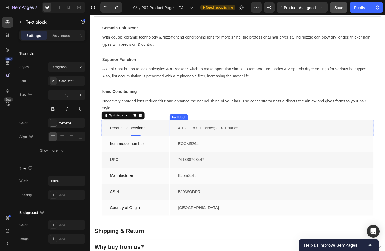
click at [244, 142] on div "4.1 x 11 x 9.7 inches; 2.07 Pounds Text block" at bounding box center [286, 137] width 220 height 17
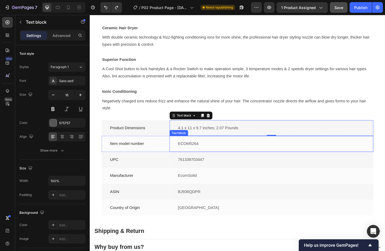
click at [232, 152] on p "ECOM5264" at bounding box center [286, 155] width 202 height 8
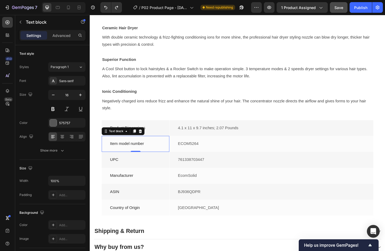
click at [173, 153] on div "Item model number Text block 0" at bounding box center [138, 154] width 73 height 17
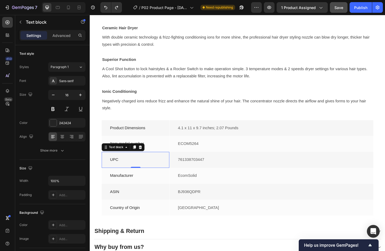
click at [158, 168] on p "UPC" at bounding box center [139, 172] width 55 height 8
click at [223, 177] on div "761338703447 Text block" at bounding box center [286, 171] width 220 height 17
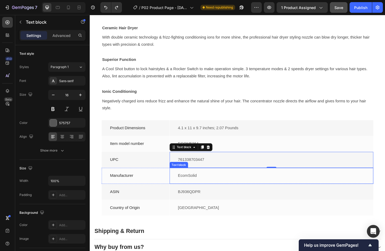
click at [221, 184] on div "EcomSolid Text block" at bounding box center [286, 188] width 220 height 17
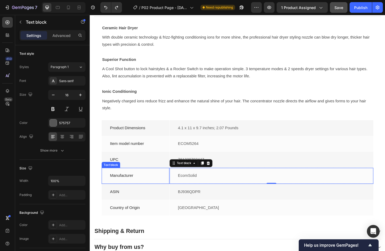
click at [155, 189] on p "Manufacturer" at bounding box center [139, 189] width 55 height 8
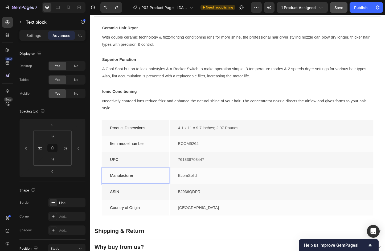
click at [130, 187] on p "Manufacturer" at bounding box center [139, 189] width 55 height 8
click at [122, 203] on p "ASIN" at bounding box center [139, 207] width 55 height 8
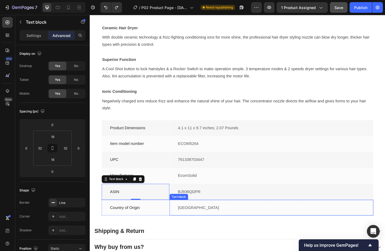
click at [201, 209] on p "BJ936QDPR" at bounding box center [286, 207] width 202 height 8
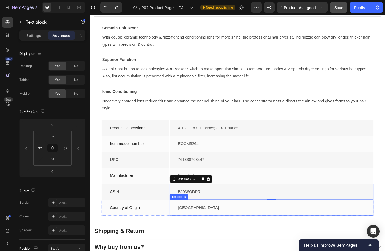
click at [197, 220] on p "[GEOGRAPHIC_DATA]" at bounding box center [286, 224] width 202 height 8
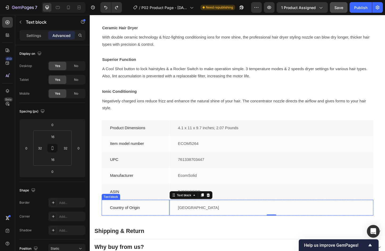
click at [159, 222] on p "Country of Origin" at bounding box center [139, 224] width 55 height 8
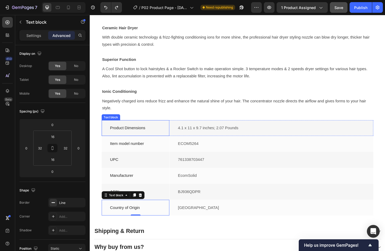
click at [129, 134] on p "Product Dimensions" at bounding box center [139, 138] width 55 height 8
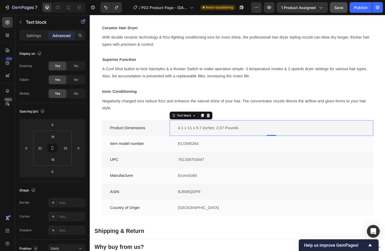
click at [231, 135] on p "4.1 x 11 x 9.7 inches; 2.07 Pounds" at bounding box center [286, 138] width 202 height 8
click at [218, 157] on p "ECOM5264" at bounding box center [286, 155] width 202 height 8
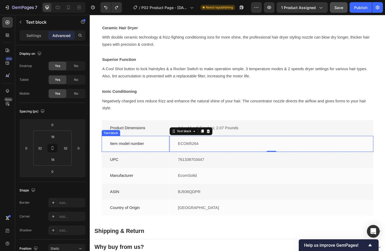
click at [110, 158] on div "Item model number Text block" at bounding box center [138, 154] width 73 height 17
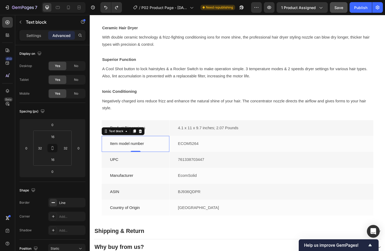
click at [121, 169] on p "UPC" at bounding box center [139, 172] width 55 height 8
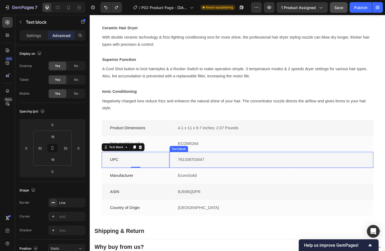
click at [206, 167] on div "761338703447" at bounding box center [285, 171] width 203 height 9
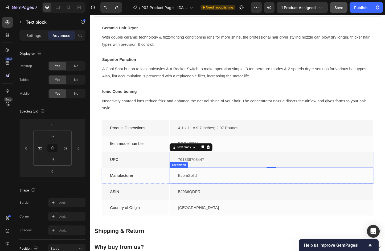
click at [208, 188] on p "EcomSolid" at bounding box center [286, 189] width 202 height 8
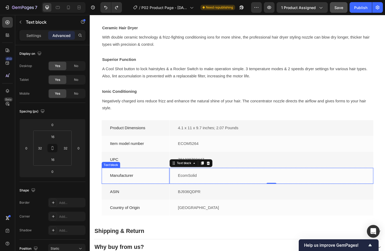
click at [137, 187] on p "Manufacturer" at bounding box center [139, 189] width 55 height 8
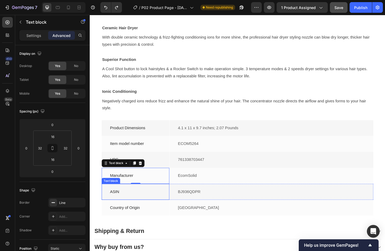
click at [131, 203] on p "ASIN" at bounding box center [139, 207] width 55 height 8
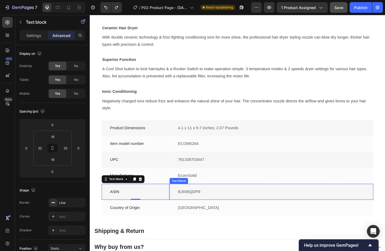
click at [189, 202] on div "BJ936QDPR" at bounding box center [285, 206] width 203 height 9
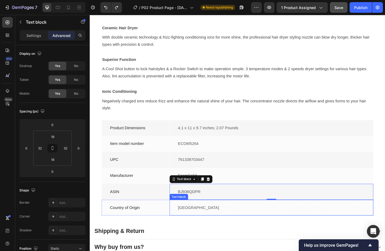
click at [193, 223] on p "[GEOGRAPHIC_DATA]" at bounding box center [286, 224] width 202 height 8
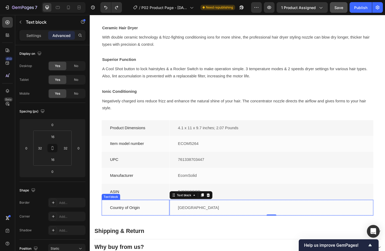
click at [130, 225] on p "Country of Origin" at bounding box center [139, 224] width 55 height 8
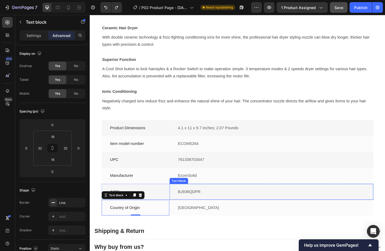
click at [195, 203] on p "BJ936QDPR" at bounding box center [286, 207] width 202 height 8
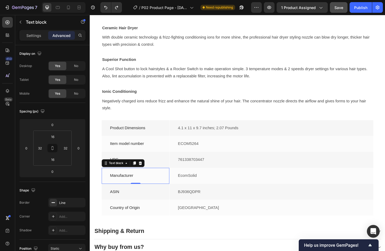
click at [139, 185] on p "Manufacturer" at bounding box center [139, 189] width 55 height 8
click at [196, 168] on p "761338703447" at bounding box center [286, 172] width 202 height 8
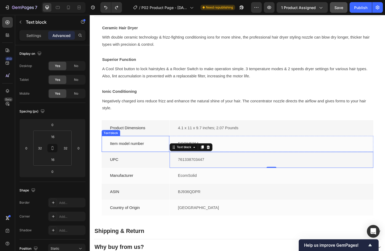
click at [153, 153] on p "Item model number" at bounding box center [139, 155] width 55 height 8
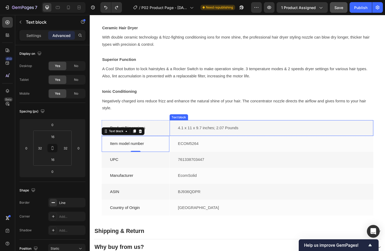
click at [206, 140] on p "4.1 x 11 x 9.7 inches; 2.07 Pounds" at bounding box center [286, 138] width 202 height 8
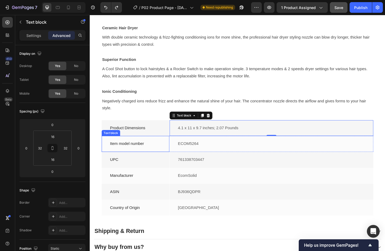
click at [150, 153] on p "Item model number" at bounding box center [139, 155] width 55 height 8
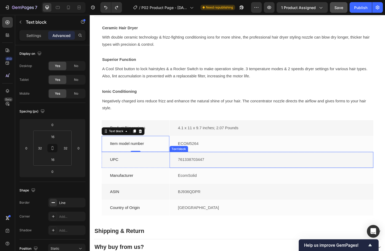
click at [191, 177] on div "761338703447 Text block" at bounding box center [286, 171] width 220 height 17
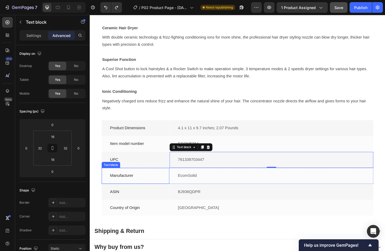
click at [165, 195] on div "Manufacturer Text block" at bounding box center [138, 188] width 73 height 17
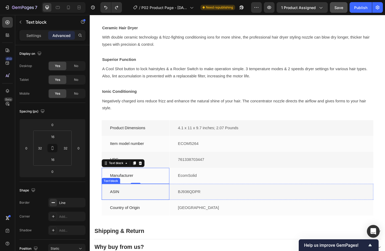
click at [206, 200] on div "BJ936QDPR Text block" at bounding box center [286, 206] width 220 height 17
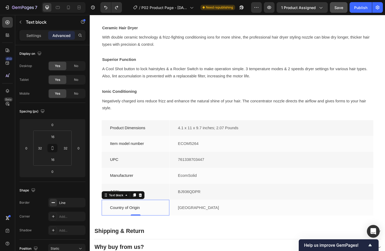
click at [159, 230] on div "Country of Origin Text block 0" at bounding box center [138, 223] width 73 height 17
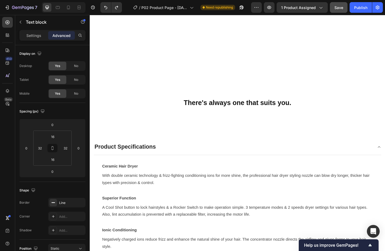
scroll to position [798, 0]
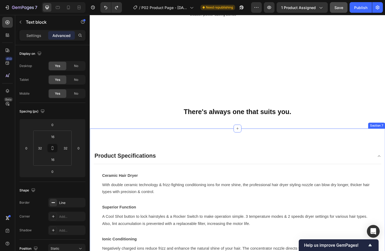
click at [242, 161] on div "Product Specifications" at bounding box center [249, 167] width 311 height 17
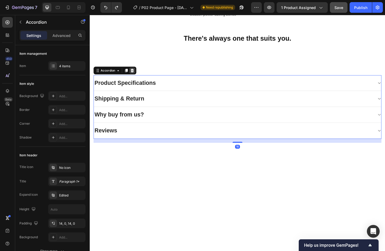
click at [136, 77] on icon at bounding box center [135, 75] width 4 height 4
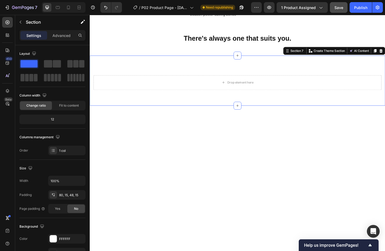
click at [163, 113] on div "Drop element here Row Section 7 You can create reusable sections Create Theme S…" at bounding box center [249, 86] width 319 height 54
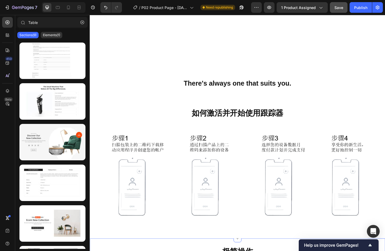
scroll to position [825, 0]
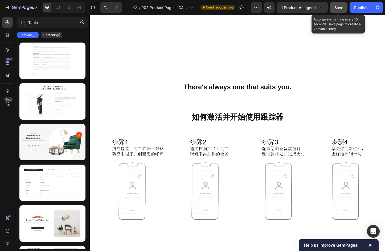
click at [336, 5] on span "Save" at bounding box center [338, 7] width 9 height 5
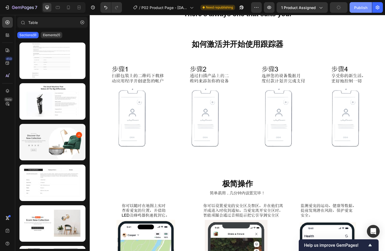
click at [360, 10] on button "Publish" at bounding box center [360, 7] width 22 height 11
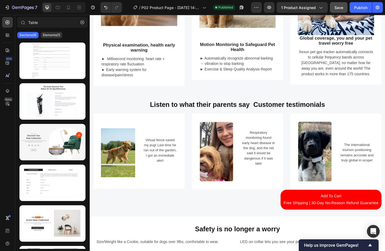
scroll to position [559, 0]
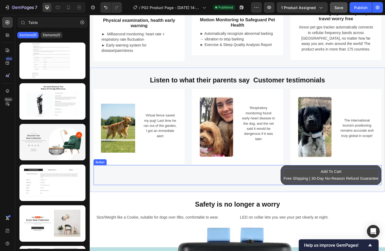
click at [304, 188] on p "Add To Cart Free Shipping | 30-Day No-Reason Refund Guarantee" at bounding box center [350, 188] width 103 height 15
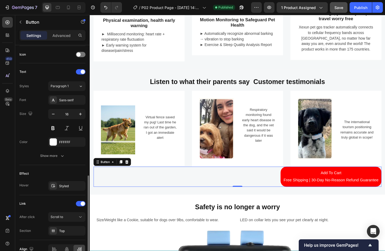
scroll to position [188, 0]
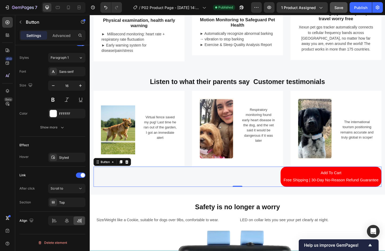
click at [241, 184] on div "Add To Cart Free Shipping | 30-Day No-Reason Refund Guarantee Button 0" at bounding box center [249, 190] width 311 height 22
click at [66, 29] on div "Button" at bounding box center [45, 22] width 61 height 15
click at [63, 36] on p "Advanced" at bounding box center [61, 36] width 18 height 6
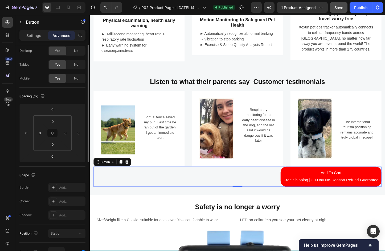
scroll to position [0, 0]
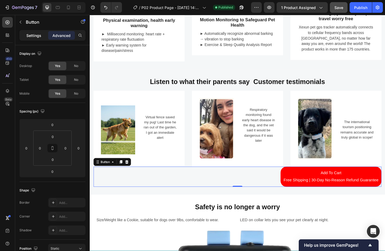
click at [32, 35] on p "Settings" at bounding box center [33, 36] width 15 height 6
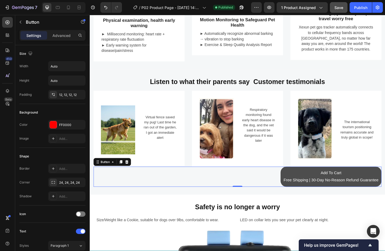
click at [296, 179] on button "Add To Cart Free Shipping | 30-Day No-Reason Refund Guarantee" at bounding box center [350, 190] width 109 height 22
click at [296, 181] on button "Add To Cart Free Shipping | 30-Day No-Reason Refund Guarantee" at bounding box center [350, 190] width 109 height 22
click at [296, 185] on button "Add To Cart Free Shipping | 30-Day No-Reason Refund Guarantee" at bounding box center [350, 190] width 109 height 22
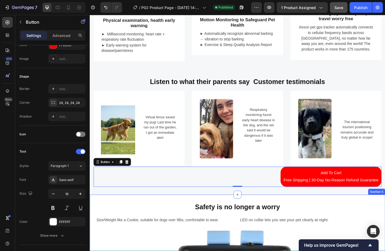
scroll to position [585, 0]
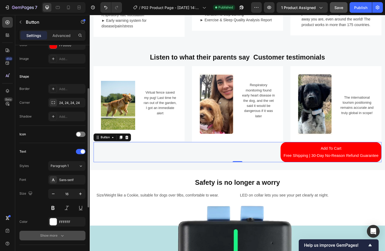
click at [55, 234] on div "Show more" at bounding box center [52, 235] width 25 height 5
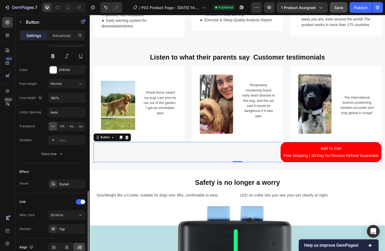
scroll to position [258, 0]
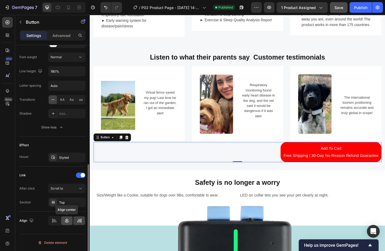
click at [68, 221] on icon at bounding box center [67, 220] width 4 height 5
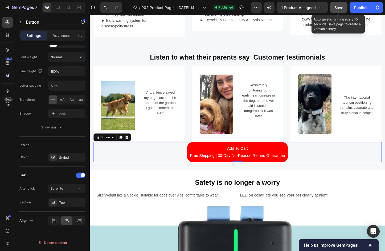
click at [340, 7] on span "Save" at bounding box center [338, 7] width 9 height 5
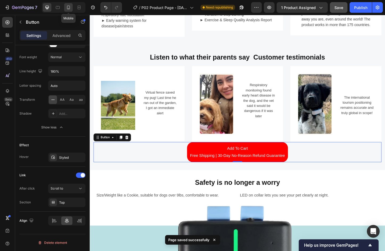
click at [69, 7] on icon at bounding box center [68, 8] width 3 height 4
type input "14"
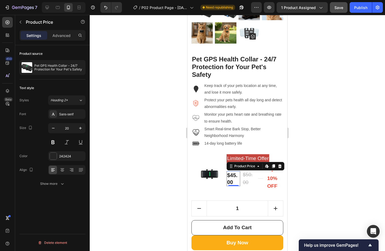
click at [229, 176] on div "$45.00" at bounding box center [233, 178] width 14 height 15
click at [207, 173] on img at bounding box center [209, 173] width 27 height 18
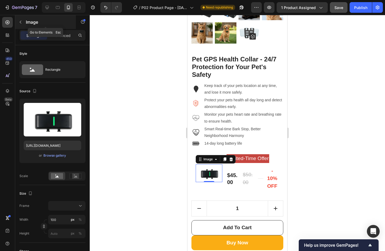
click at [18, 19] on button "button" at bounding box center [20, 22] width 9 height 9
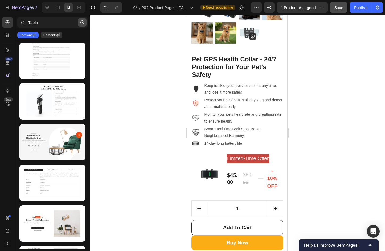
click at [81, 21] on icon "button" at bounding box center [82, 22] width 4 height 4
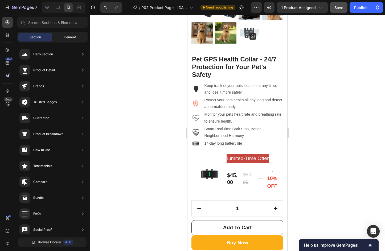
click at [65, 38] on span "Element" at bounding box center [70, 37] width 12 height 5
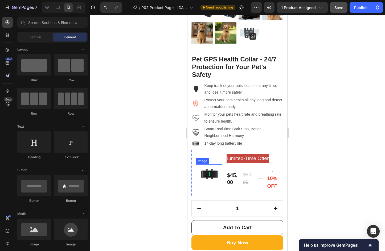
click at [207, 175] on img at bounding box center [209, 173] width 27 height 18
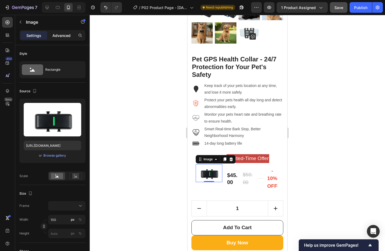
click at [61, 35] on p "Advanced" at bounding box center [61, 36] width 18 height 6
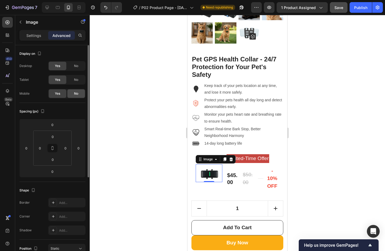
click at [74, 95] on span "No" at bounding box center [76, 93] width 4 height 5
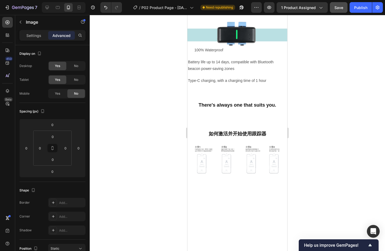
scroll to position [1623, 0]
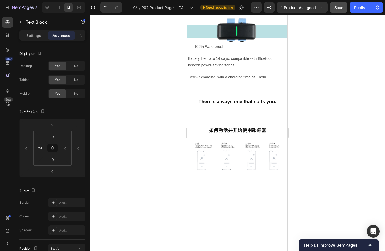
click at [224, 13] on p "LED on collar lets you see your pet clearly at night." at bounding box center [237, 9] width 99 height 7
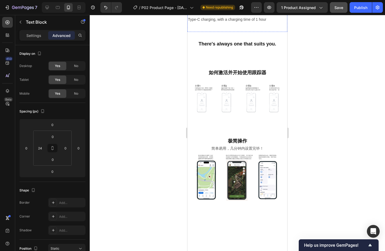
scroll to position [1783, 0]
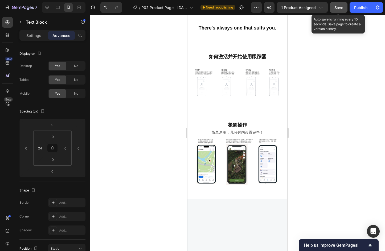
click at [345, 9] on button "Save" at bounding box center [339, 7] width 18 height 11
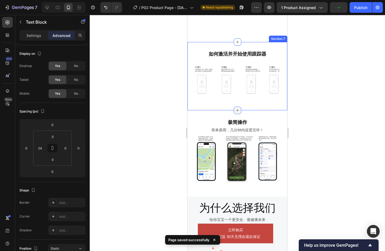
scroll to position [1916, 0]
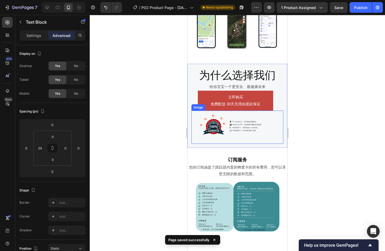
click at [222, 124] on img at bounding box center [237, 127] width 92 height 33
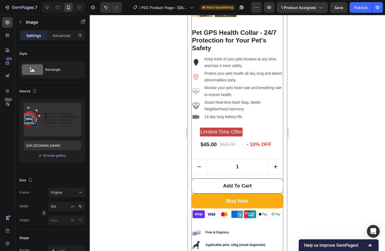
scroll to position [27, 0]
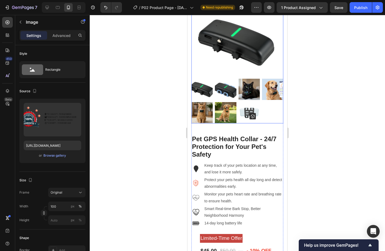
click at [243, 104] on img at bounding box center [248, 112] width 21 height 21
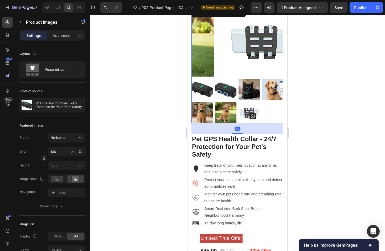
click at [224, 33] on img at bounding box center [261, 42] width 92 height 69
click at [236, 40] on img at bounding box center [261, 42] width 92 height 69
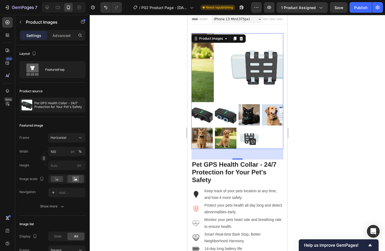
scroll to position [0, 0]
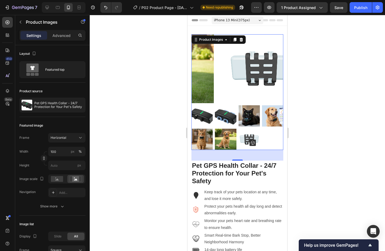
click at [298, 94] on icon at bounding box center [300, 96] width 4 height 4
click at [231, 69] on img at bounding box center [261, 68] width 92 height 69
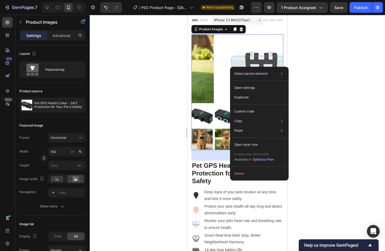
drag, startPoint x: 224, startPoint y: 65, endPoint x: 235, endPoint y: 65, distance: 10.6
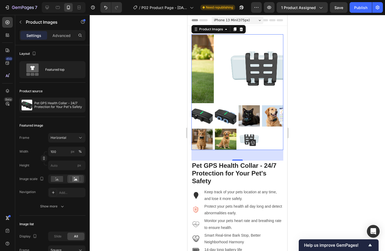
drag, startPoint x: 225, startPoint y: 63, endPoint x: 229, endPoint y: 69, distance: 7.3
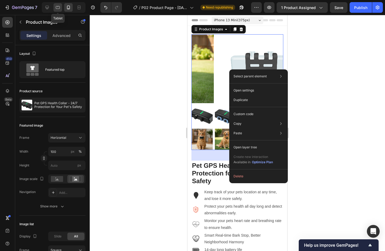
click at [57, 7] on icon at bounding box center [57, 7] width 5 height 5
type input "16"
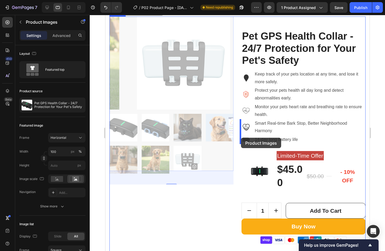
scroll to position [36, 0]
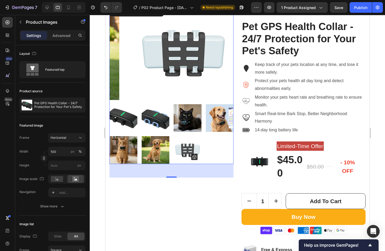
click at [185, 152] on img at bounding box center [187, 150] width 28 height 28
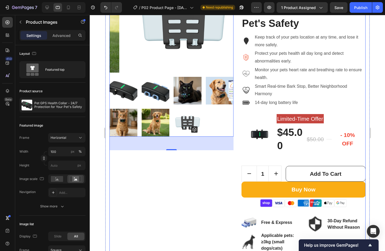
scroll to position [62, 0]
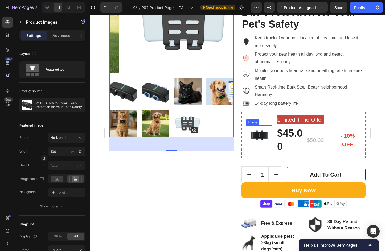
click at [263, 133] on img at bounding box center [258, 135] width 27 height 18
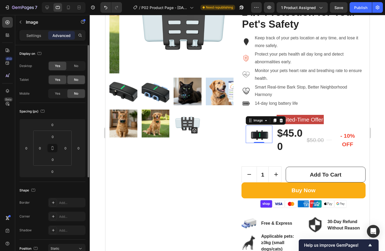
click at [76, 81] on span "No" at bounding box center [76, 79] width 4 height 5
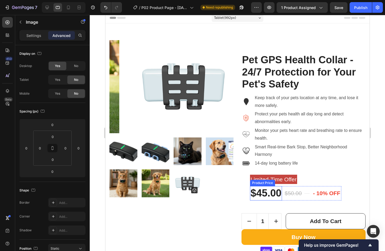
scroll to position [0, 0]
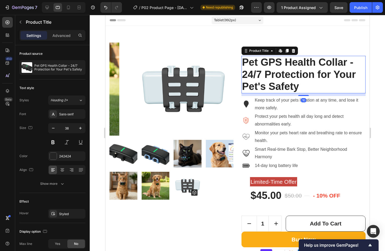
click at [283, 70] on h2 "Pet GPS Health Collar - 24/7 Protection for Your Pet's Safety" at bounding box center [303, 75] width 124 height 38
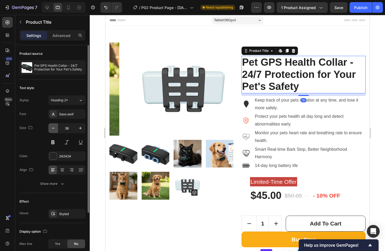
click at [55, 129] on icon "button" at bounding box center [53, 128] width 5 height 5
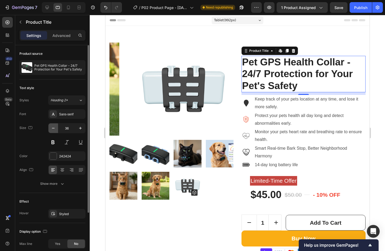
click at [55, 129] on icon "button" at bounding box center [53, 128] width 5 height 5
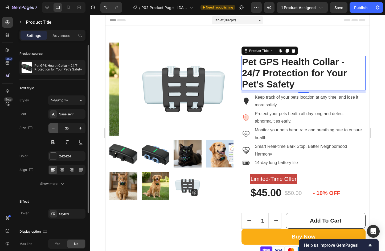
click at [55, 129] on icon "button" at bounding box center [53, 128] width 5 height 5
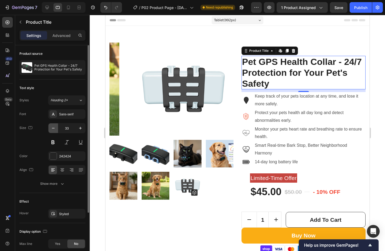
click at [55, 129] on icon "button" at bounding box center [53, 128] width 5 height 5
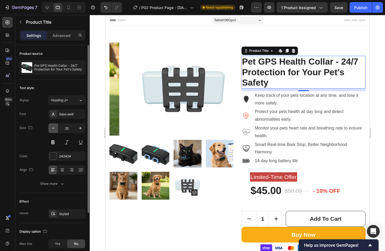
click at [55, 129] on icon "button" at bounding box center [53, 128] width 5 height 5
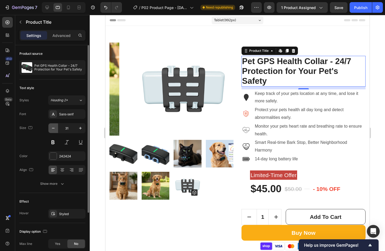
click at [55, 129] on icon "button" at bounding box center [53, 128] width 5 height 5
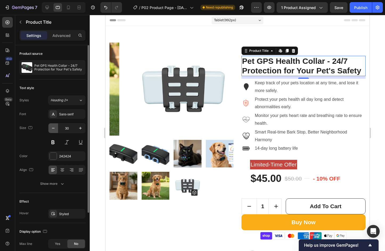
click at [55, 129] on icon "button" at bounding box center [53, 128] width 5 height 5
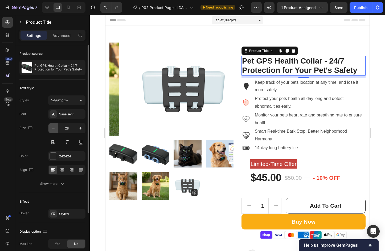
click at [55, 129] on icon "button" at bounding box center [53, 128] width 5 height 5
type input "27"
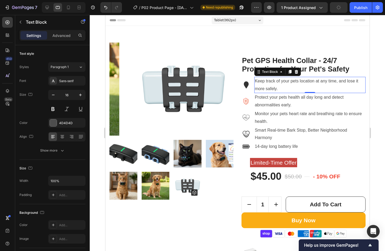
click at [278, 92] on p "Keep track of your pets location at any time, and lose it more safely." at bounding box center [309, 84] width 110 height 15
click at [51, 95] on icon "button" at bounding box center [53, 94] width 5 height 5
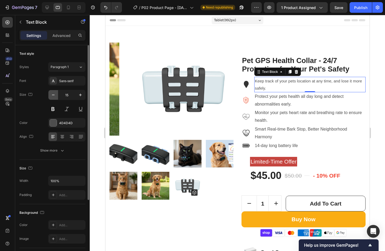
click at [51, 95] on icon "button" at bounding box center [53, 94] width 5 height 5
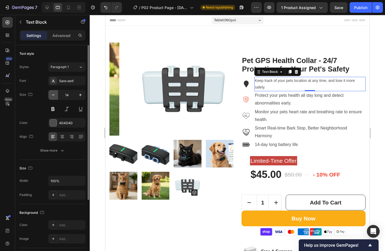
click at [51, 95] on icon "button" at bounding box center [53, 94] width 5 height 5
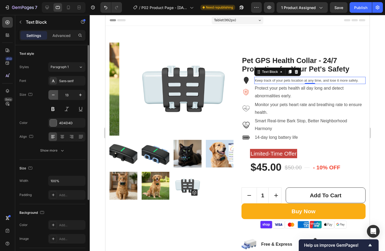
click at [51, 95] on icon "button" at bounding box center [53, 94] width 5 height 5
type input "12"
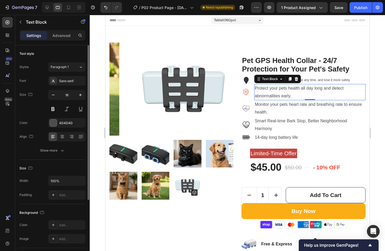
click at [270, 88] on p "Protect your pets health all day long and detect abnormalities early." at bounding box center [309, 92] width 110 height 15
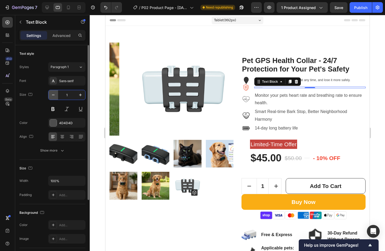
type input "12"
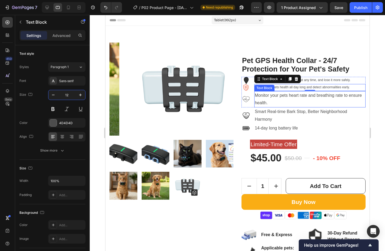
click at [291, 98] on p "Monitor your pets heart rate and breathing rate to ensure health." at bounding box center [309, 99] width 110 height 15
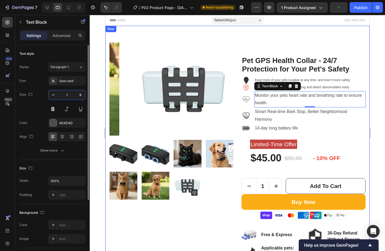
type input "12"
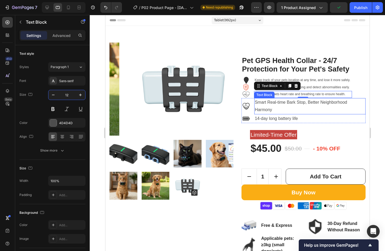
click at [273, 105] on p "Smart Real-time Bark Stop, Better Neighborhood Harmony" at bounding box center [309, 106] width 110 height 15
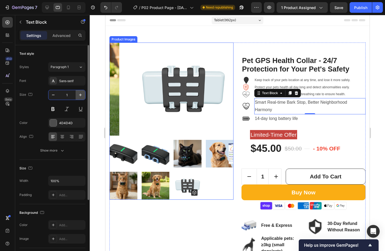
type input "12"
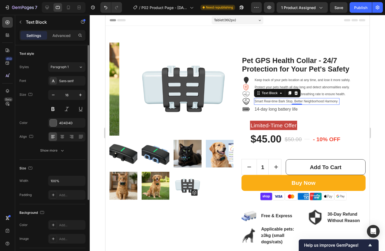
click at [260, 109] on p "14-day long battery life" at bounding box center [296, 110] width 84 height 8
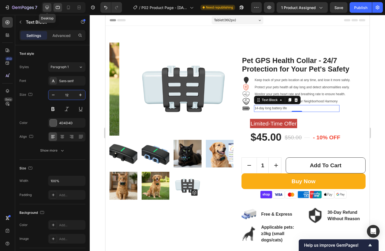
click at [46, 6] on icon at bounding box center [47, 7] width 3 height 3
type input "15"
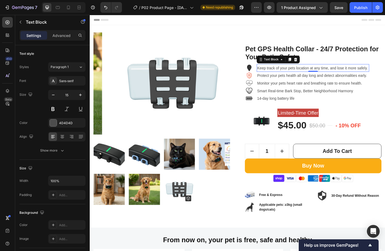
click at [317, 73] on p "Keep track of your pets location at any time, and lose it more safely." at bounding box center [331, 72] width 121 height 7
click at [315, 84] on div "Protect your pets health all day long and detect abnormalities early." at bounding box center [331, 80] width 122 height 8
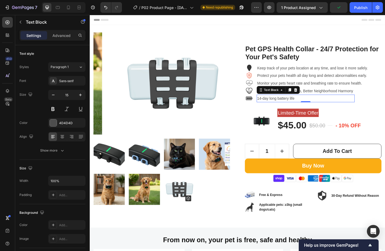
click at [301, 104] on p "14-day long battery life" at bounding box center [323, 105] width 105 height 7
click at [58, 7] on icon at bounding box center [57, 7] width 5 height 5
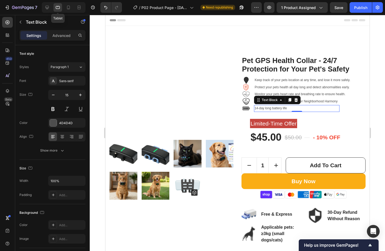
type input "12"
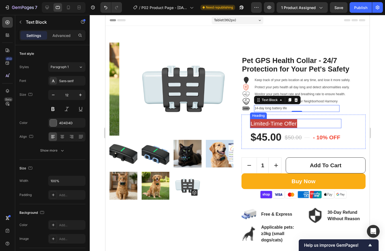
click at [273, 120] on h3 "Limited-Time Offer" at bounding box center [273, 124] width 47 height 10
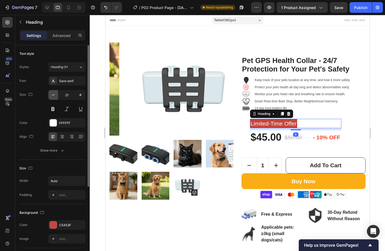
click at [52, 94] on icon "button" at bounding box center [53, 94] width 5 height 5
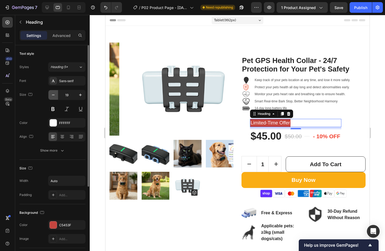
type input "18"
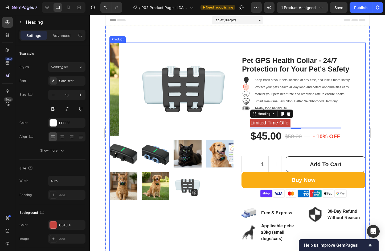
click at [283, 150] on div "Pet GPS Health Collar - 24/7 Protection for Your Pet's Safety Product Title Ima…" at bounding box center [303, 147] width 124 height 209
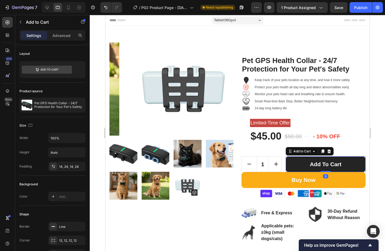
click at [285, 158] on button "Add to cart" at bounding box center [325, 164] width 80 height 16
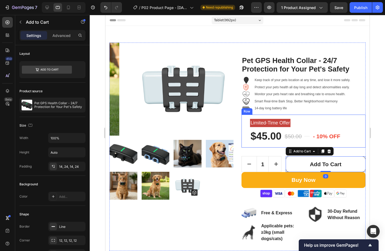
click at [275, 144] on div "Image Limited-Time Offer Heading $45.00 Product Price Product Price $50.00 Comp…" at bounding box center [303, 131] width 124 height 33
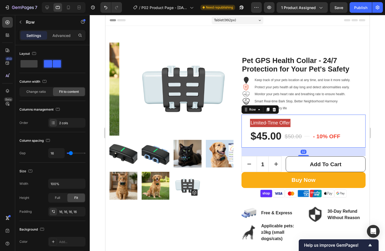
click at [301, 155] on div "32" at bounding box center [303, 152] width 124 height 9
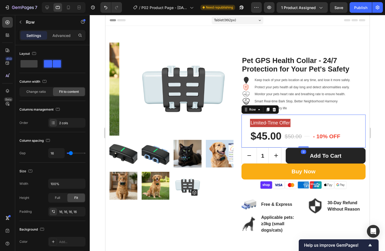
drag, startPoint x: 301, startPoint y: 156, endPoint x: 292, endPoint y: 149, distance: 10.8
click at [299, 144] on div "Image Limited-Time Offer Heading $45.00 Product Price Product Price $50.00 Comp…" at bounding box center [303, 131] width 124 height 33
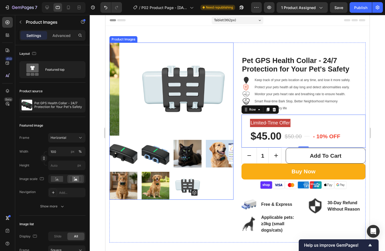
click at [179, 97] on img at bounding box center [183, 89] width 124 height 93
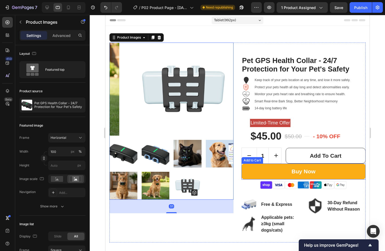
scroll to position [80, 0]
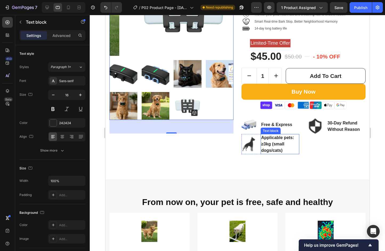
click at [276, 138] on p "Applicable pets: ≥3kg (small dogs/cats)" at bounding box center [280, 144] width 38 height 19
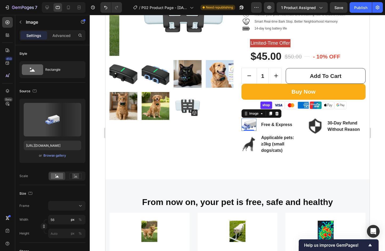
click at [246, 121] on img at bounding box center [248, 125] width 15 height 13
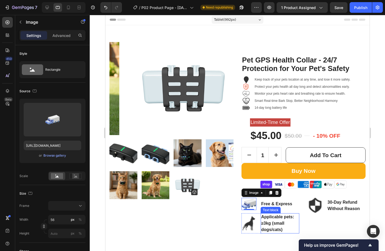
scroll to position [0, 0]
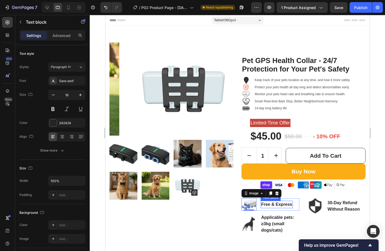
click at [268, 205] on p "Free & Express" at bounding box center [276, 204] width 31 height 6
click at [244, 203] on img at bounding box center [248, 205] width 15 height 13
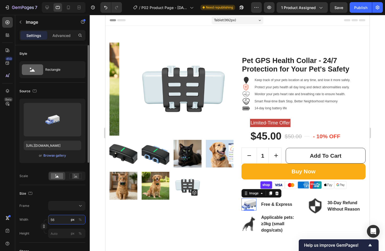
type input "3"
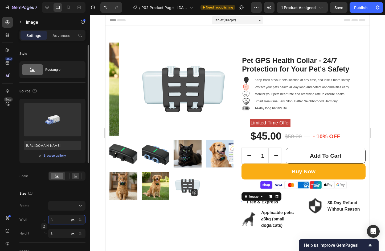
type input "30"
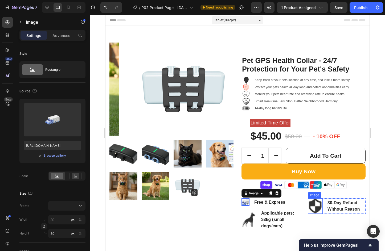
click at [313, 204] on img at bounding box center [314, 206] width 15 height 15
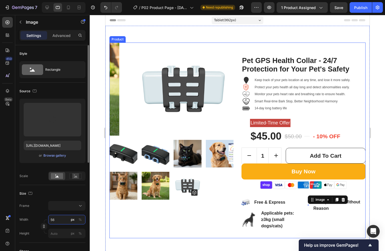
type input "3"
type input "30"
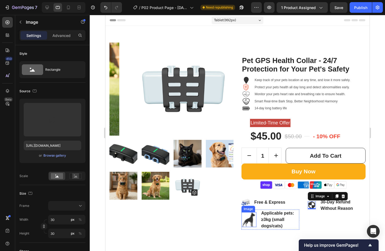
click at [251, 216] on img at bounding box center [248, 219] width 15 height 15
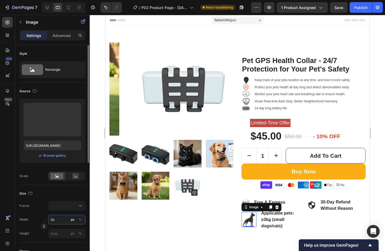
type input "3"
type input "30"
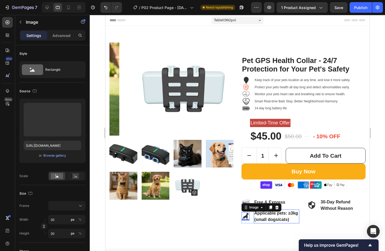
click at [293, 220] on p "Applicable pets: ≥3kg (small dogs/cats)" at bounding box center [276, 216] width 44 height 13
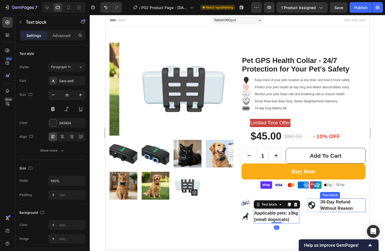
click at [330, 204] on p "30-Day Refund Without Reason" at bounding box center [342, 205] width 44 height 13
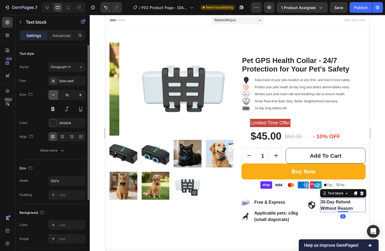
click at [55, 96] on icon "button" at bounding box center [53, 94] width 5 height 5
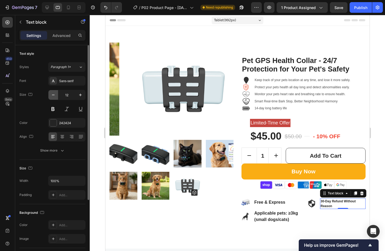
type input "11"
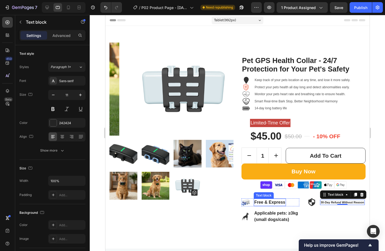
click at [266, 203] on p "Free & Express" at bounding box center [269, 202] width 31 height 6
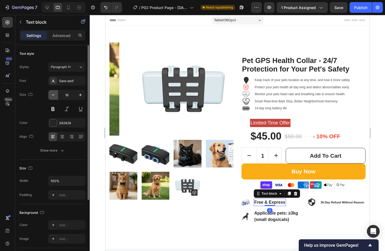
click at [54, 94] on icon "button" at bounding box center [53, 94] width 5 height 5
click at [75, 94] on input "12" at bounding box center [67, 95] width 18 height 10
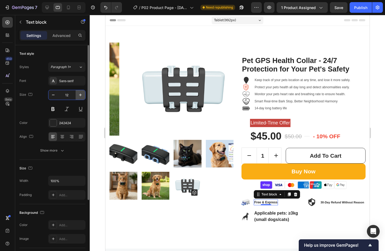
click at [79, 93] on icon "button" at bounding box center [80, 94] width 5 height 5
type input "13"
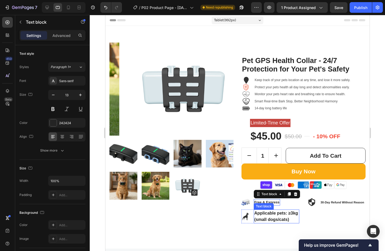
click at [266, 216] on p "Applicable pets: ≥3kg (small dogs/cats)" at bounding box center [276, 216] width 44 height 13
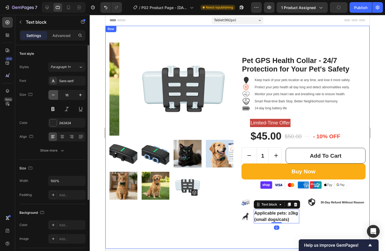
click at [56, 97] on button "button" at bounding box center [53, 95] width 10 height 10
click at [55, 96] on icon "button" at bounding box center [53, 94] width 5 height 5
type input "12"
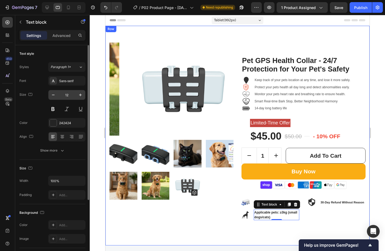
click at [63, 96] on input "12" at bounding box center [67, 95] width 18 height 10
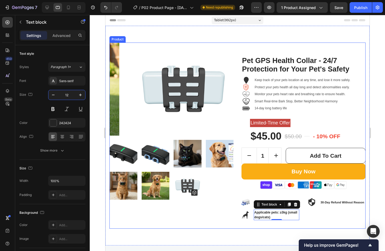
click at [175, 220] on div "Product Images" at bounding box center [171, 136] width 124 height 186
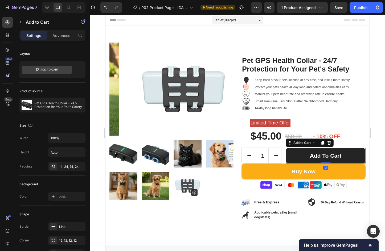
click at [295, 155] on button "Add to cart" at bounding box center [325, 156] width 80 height 16
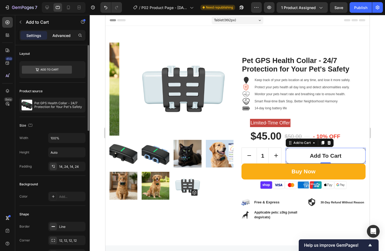
click at [57, 38] on p "Advanced" at bounding box center [61, 36] width 18 height 6
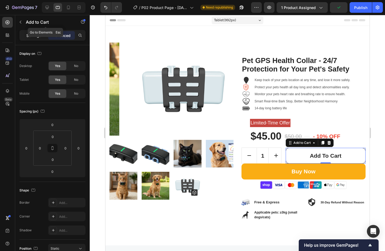
click at [30, 34] on p "Settings" at bounding box center [33, 36] width 15 height 6
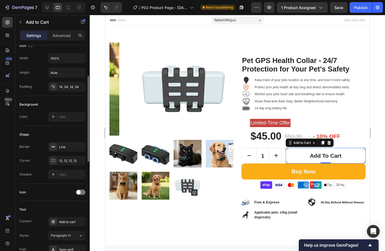
scroll to position [53, 0]
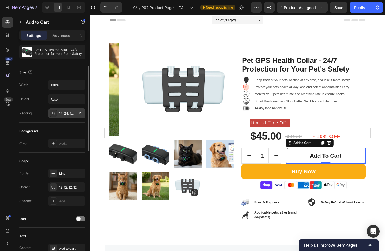
click at [62, 113] on div "14, 24, 14, 24" at bounding box center [66, 113] width 15 height 5
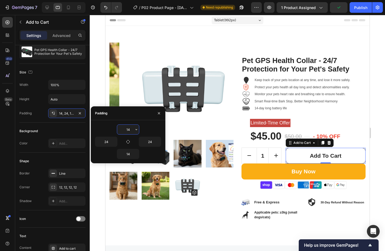
click at [127, 129] on input "14" at bounding box center [128, 130] width 22 height 10
type input "8"
type input "6"
click at [127, 157] on input "14" at bounding box center [128, 154] width 22 height 10
type input "6"
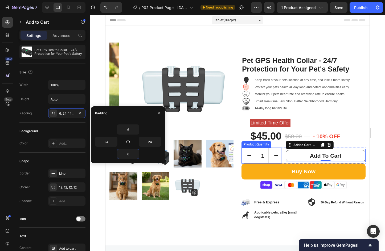
click at [246, 159] on button "decrement" at bounding box center [248, 155] width 15 height 15
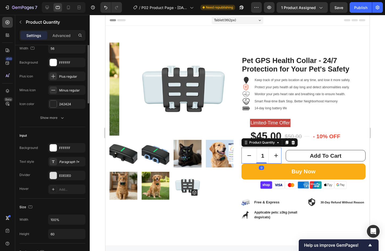
scroll to position [0, 0]
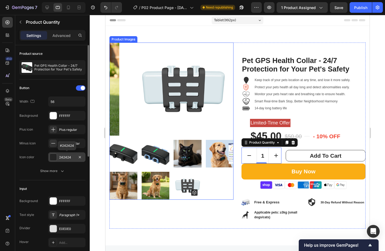
click at [65, 157] on div "242424" at bounding box center [66, 157] width 15 height 5
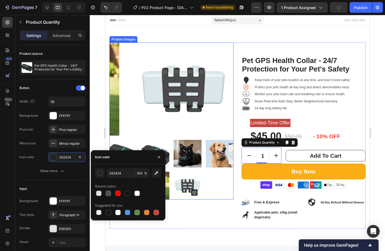
click at [60, 31] on div "Settings Advanced" at bounding box center [52, 35] width 66 height 11
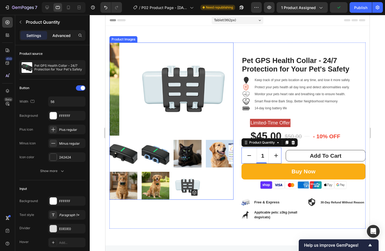
click at [60, 34] on p "Advanced" at bounding box center [61, 36] width 18 height 6
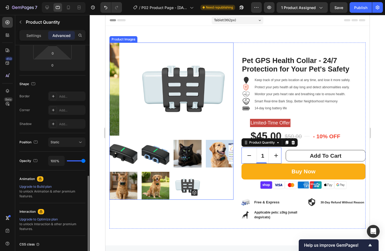
scroll to position [148, 0]
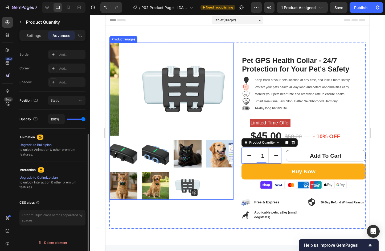
click at [37, 37] on p "Settings" at bounding box center [33, 36] width 15 height 6
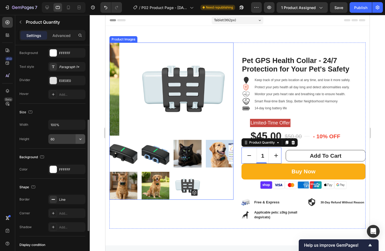
click at [79, 138] on icon "button" at bounding box center [80, 139] width 5 height 5
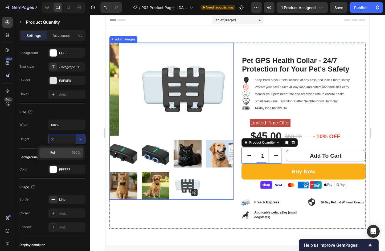
click at [58, 154] on p "Full 100%" at bounding box center [65, 152] width 30 height 5
type input "100%"
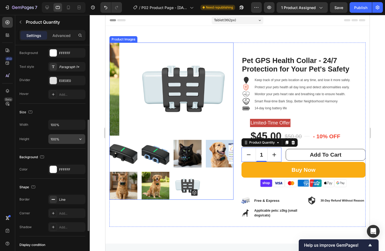
click at [68, 138] on input "100%" at bounding box center [66, 139] width 37 height 10
click at [73, 121] on input "100%" at bounding box center [66, 125] width 37 height 10
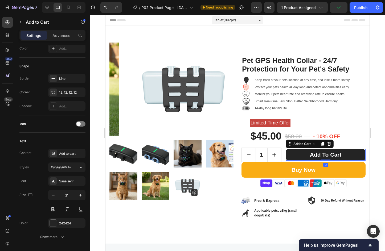
click at [295, 151] on button "Add to cart" at bounding box center [325, 155] width 80 height 12
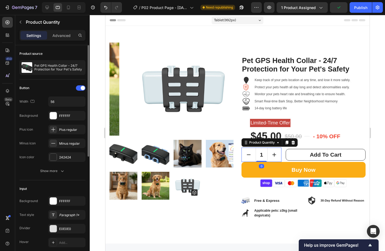
click at [278, 150] on button "increment" at bounding box center [274, 155] width 14 height 14
click at [247, 154] on icon "decrement" at bounding box center [248, 155] width 6 height 6
type input "1"
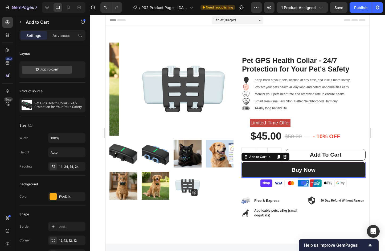
click at [344, 170] on button "Buy Now" at bounding box center [303, 170] width 124 height 16
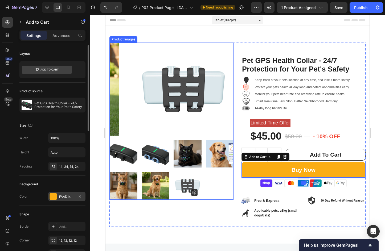
scroll to position [53, 0]
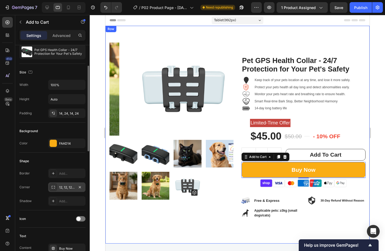
click at [67, 187] on div "12, 12, 12, 12" at bounding box center [66, 187] width 15 height 5
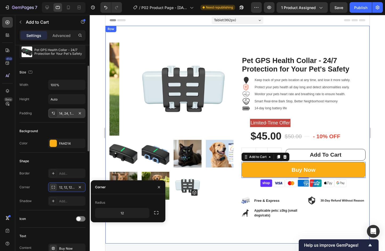
click at [67, 113] on div "14, 24, 14, 24" at bounding box center [66, 113] width 15 height 5
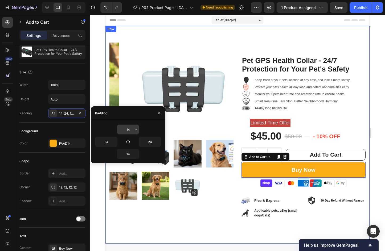
click at [129, 128] on input "14" at bounding box center [128, 130] width 22 height 10
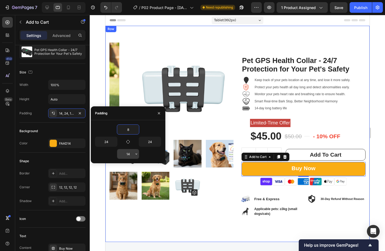
type input "8"
click at [126, 155] on input "14" at bounding box center [128, 154] width 22 height 10
type input "8"
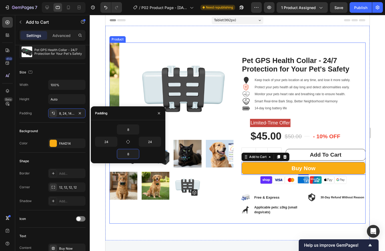
click at [175, 210] on div "Product Images" at bounding box center [171, 133] width 124 height 181
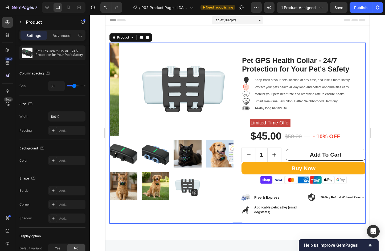
scroll to position [0, 0]
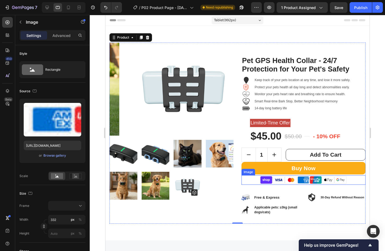
click at [282, 181] on img at bounding box center [303, 180] width 88 height 10
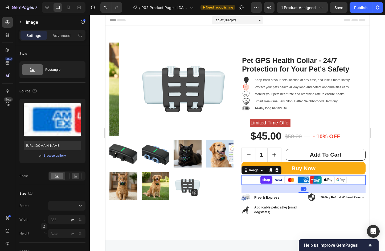
click at [299, 192] on div "32" at bounding box center [303, 189] width 124 height 9
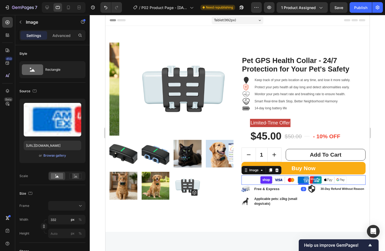
drag, startPoint x: 299, startPoint y: 193, endPoint x: 298, endPoint y: 184, distance: 8.9
click at [298, 184] on div at bounding box center [303, 184] width 11 height 2
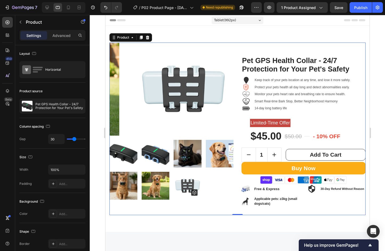
click at [208, 209] on div "Product Images" at bounding box center [171, 129] width 124 height 173
click at [282, 192] on div "Image Free & Express Text block Row" at bounding box center [270, 189] width 58 height 8
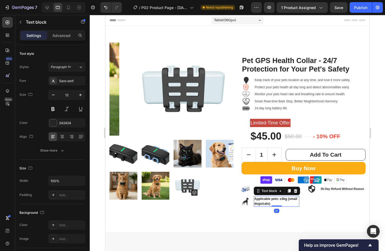
click at [275, 202] on p "Applicable pets: ≥3kg (small dogs/cats)" at bounding box center [276, 202] width 44 height 10
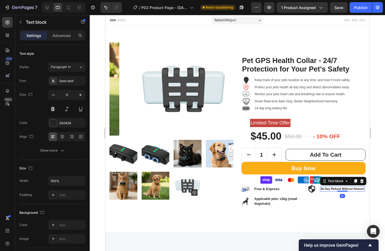
click at [325, 190] on p "30-Day Refund Without Reason" at bounding box center [342, 189] width 44 height 5
click at [269, 189] on p "Free & Express" at bounding box center [266, 189] width 25 height 5
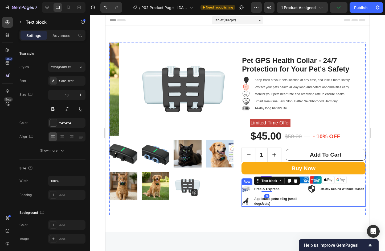
click at [308, 200] on div "Image 30-Day Refund Without Reason Text block Row" at bounding box center [336, 196] width 58 height 22
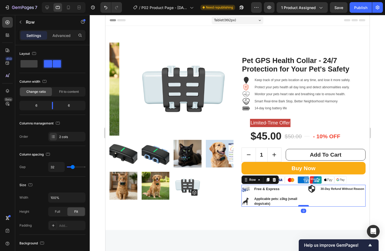
drag, startPoint x: 301, startPoint y: 215, endPoint x: 300, endPoint y: 206, distance: 9.1
click at [300, 206] on div at bounding box center [303, 206] width 11 height 2
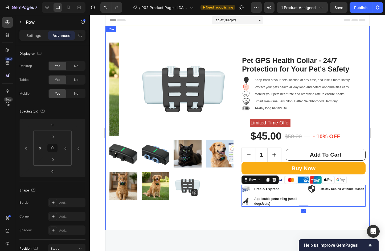
click at [234, 221] on div "Product Images Pet GPS Health Collar - 24/7 Protection for Your Pet's Safety Pr…" at bounding box center [237, 128] width 264 height 204
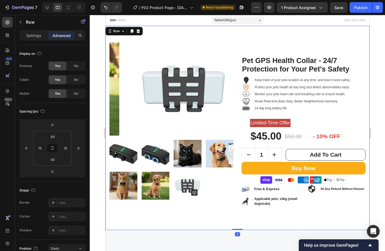
drag, startPoint x: 238, startPoint y: 227, endPoint x: 234, endPoint y: 196, distance: 31.1
click at [237, 203] on div "Product Images Pet GPS Health Collar - 24/7 Protection for Your Pet's Safety Pr…" at bounding box center [237, 128] width 264 height 204
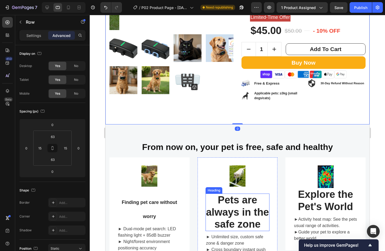
scroll to position [160, 0]
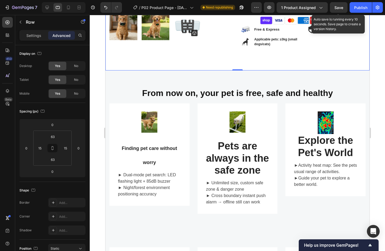
click at [337, 8] on span "Save" at bounding box center [338, 7] width 9 height 5
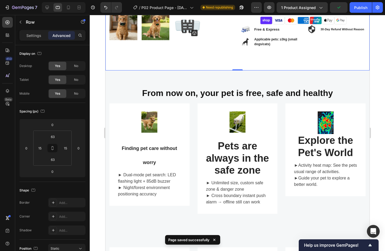
click at [43, 9] on div at bounding box center [64, 7] width 44 height 11
click at [46, 7] on icon at bounding box center [47, 7] width 3 height 3
type input "30"
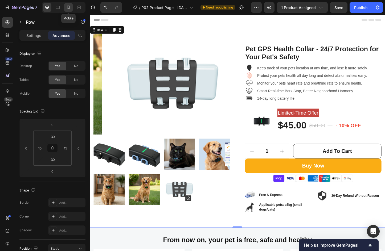
click at [70, 5] on icon at bounding box center [68, 7] width 5 height 5
type input "32"
type input "4"
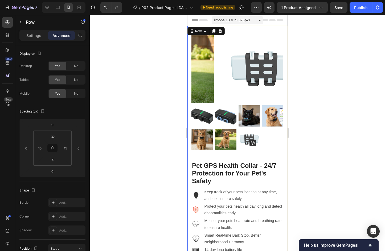
click at [331, 154] on div at bounding box center [237, 133] width 295 height 236
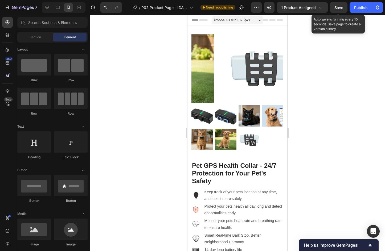
click at [338, 6] on span "Save" at bounding box center [338, 7] width 9 height 5
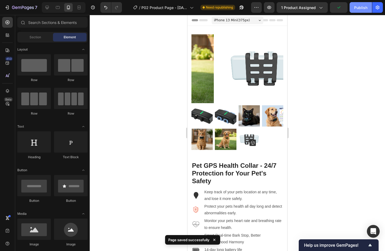
click at [361, 8] on div "Publish" at bounding box center [360, 8] width 13 height 6
